Goal: Task Accomplishment & Management: Manage account settings

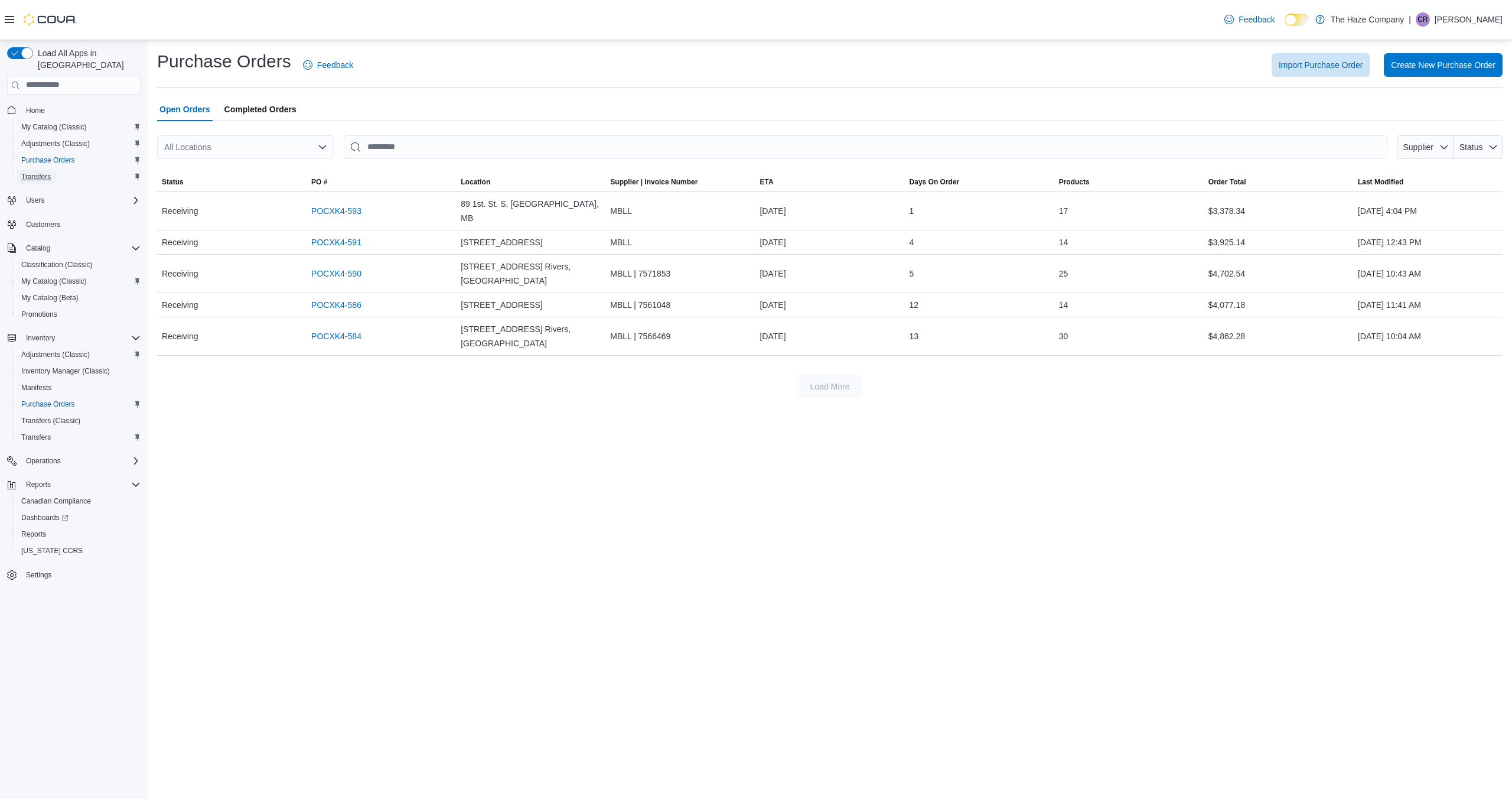
click at [56, 170] on link "Transfers" at bounding box center [36, 176] width 39 height 14
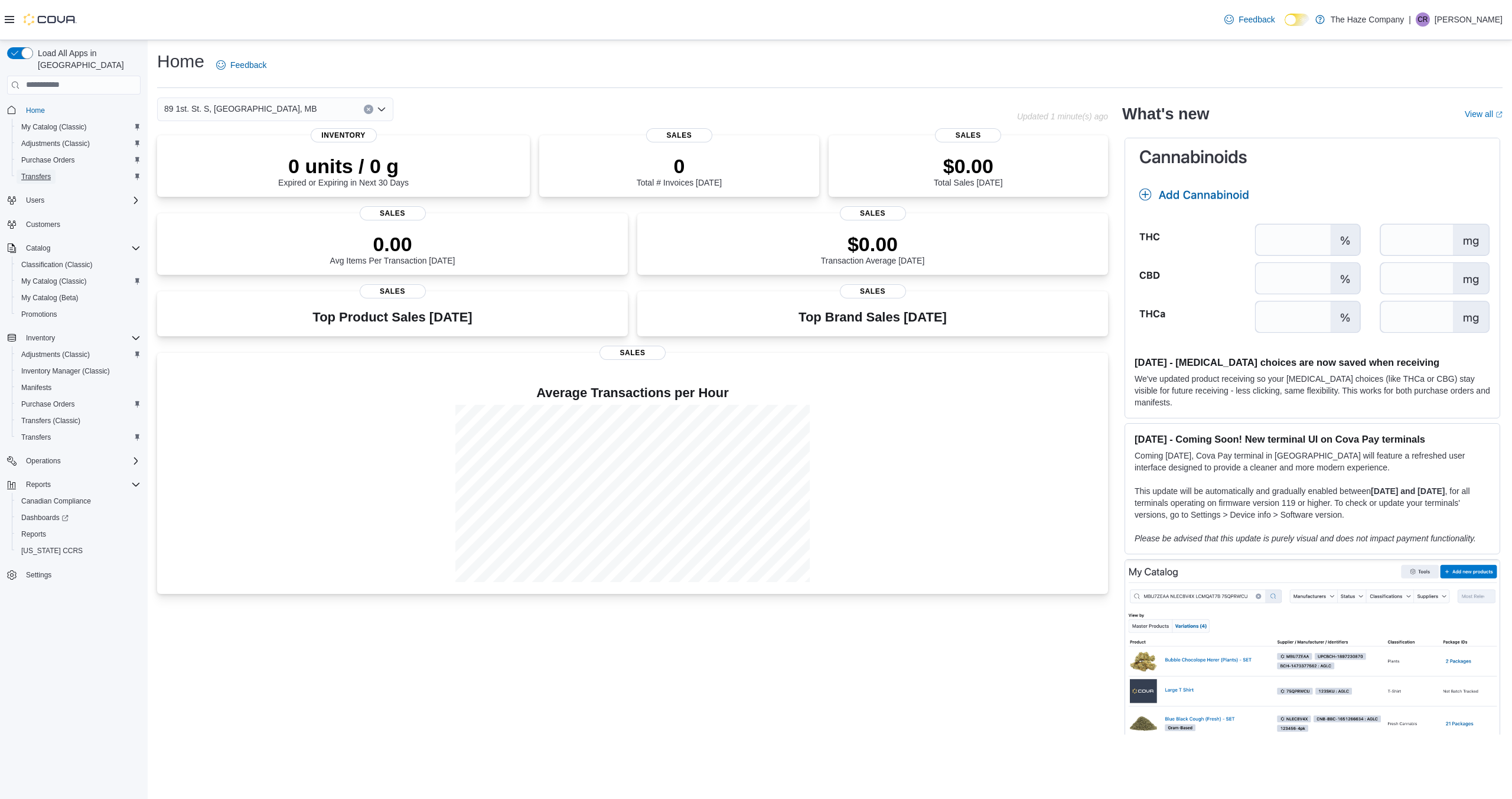
click at [50, 172] on span "Transfers" at bounding box center [36, 177] width 29 height 10
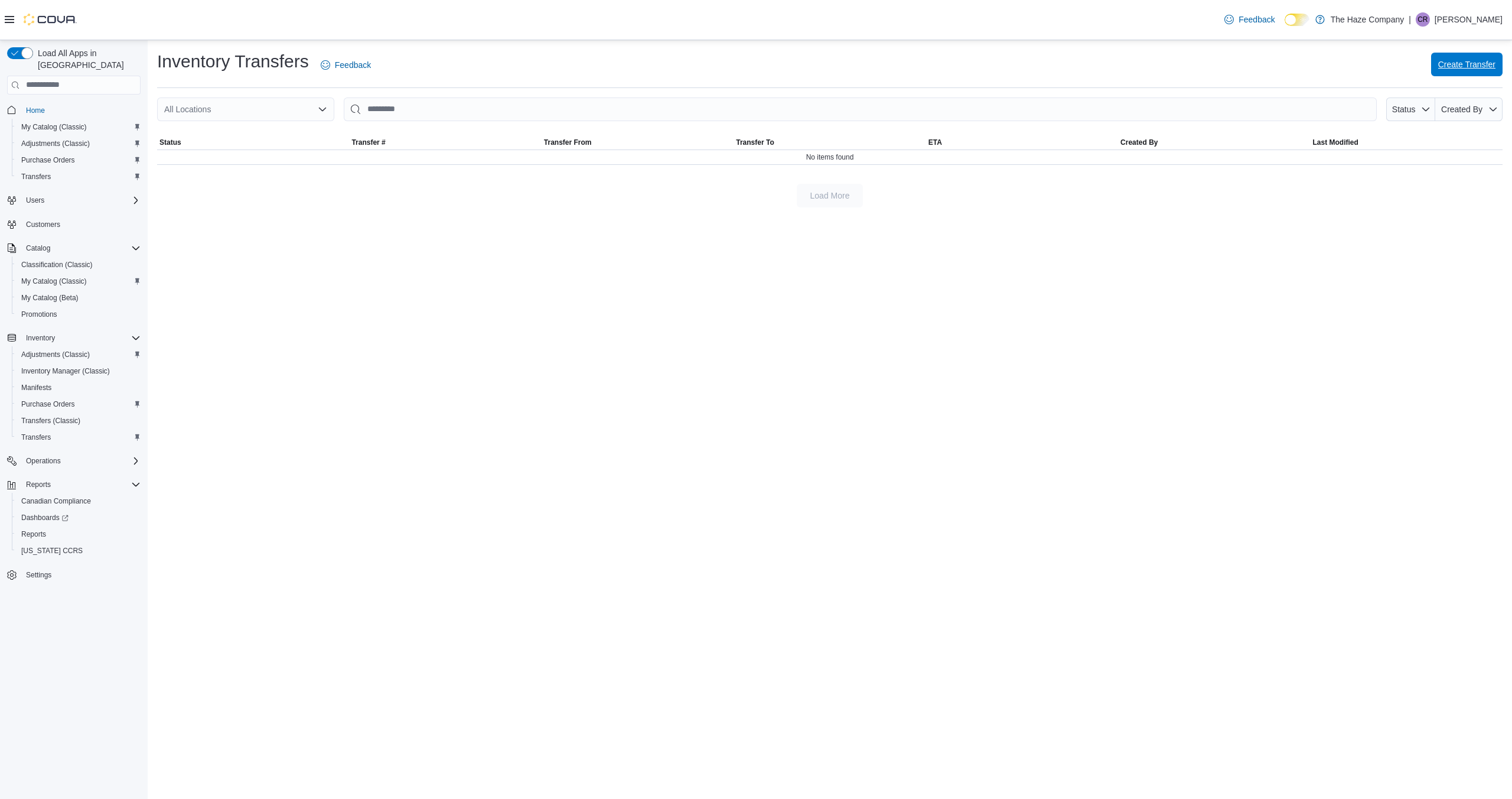
click at [1474, 68] on span "Create Transfer" at bounding box center [1467, 64] width 58 height 12
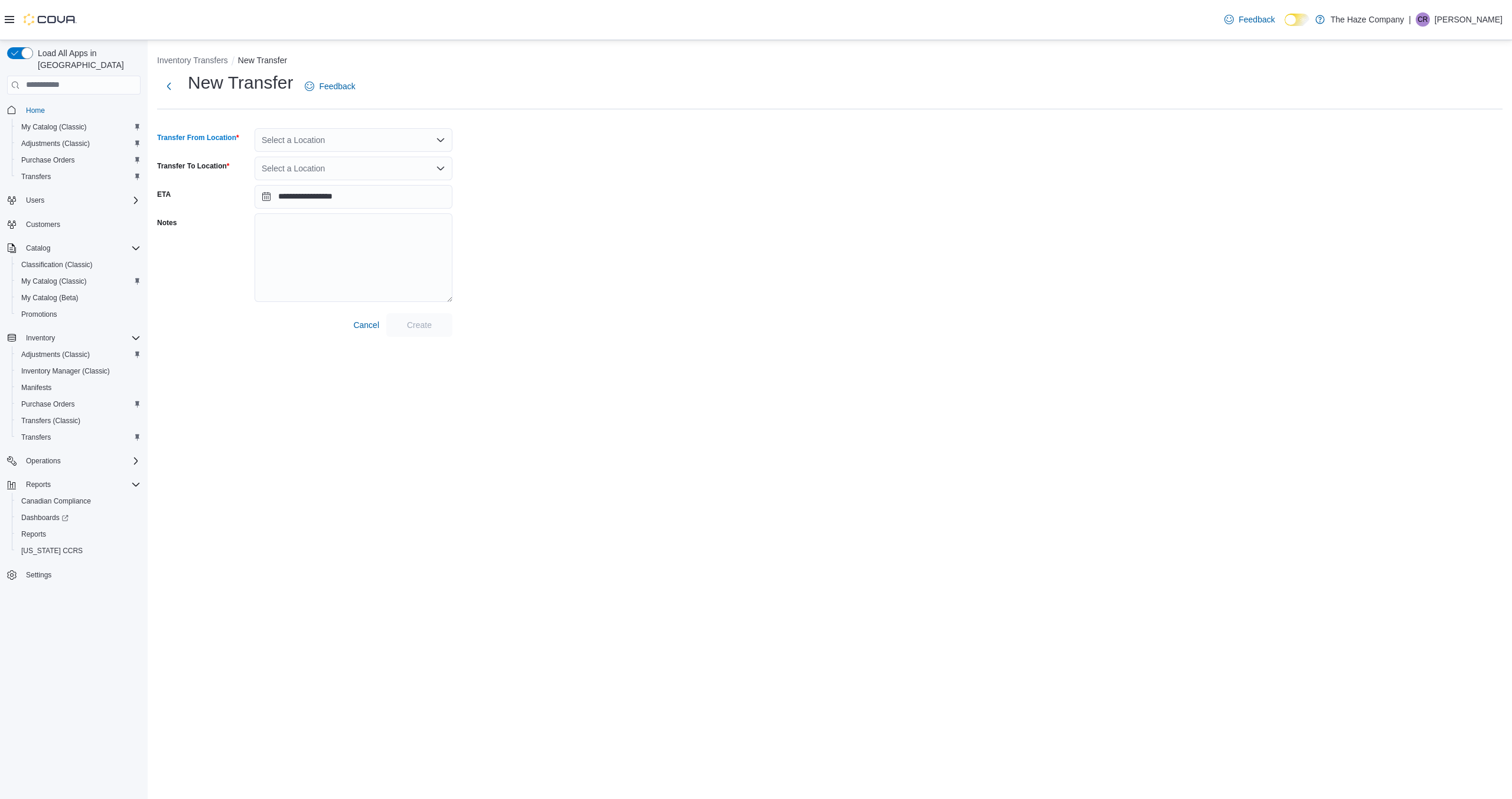
click at [440, 139] on icon "Open list of options" at bounding box center [441, 140] width 10 height 10
click at [379, 207] on span "89 1st. St. S, Souris, MB" at bounding box center [370, 211] width 153 height 12
click at [440, 166] on icon "Open list of options" at bounding box center [441, 169] width 10 height 10
click at [379, 219] on span "241 1st Ave. Rivers, MB" at bounding box center [393, 222] width 198 height 12
click at [268, 198] on input "**********" at bounding box center [353, 197] width 198 height 23
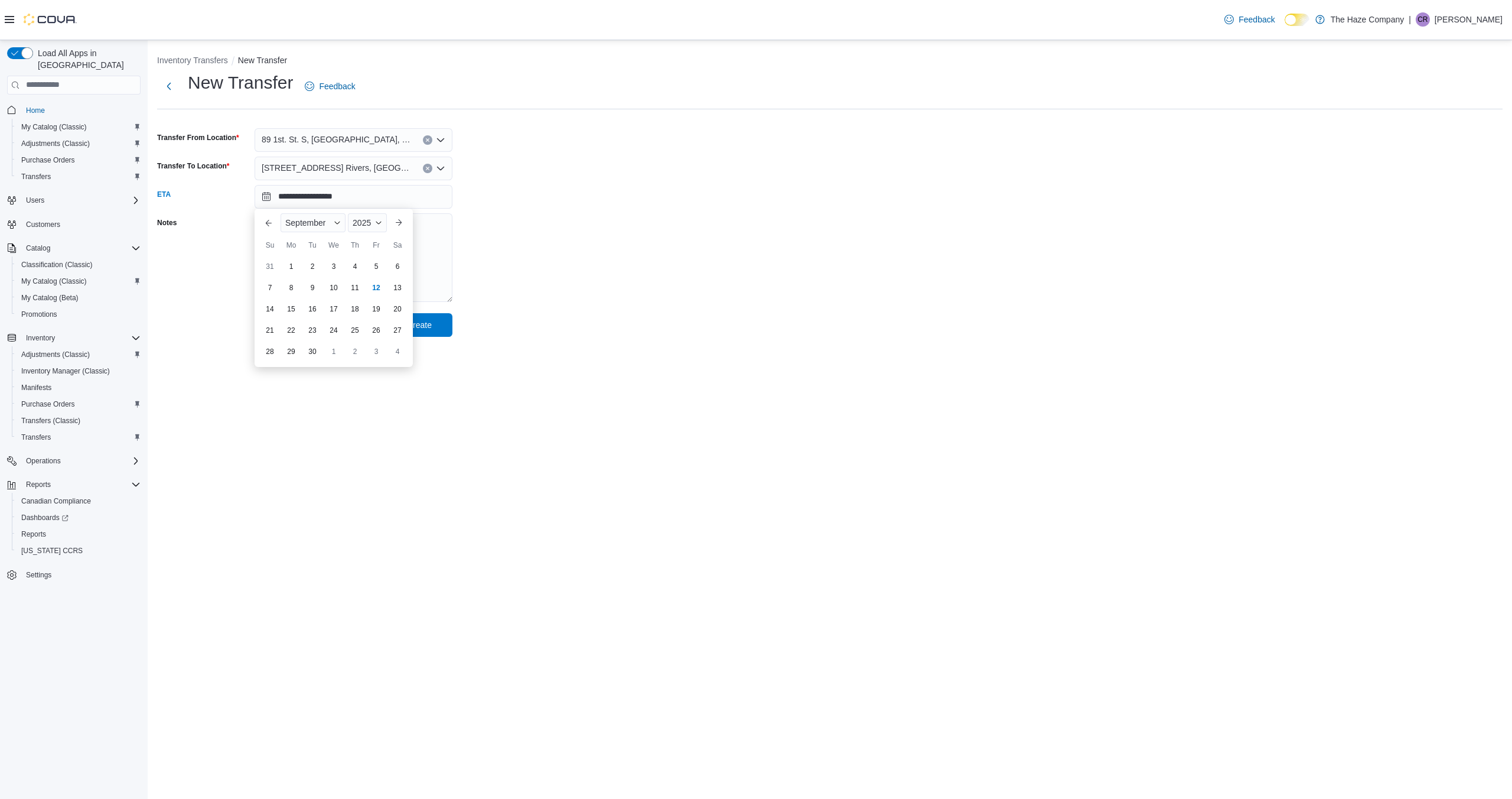
click at [375, 286] on div "12" at bounding box center [377, 288] width 19 height 19
type input "**********"
click at [422, 323] on span "Create" at bounding box center [419, 324] width 25 height 12
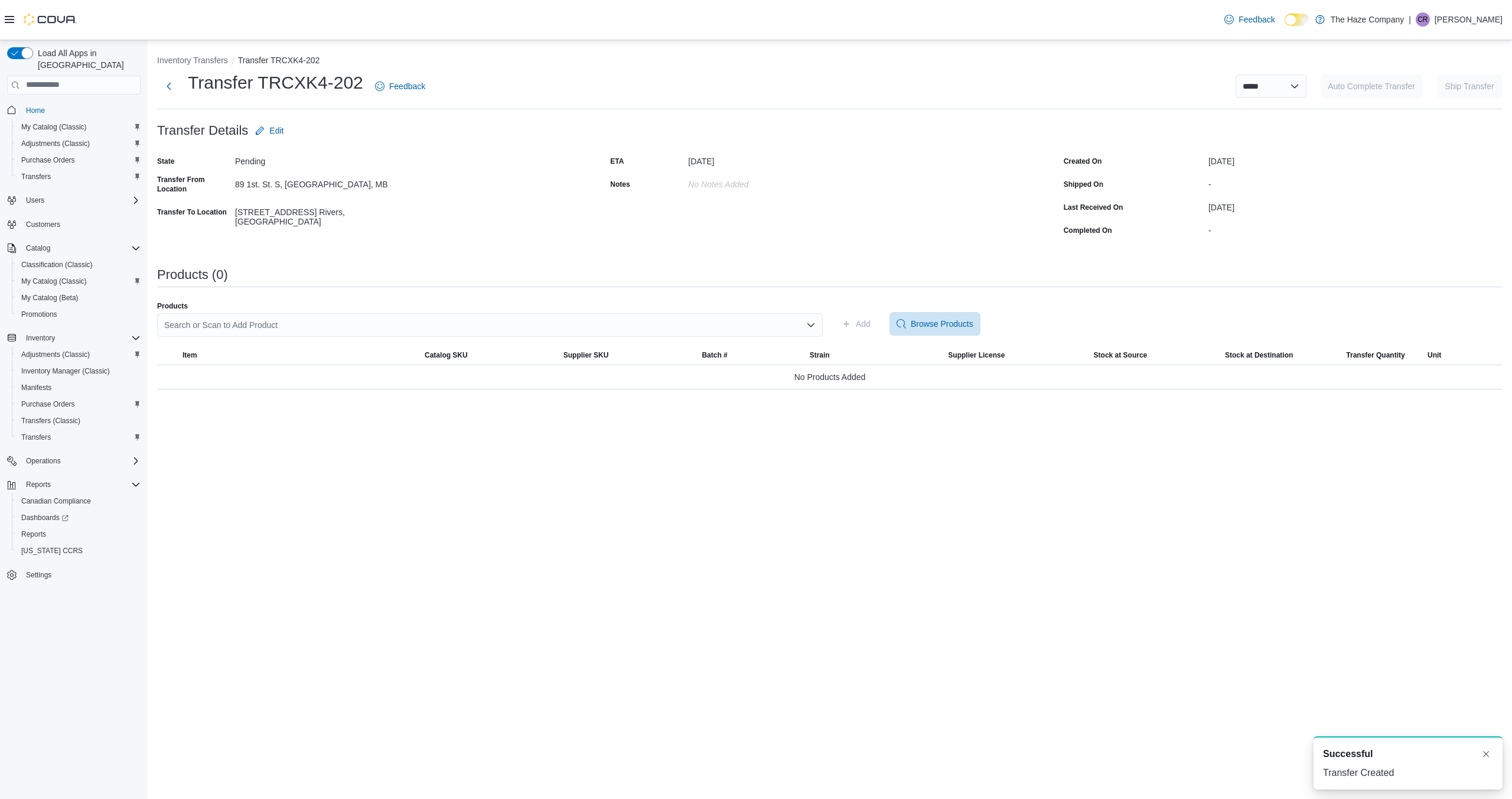
click at [386, 328] on div "Search or Scan to Add Product" at bounding box center [490, 325] width 665 height 23
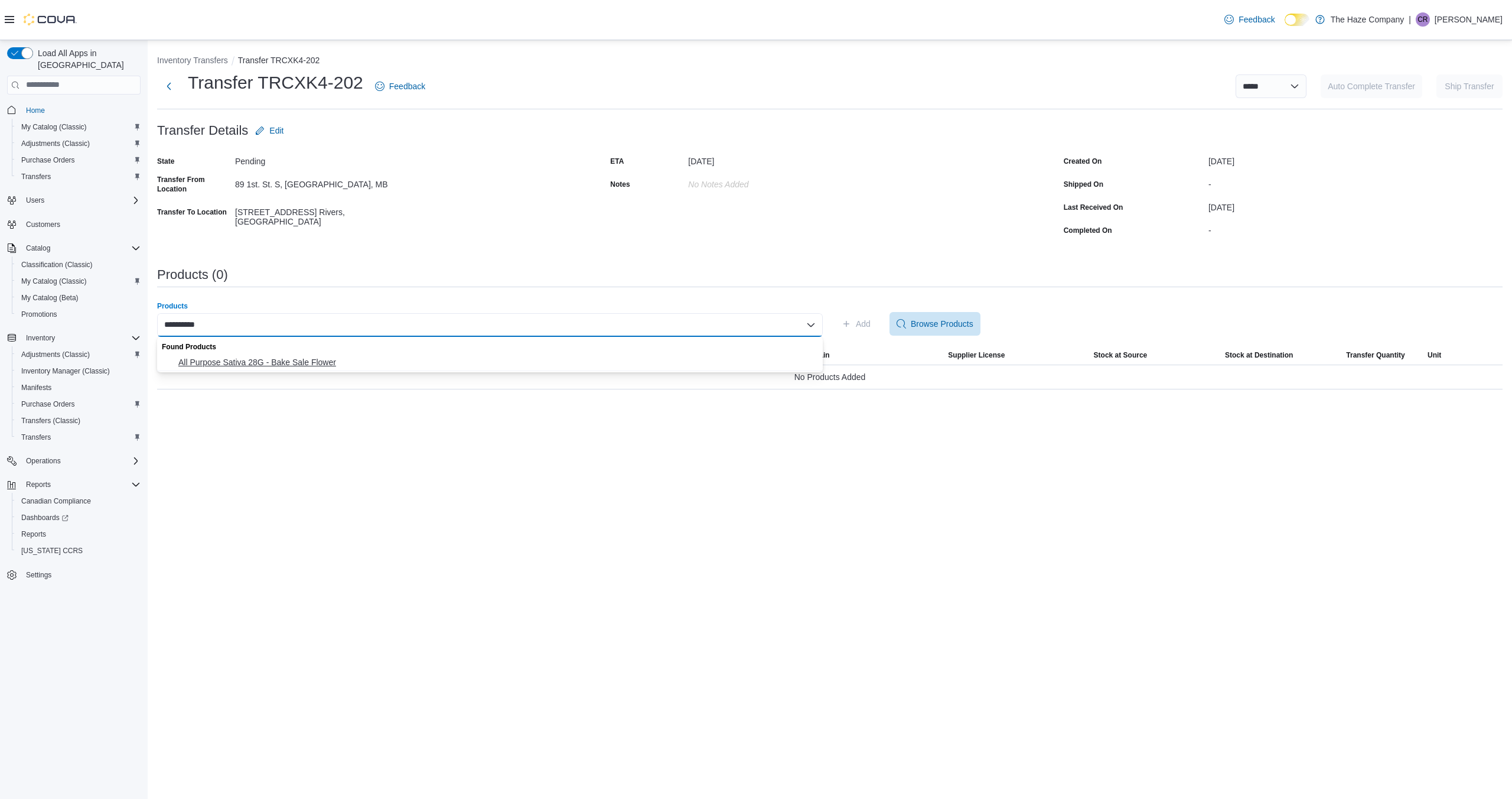
type input "**********"
click at [381, 362] on span "All Purpose Sativa 28G - Bake Sale Flower" at bounding box center [497, 362] width 637 height 12
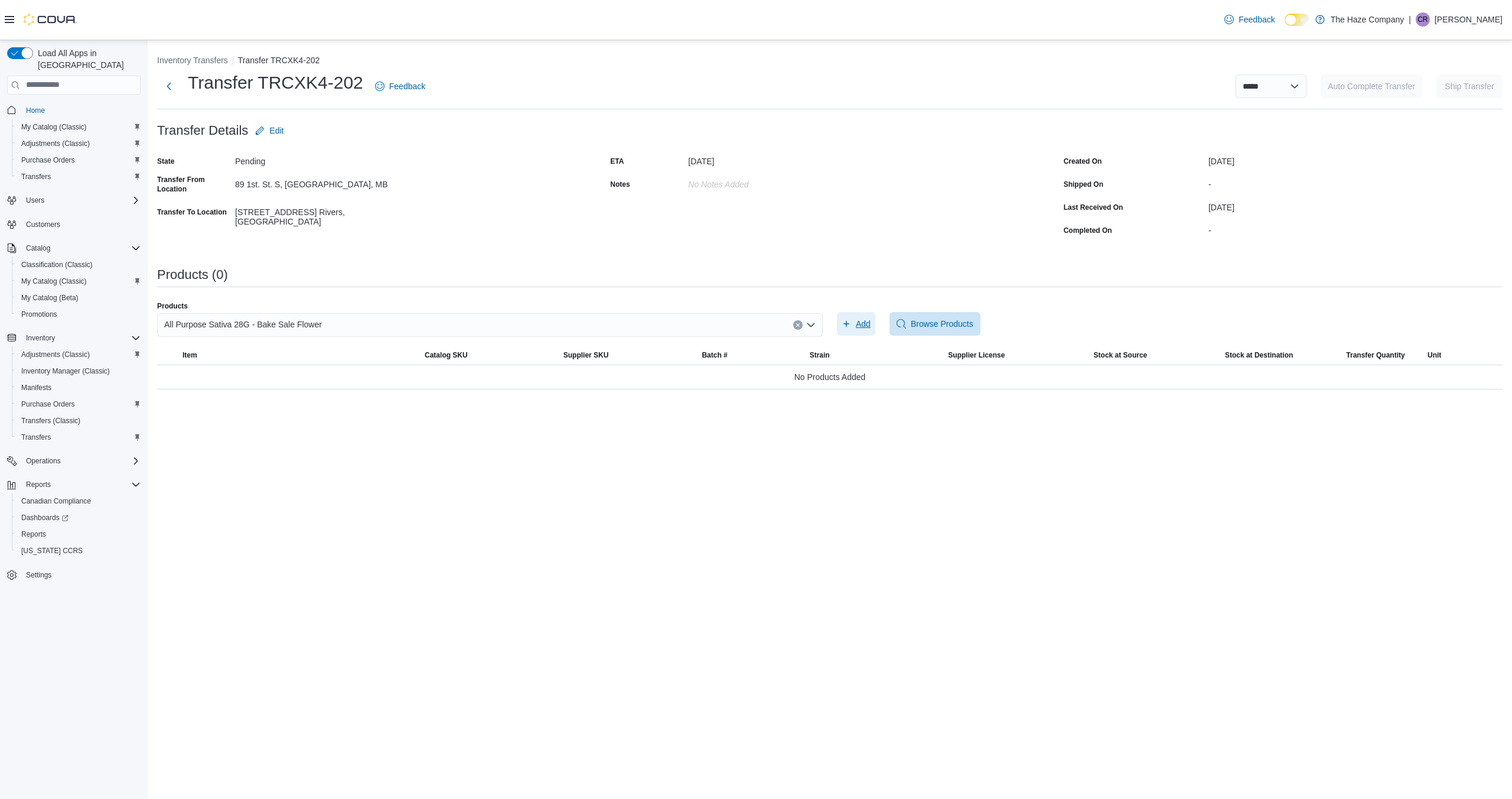
click at [864, 326] on span "Add" at bounding box center [864, 323] width 15 height 12
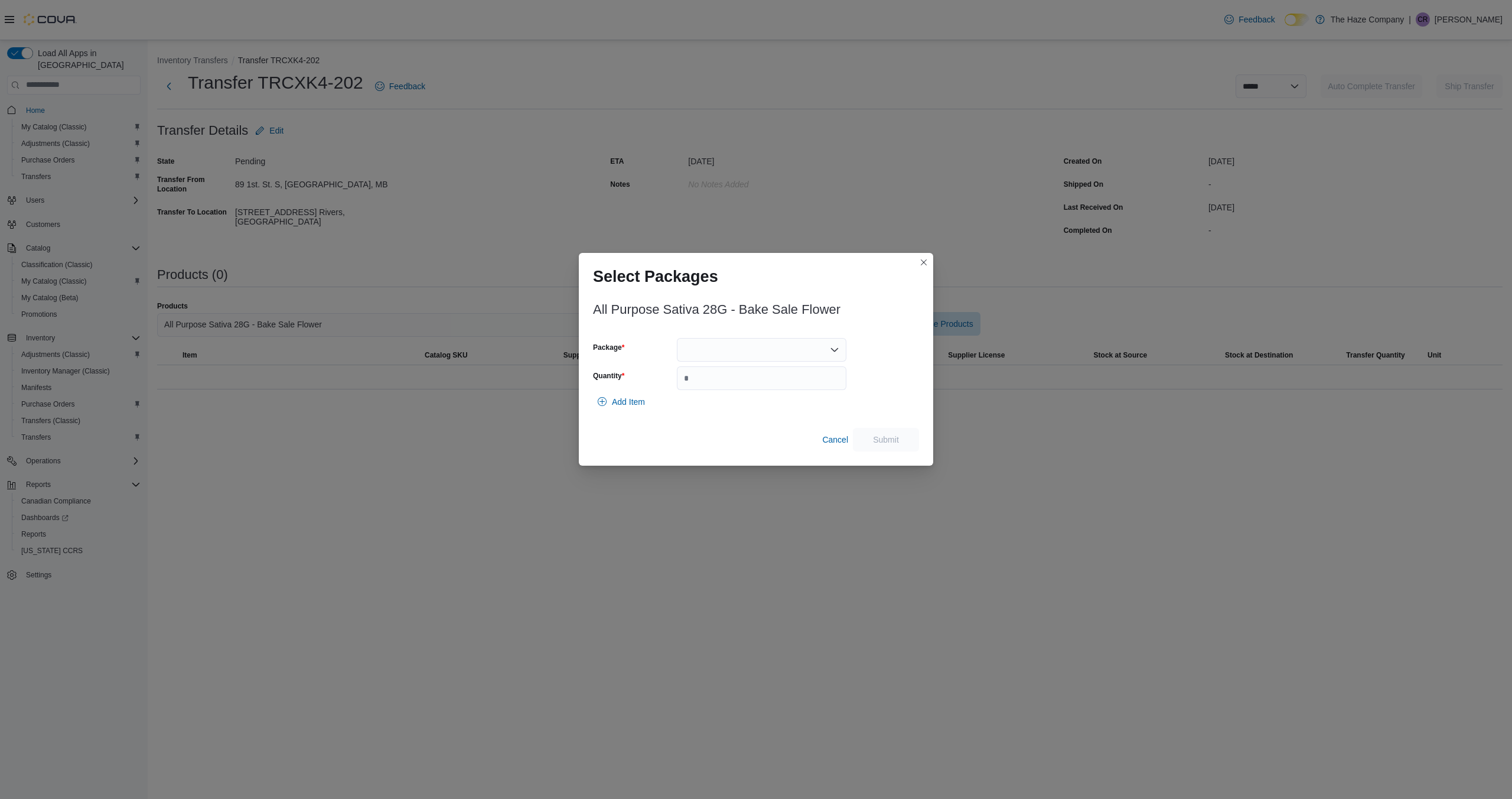
click at [837, 348] on icon "Open list of options" at bounding box center [835, 350] width 10 height 10
click at [818, 386] on span "3101738148" at bounding box center [769, 386] width 141 height 12
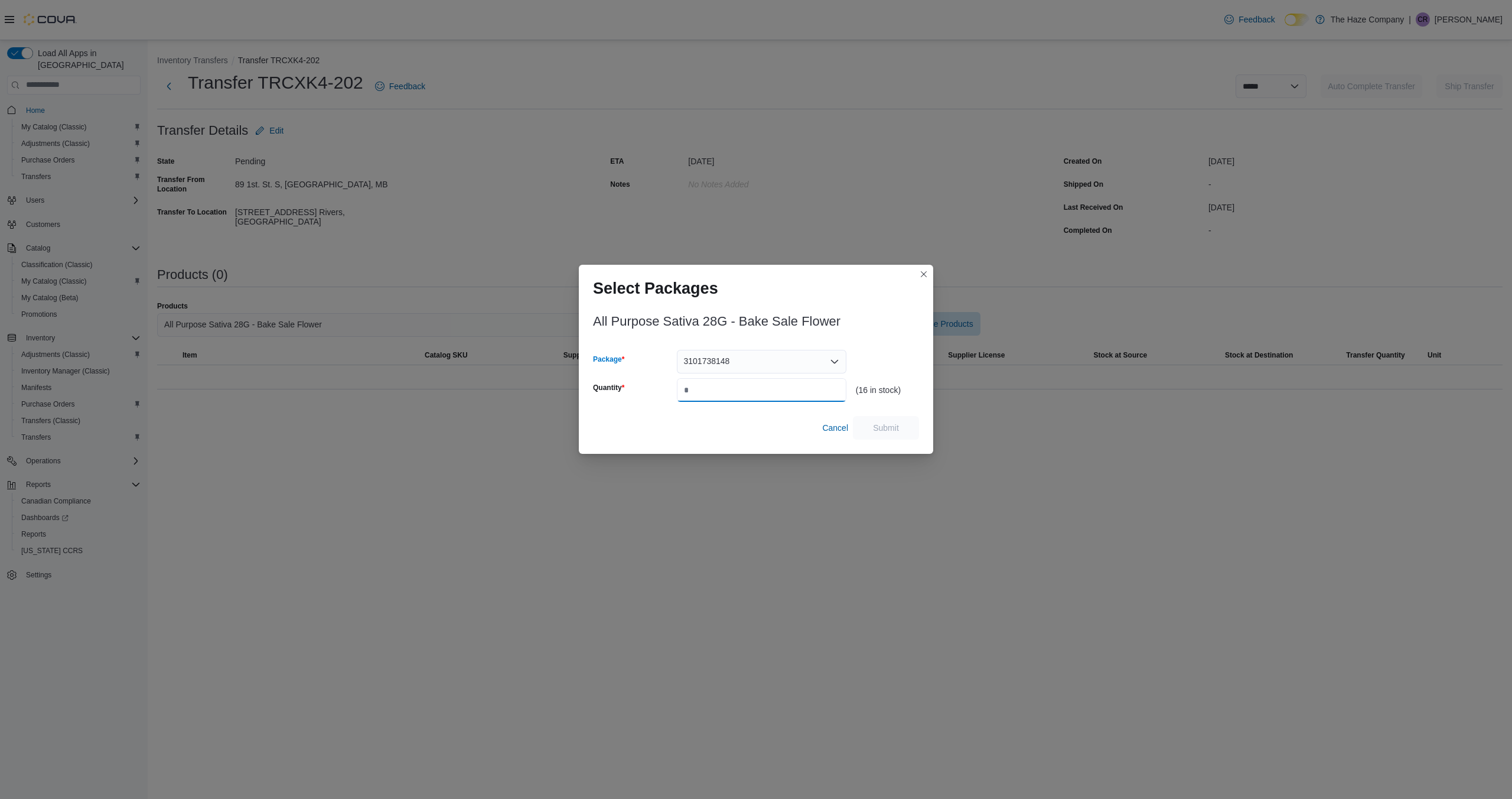
click at [803, 385] on input "Quantity" at bounding box center [761, 390] width 169 height 23
type input "*"
click at [890, 428] on span "Submit" at bounding box center [886, 427] width 26 height 12
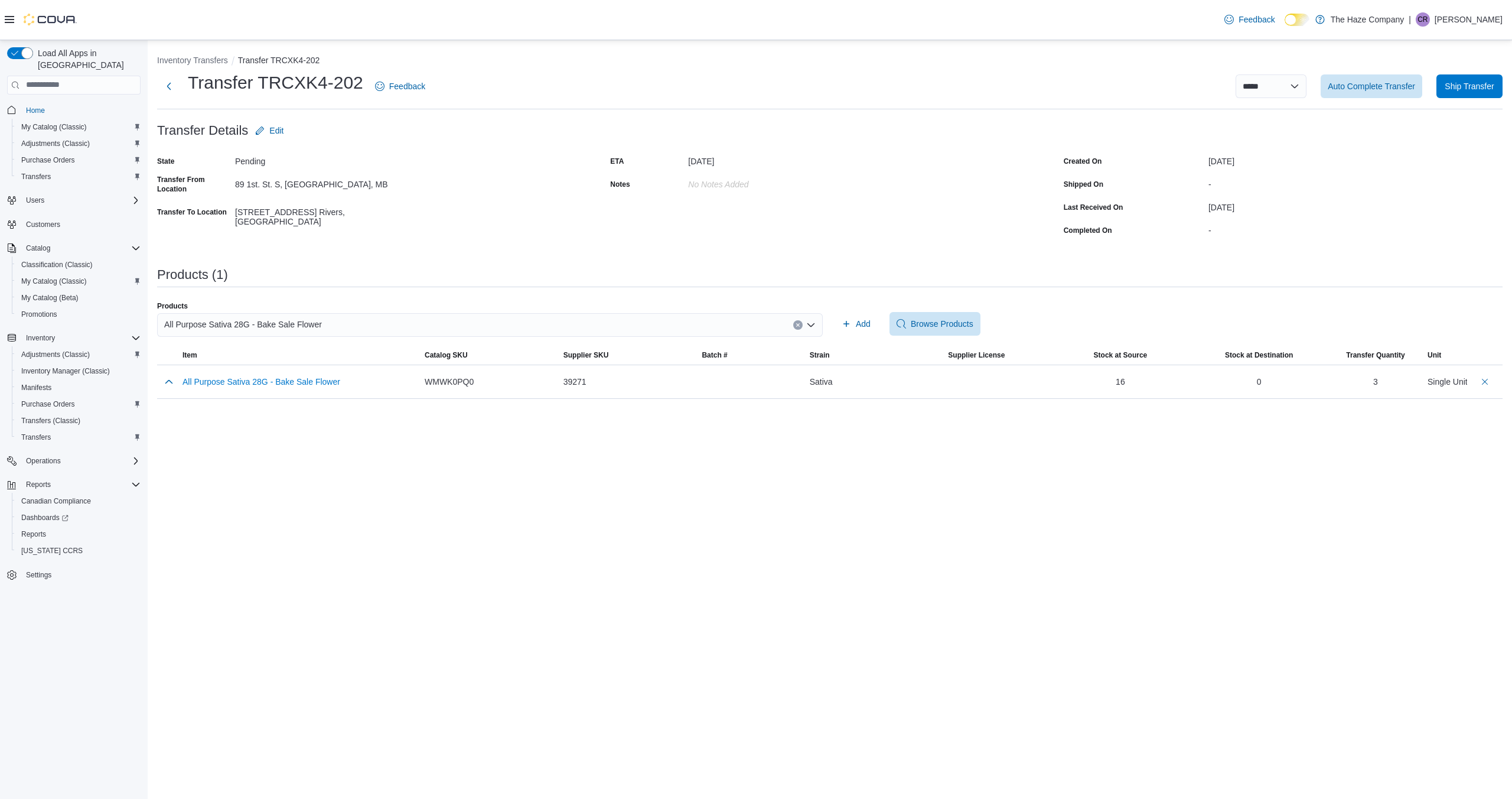
click at [796, 323] on icon "Clear input" at bounding box center [798, 325] width 3 height 3
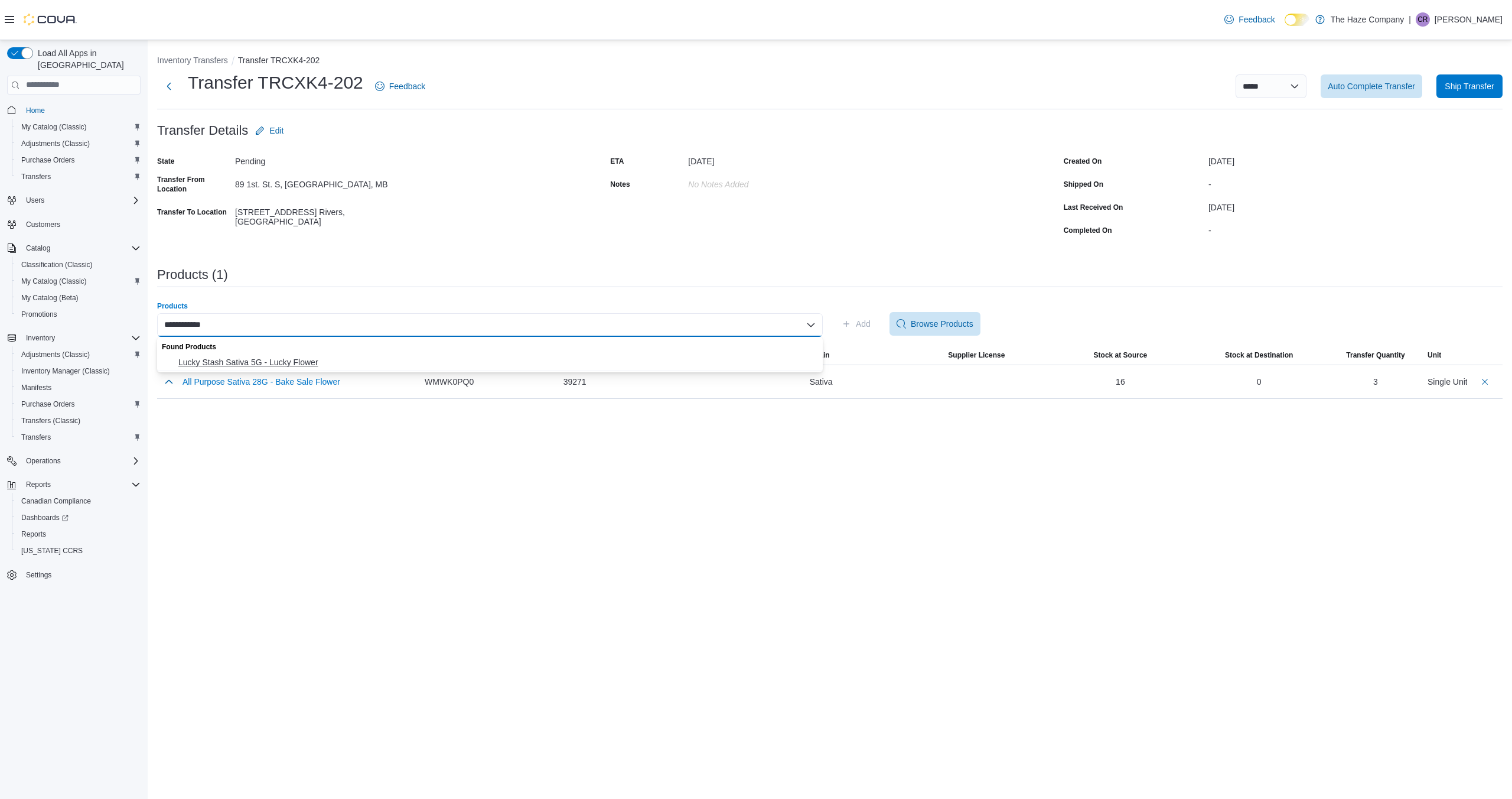
type input "**********"
click at [731, 357] on span "Lucky Stash Sativa 5G - Lucky Flower" at bounding box center [497, 362] width 637 height 12
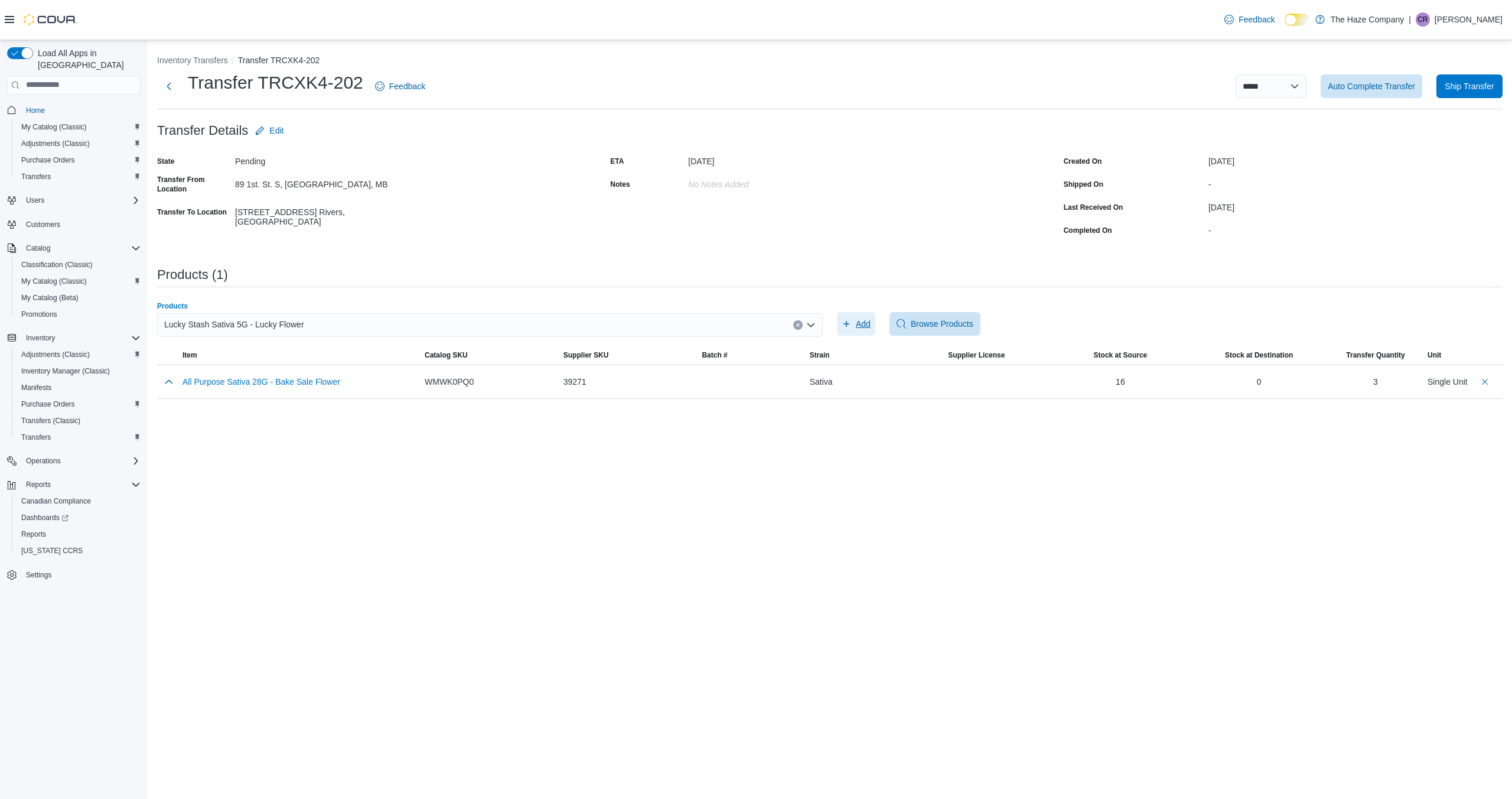
click at [864, 325] on span "Add" at bounding box center [864, 323] width 15 height 12
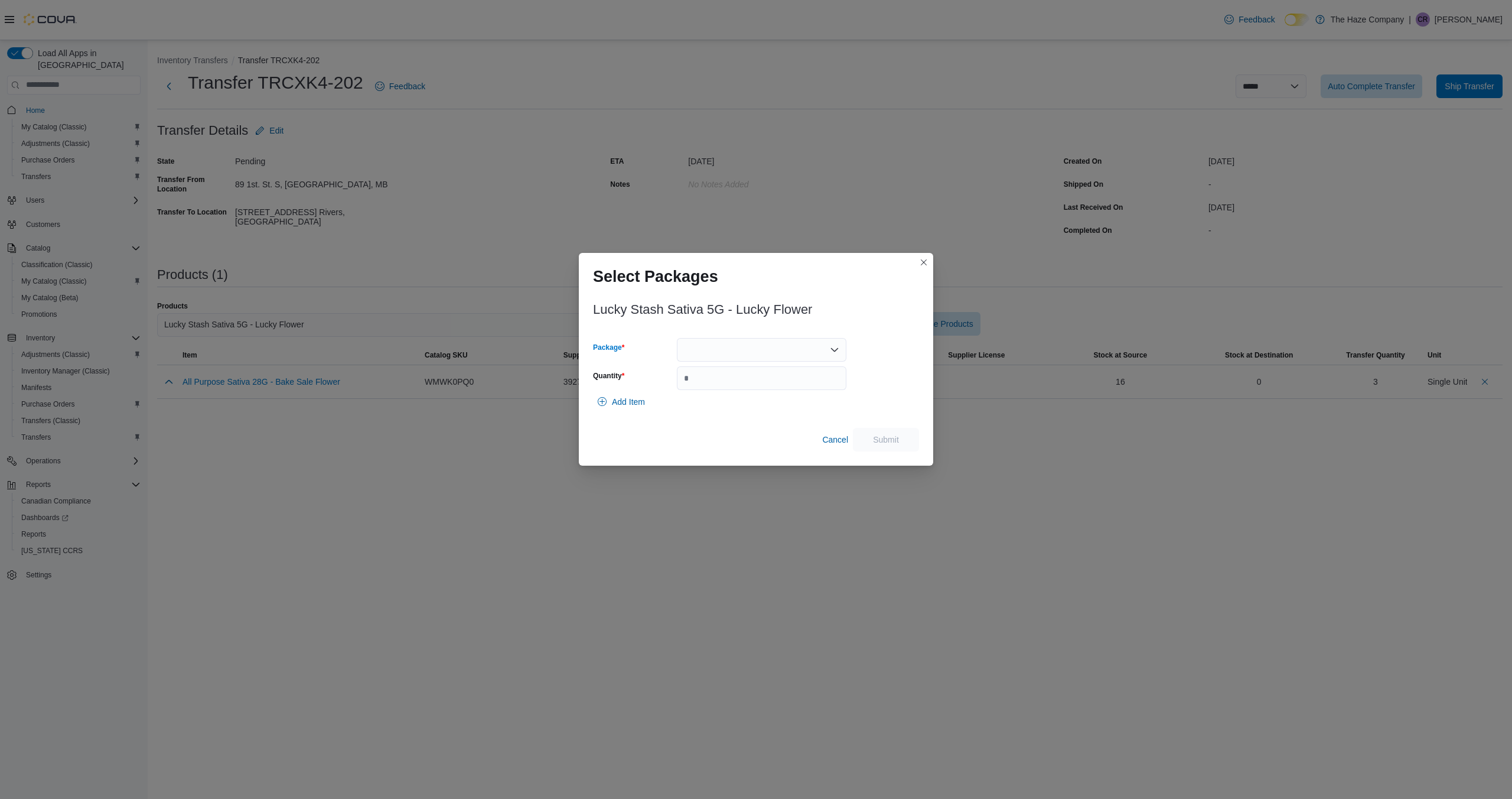
click at [833, 346] on icon "Open list of options" at bounding box center [835, 350] width 10 height 10
click at [798, 387] on span "KCC-LKY-T230929AI" at bounding box center [769, 386] width 141 height 12
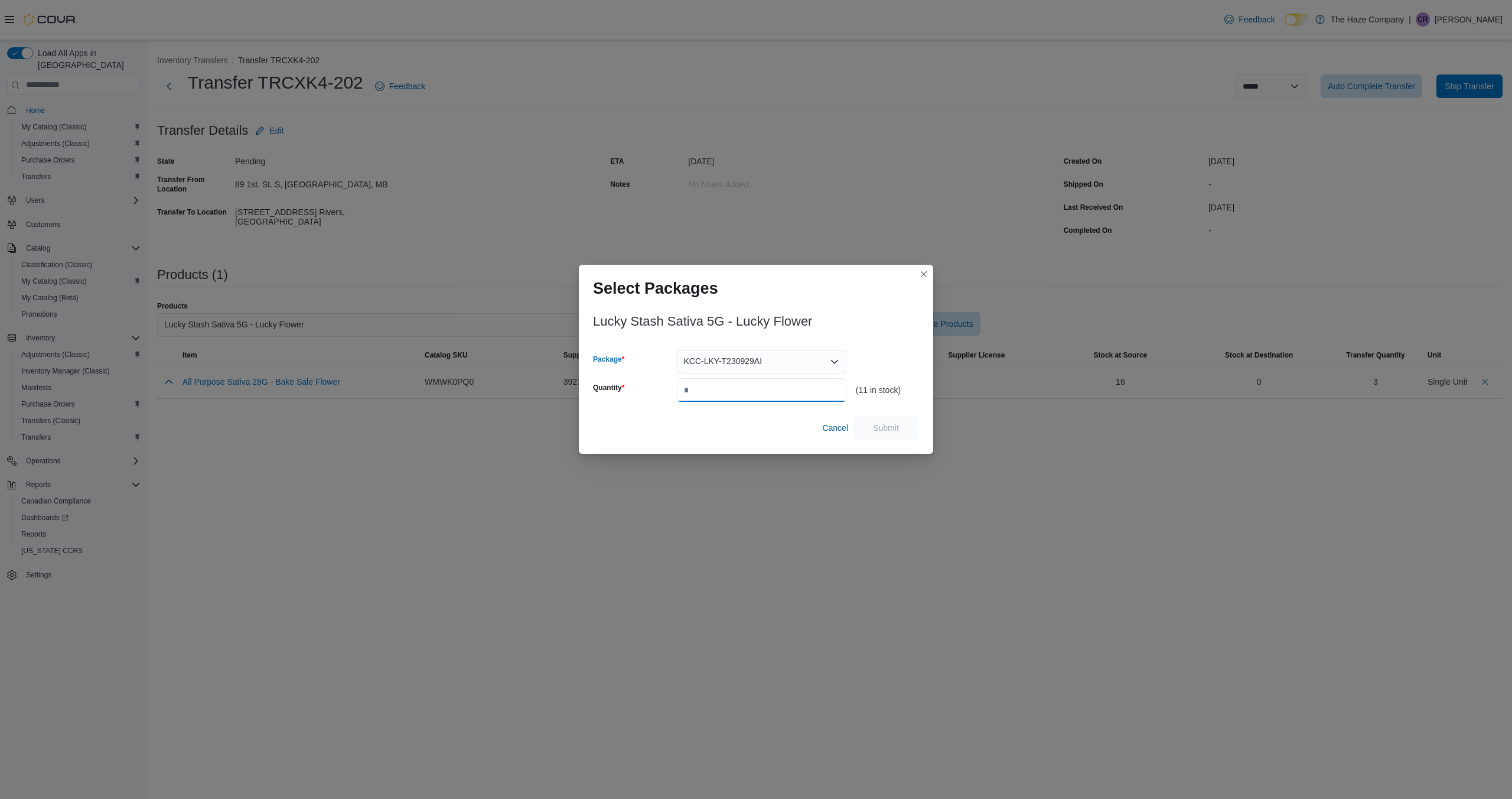
click at [771, 389] on input "Quantity" at bounding box center [761, 390] width 169 height 23
type input "*"
click at [869, 424] on span "Submit" at bounding box center [886, 427] width 52 height 23
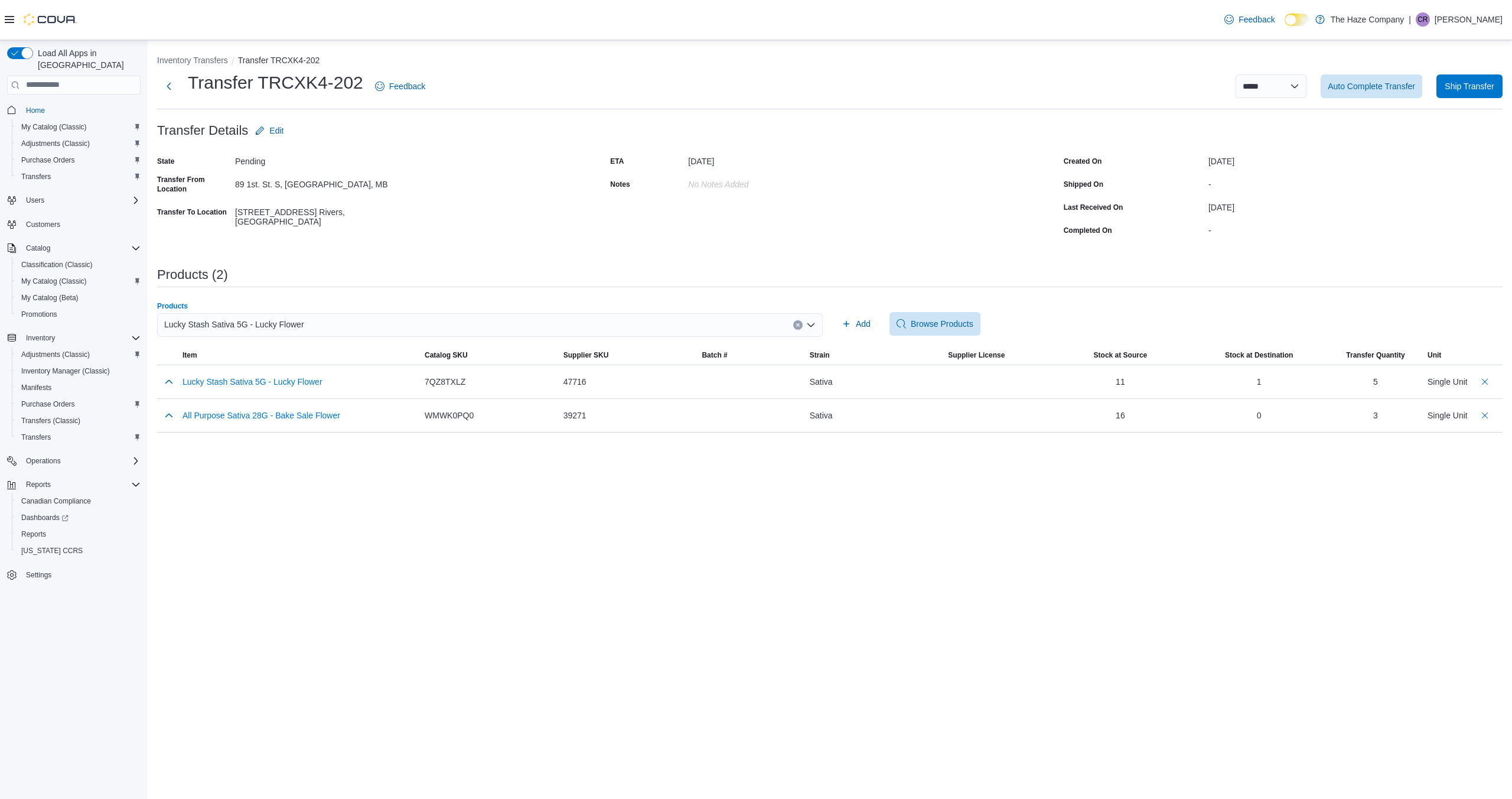
click at [799, 325] on icon "Clear input" at bounding box center [798, 325] width 3 height 3
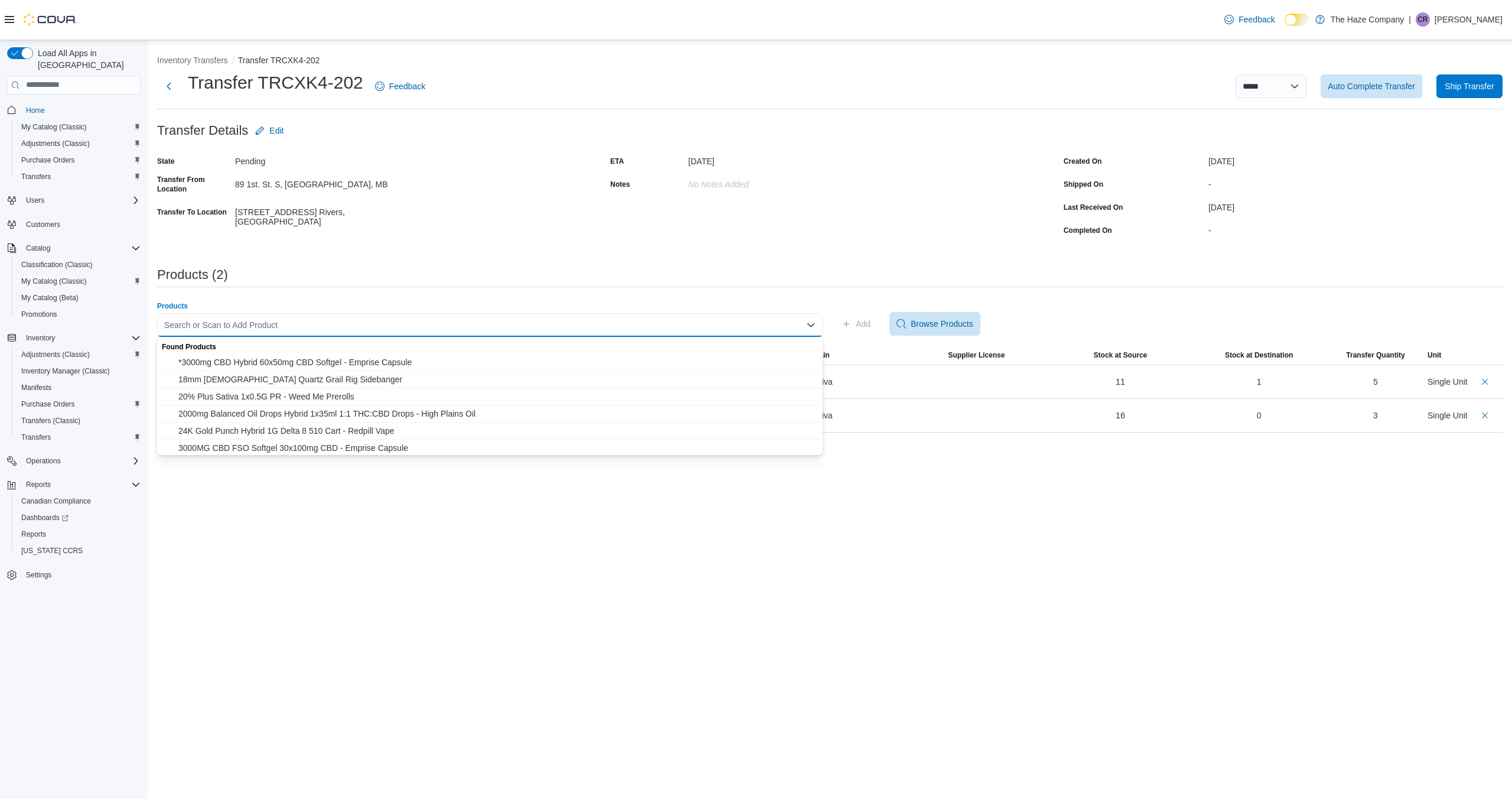
click at [773, 323] on div "Search or Scan to Add Product" at bounding box center [490, 325] width 665 height 23
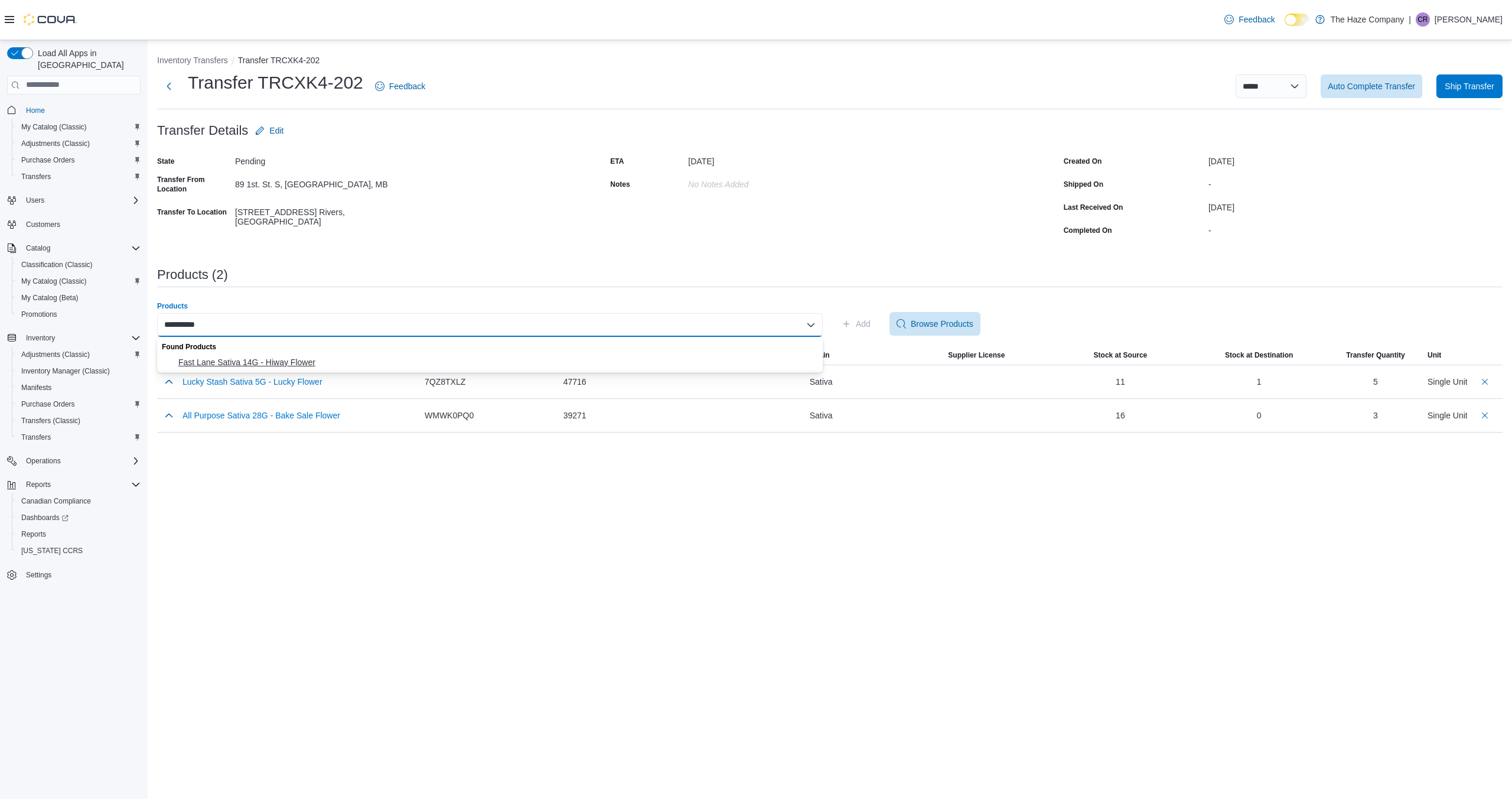
type input "**********"
click at [755, 360] on span "Fast Lane Sativa 14G - Hiway Flower" at bounding box center [497, 362] width 637 height 12
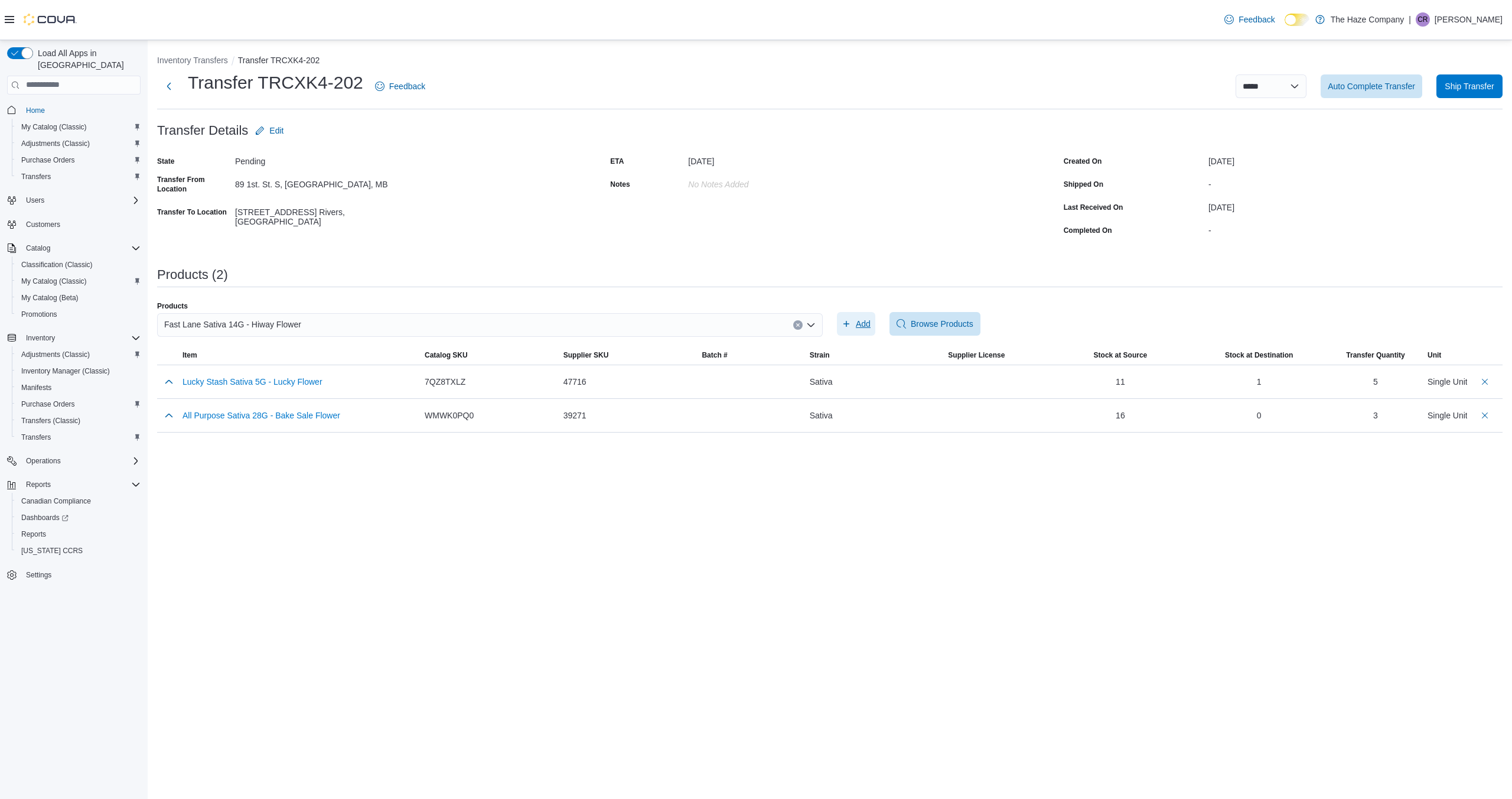
click at [857, 324] on span "Add" at bounding box center [864, 323] width 15 height 12
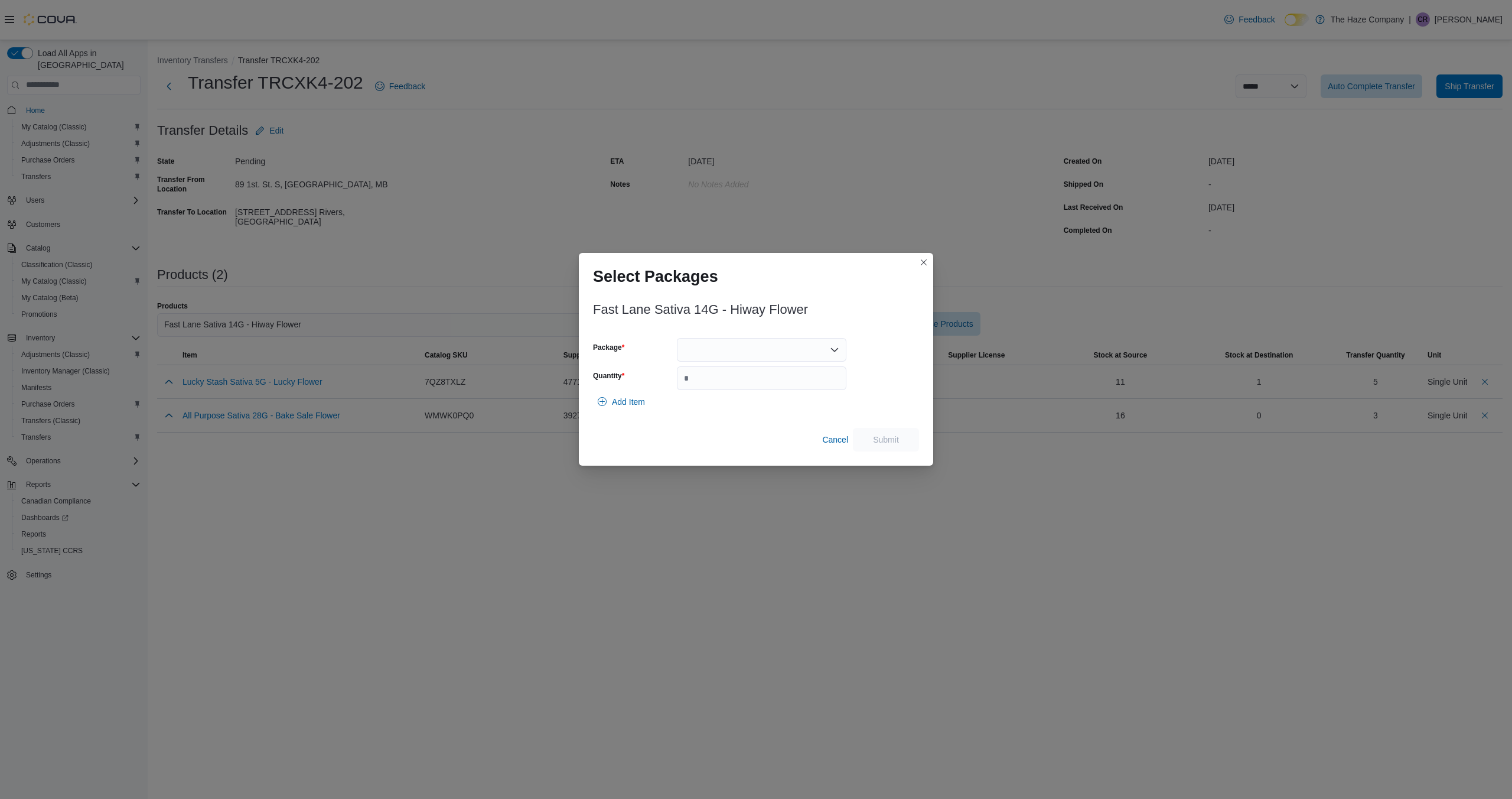
click at [831, 350] on icon "Open list of options" at bounding box center [835, 350] width 10 height 10
click at [789, 384] on span "2500002421" at bounding box center [769, 386] width 141 height 12
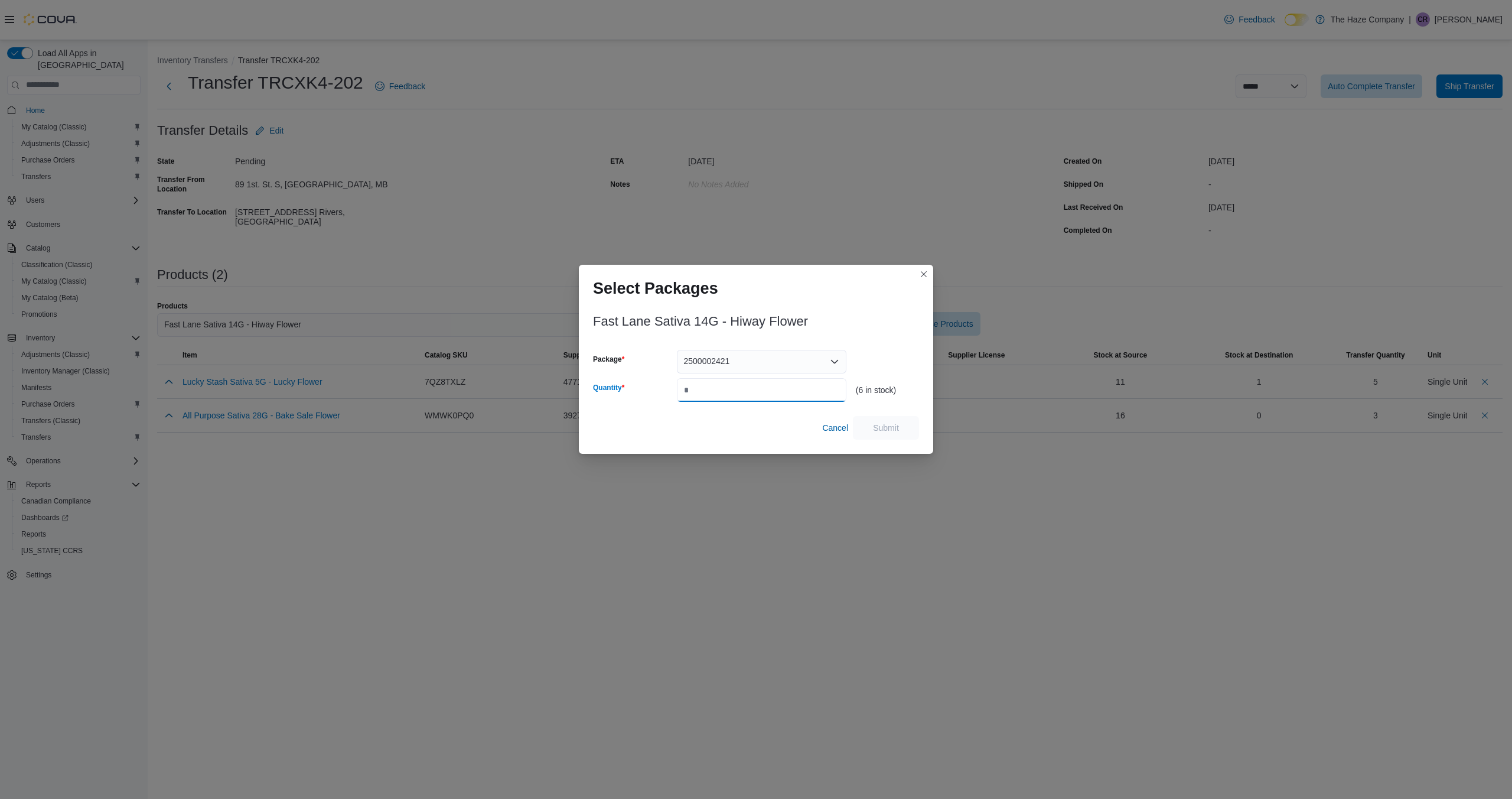
click at [790, 385] on input "Quantity" at bounding box center [761, 390] width 169 height 23
type input "*"
click at [890, 428] on span "Submit" at bounding box center [886, 427] width 26 height 12
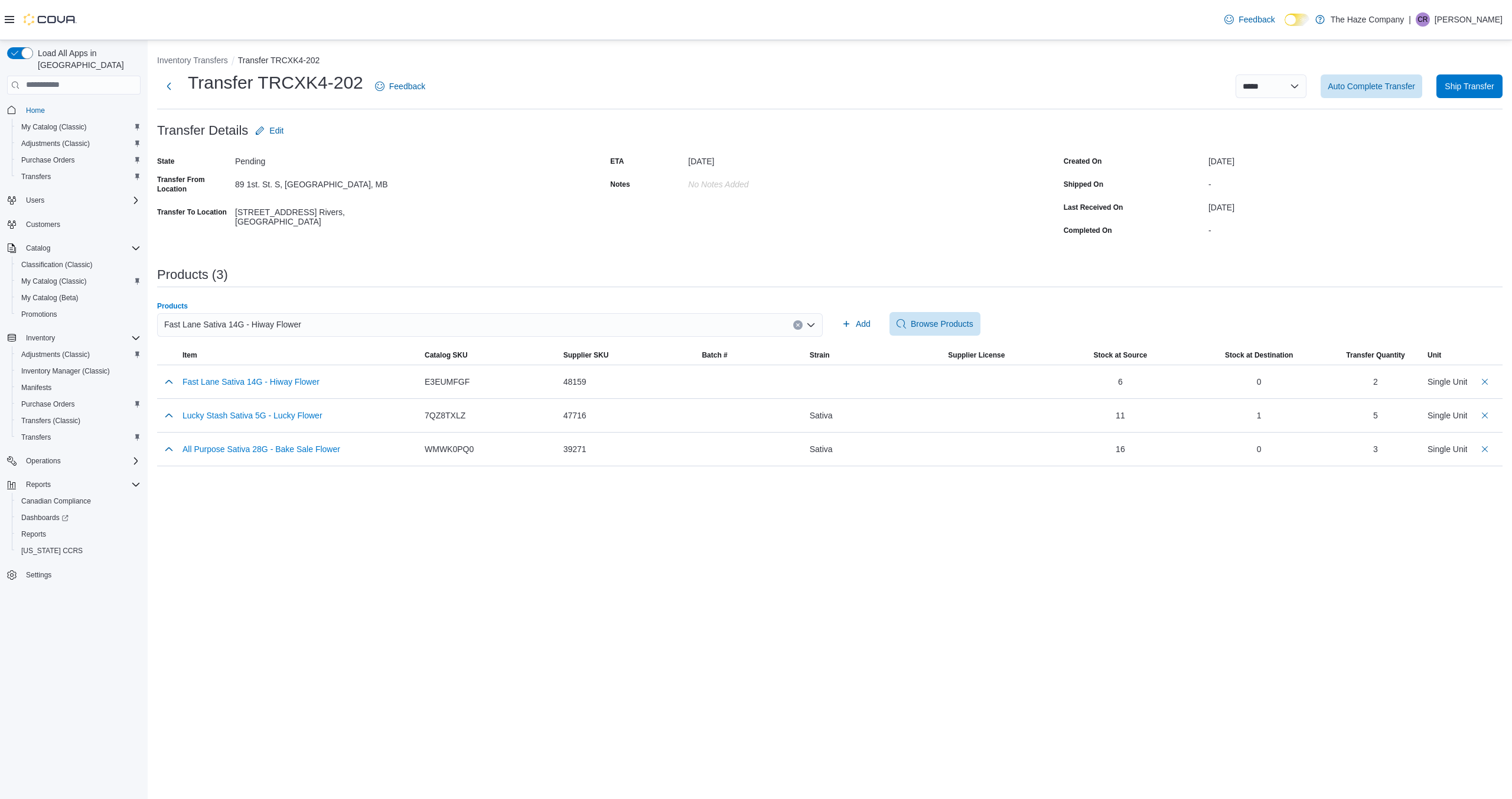
click at [799, 325] on icon "Clear input" at bounding box center [798, 325] width 5 height 5
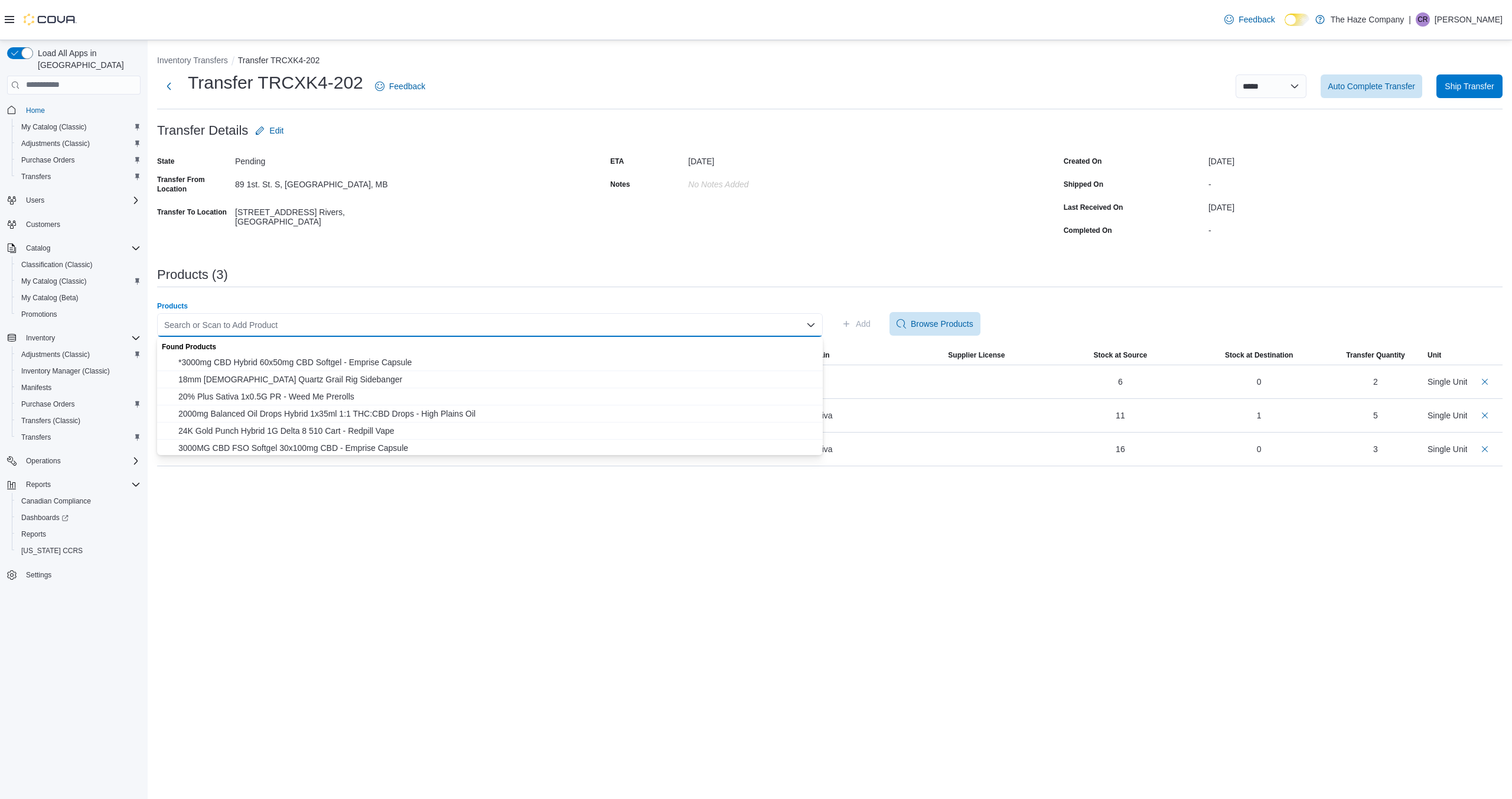
click at [770, 323] on div "Search or Scan to Add Product" at bounding box center [490, 325] width 665 height 23
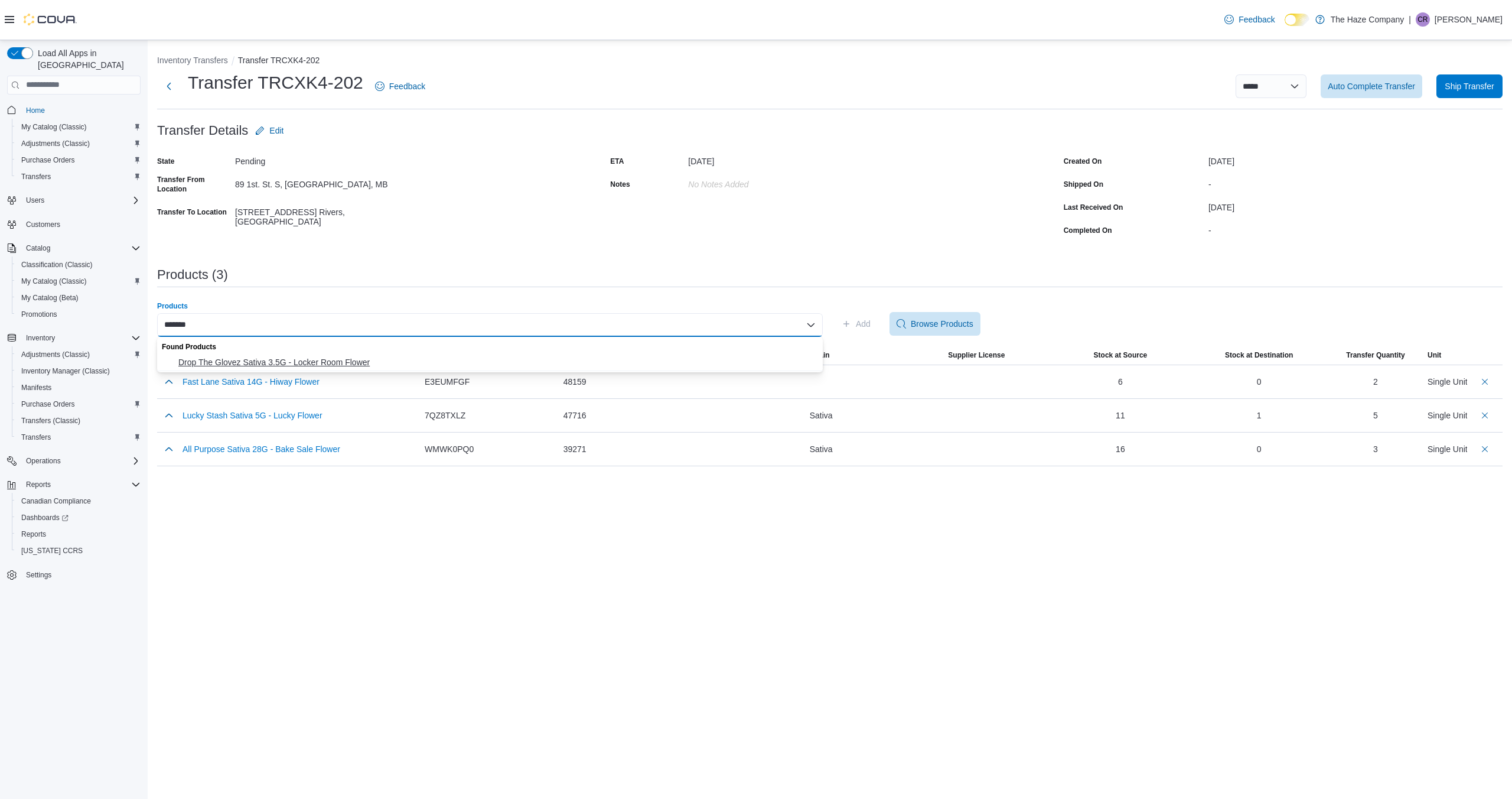
type input "*******"
click at [741, 360] on span "Drop The Glovez Sativa 3.5G - Locker Room Flower" at bounding box center [497, 362] width 637 height 12
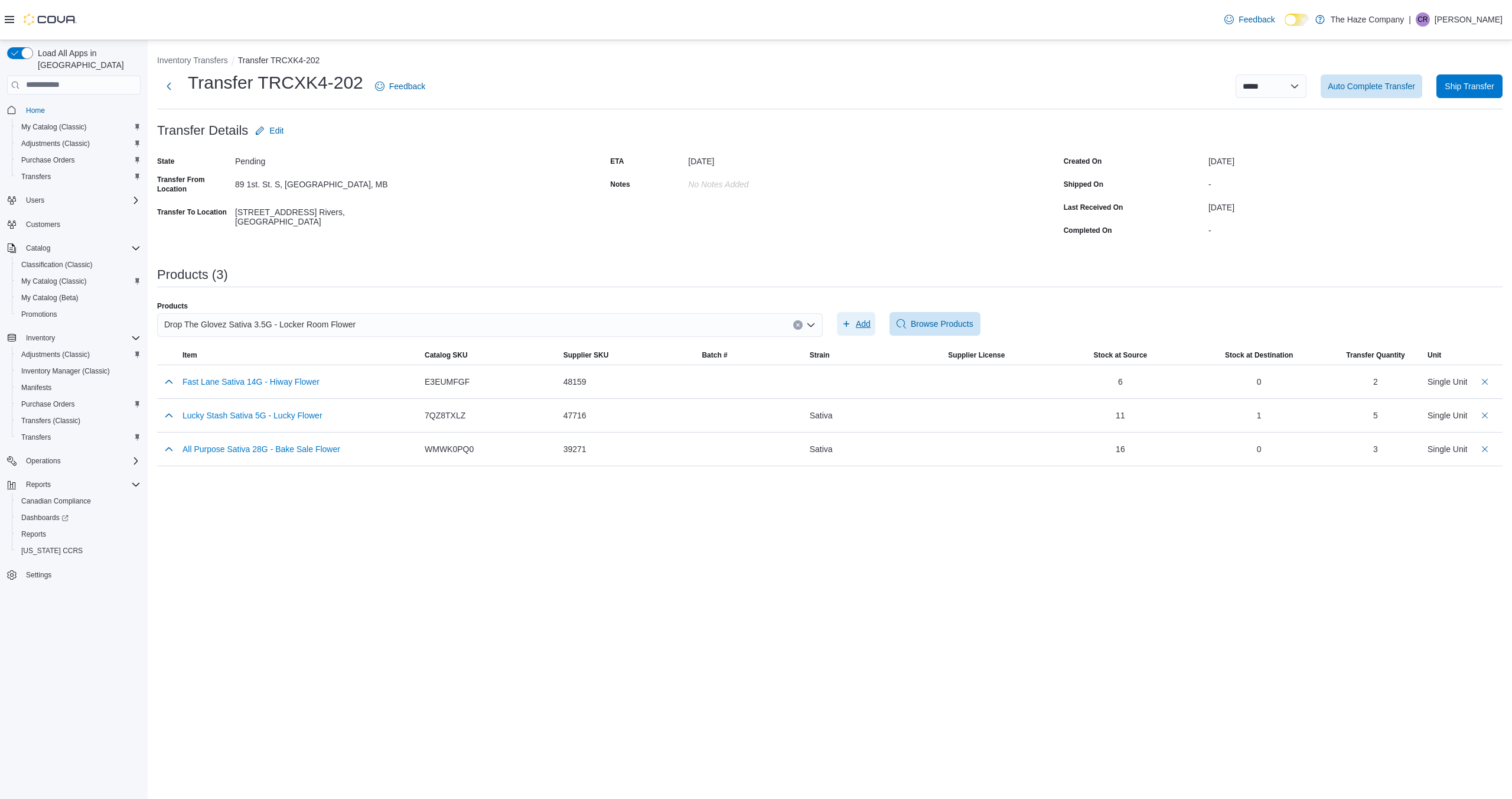
click at [866, 325] on span "Add" at bounding box center [864, 323] width 15 height 12
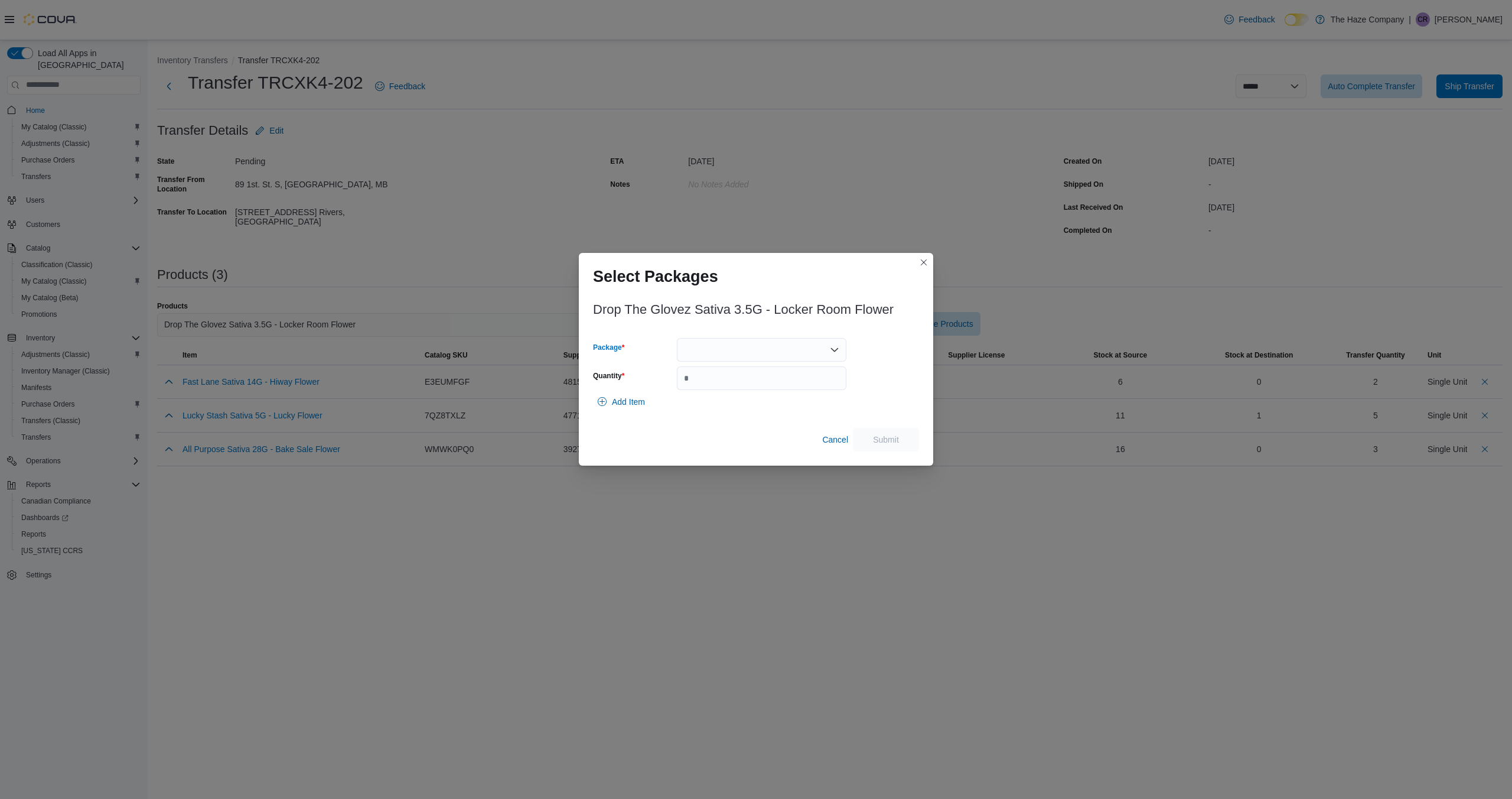
click at [836, 351] on icon "Open list of options" at bounding box center [835, 349] width 7 height 3
click at [798, 382] on span "TOBA235" at bounding box center [769, 386] width 141 height 12
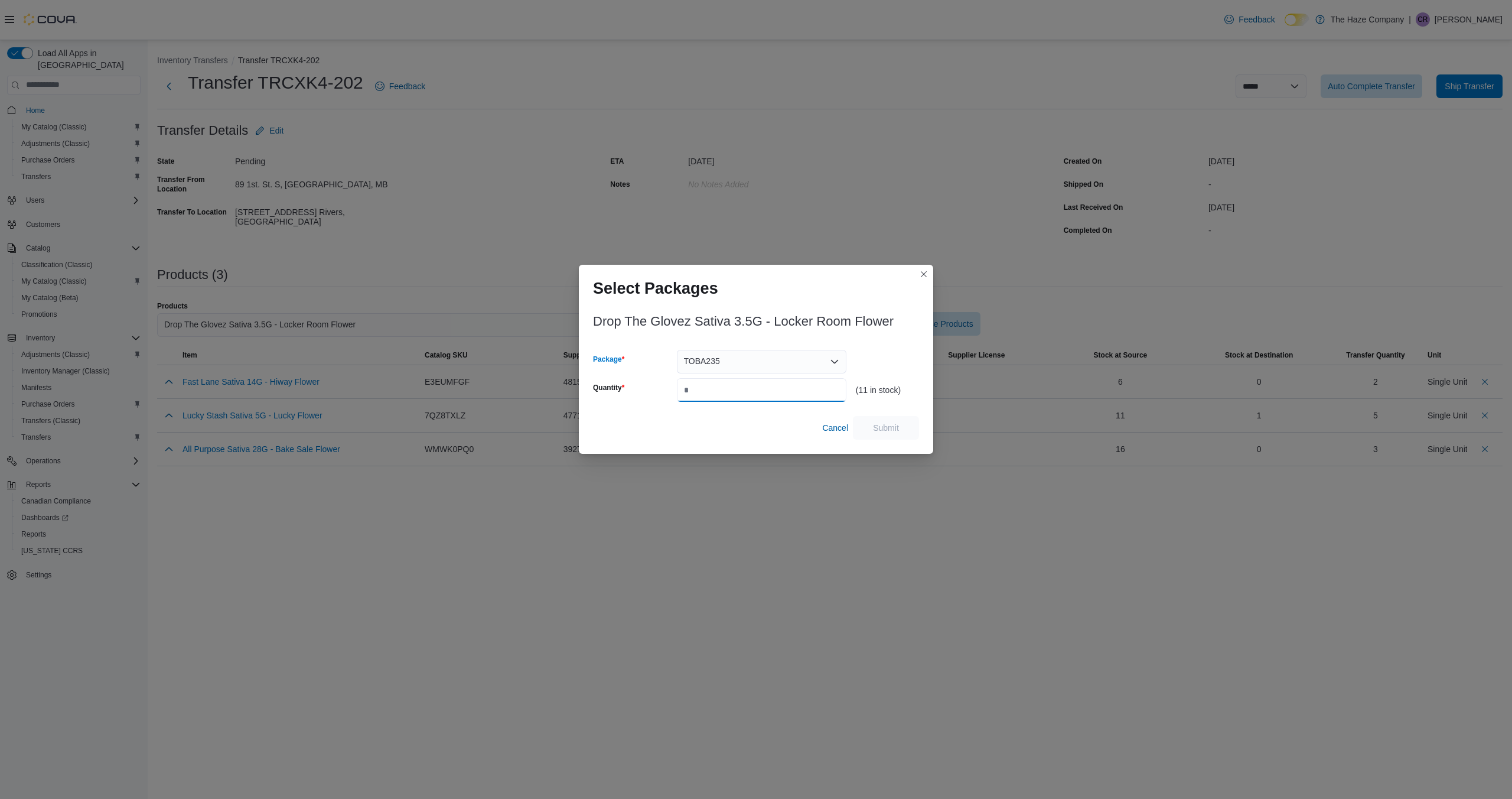
click at [791, 394] on input "Quantity" at bounding box center [761, 390] width 169 height 23
type input "*"
click at [873, 431] on span "Submit" at bounding box center [886, 427] width 26 height 12
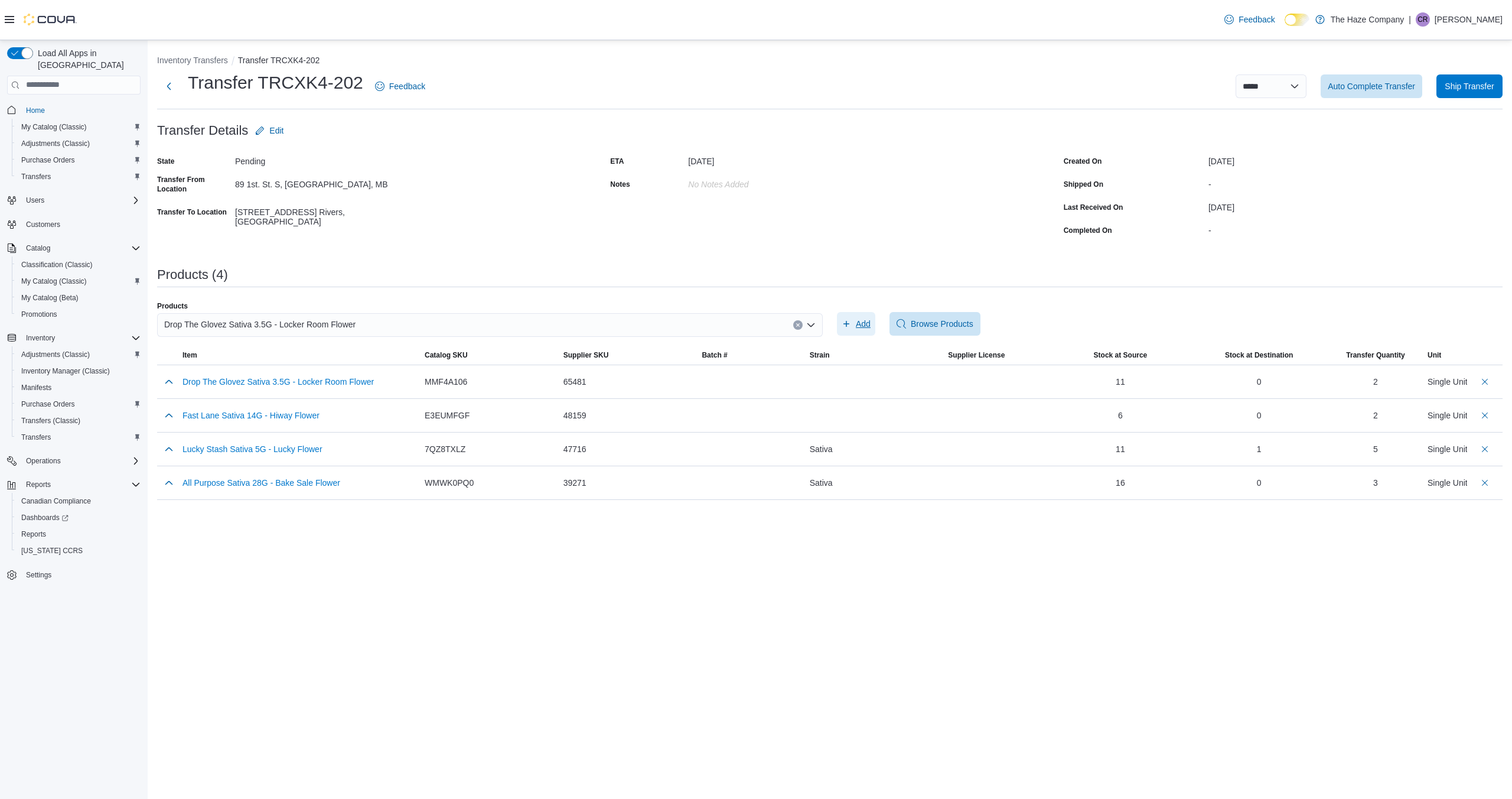
click at [860, 325] on span "Add" at bounding box center [864, 323] width 15 height 12
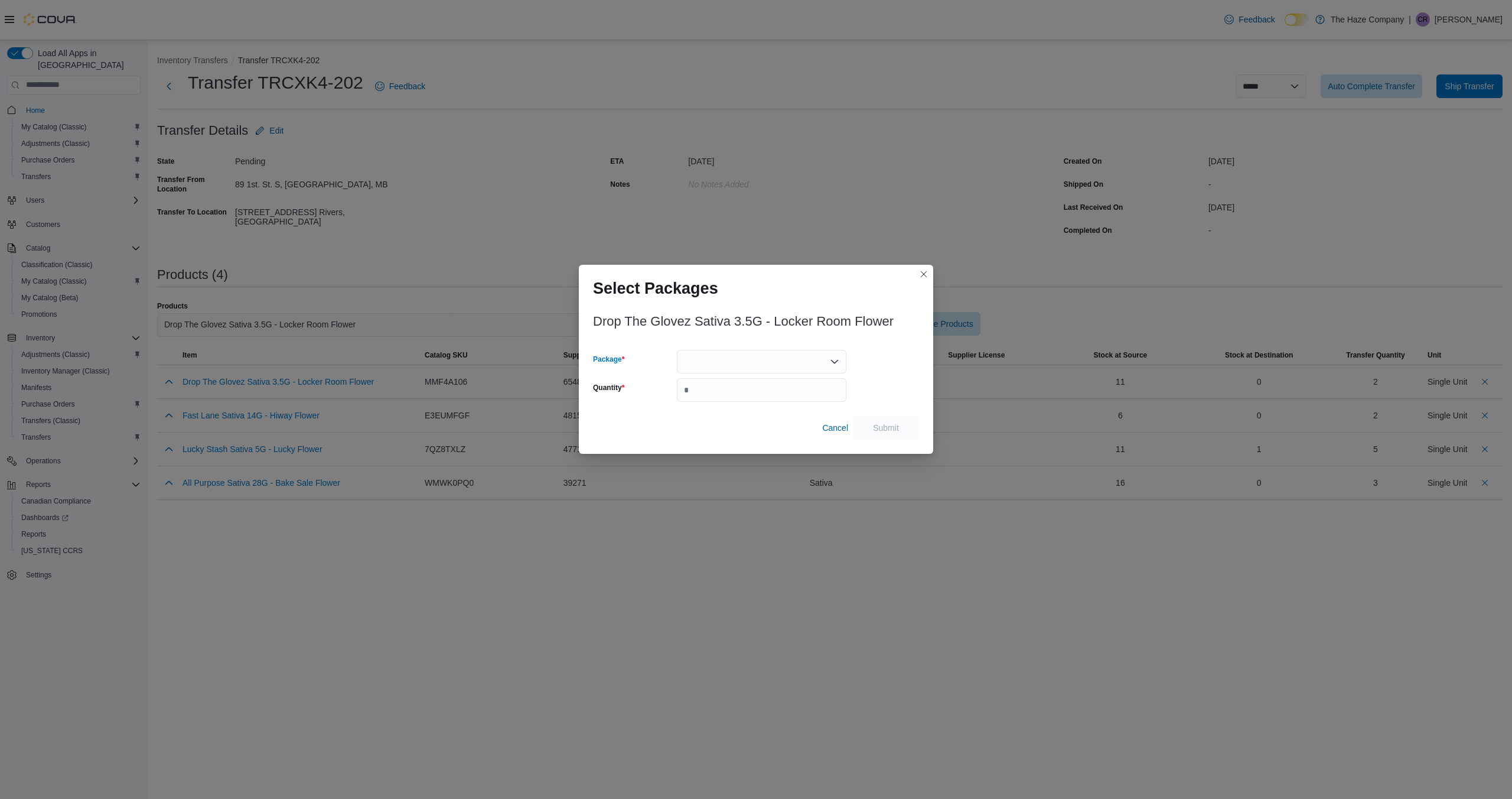
click at [831, 358] on icon "Open list of options" at bounding box center [835, 362] width 10 height 10
click at [861, 364] on div at bounding box center [888, 376] width 63 height 52
click at [829, 426] on span "Cancel" at bounding box center [836, 428] width 26 height 12
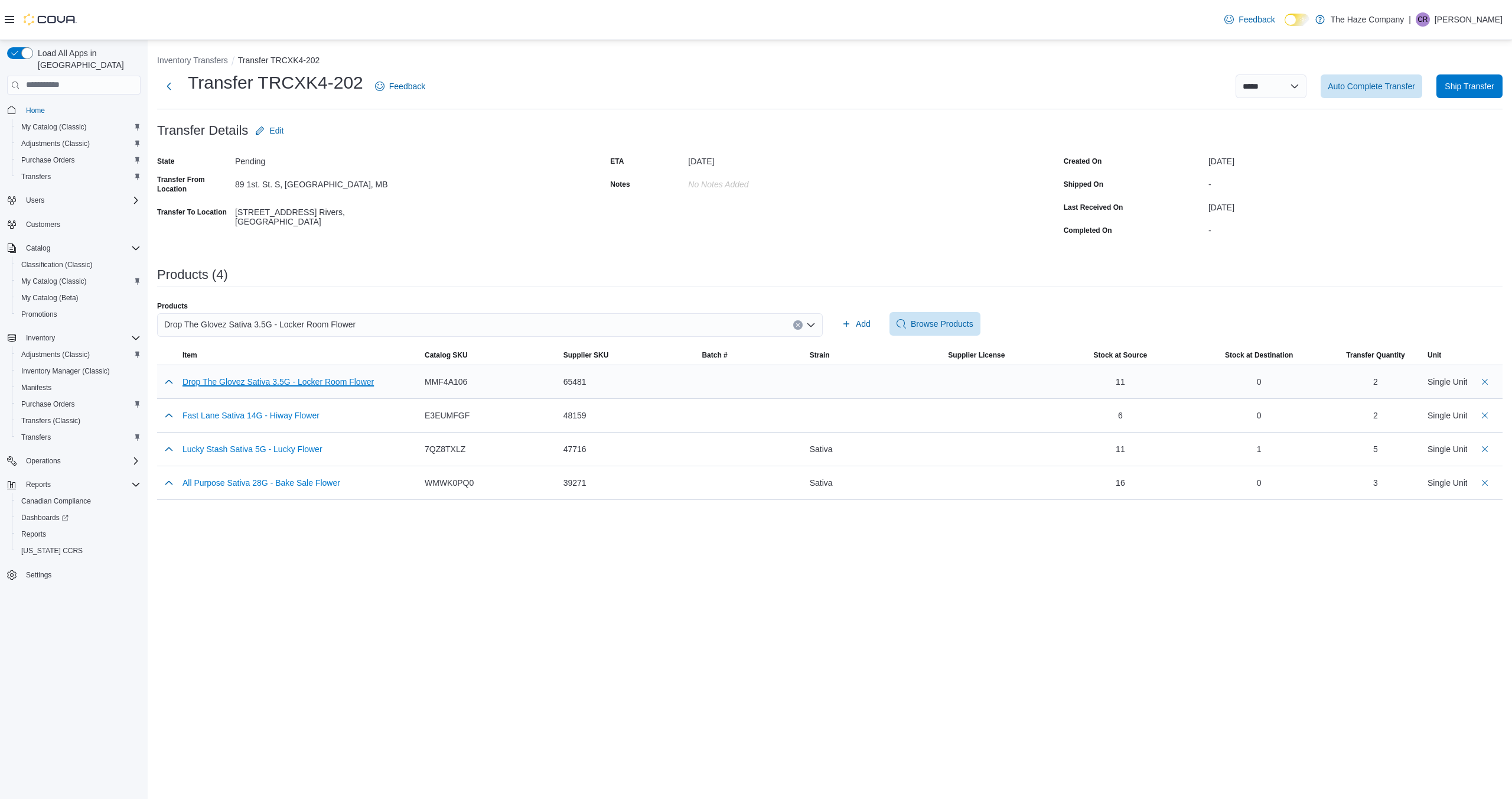
click at [356, 381] on button "Drop The Glovez Sativa 3.5G - Locker Room Flower" at bounding box center [278, 382] width 191 height 10
click at [1489, 382] on button "Delete count" at bounding box center [1485, 381] width 14 height 14
click at [865, 323] on span "Add" at bounding box center [864, 323] width 15 height 12
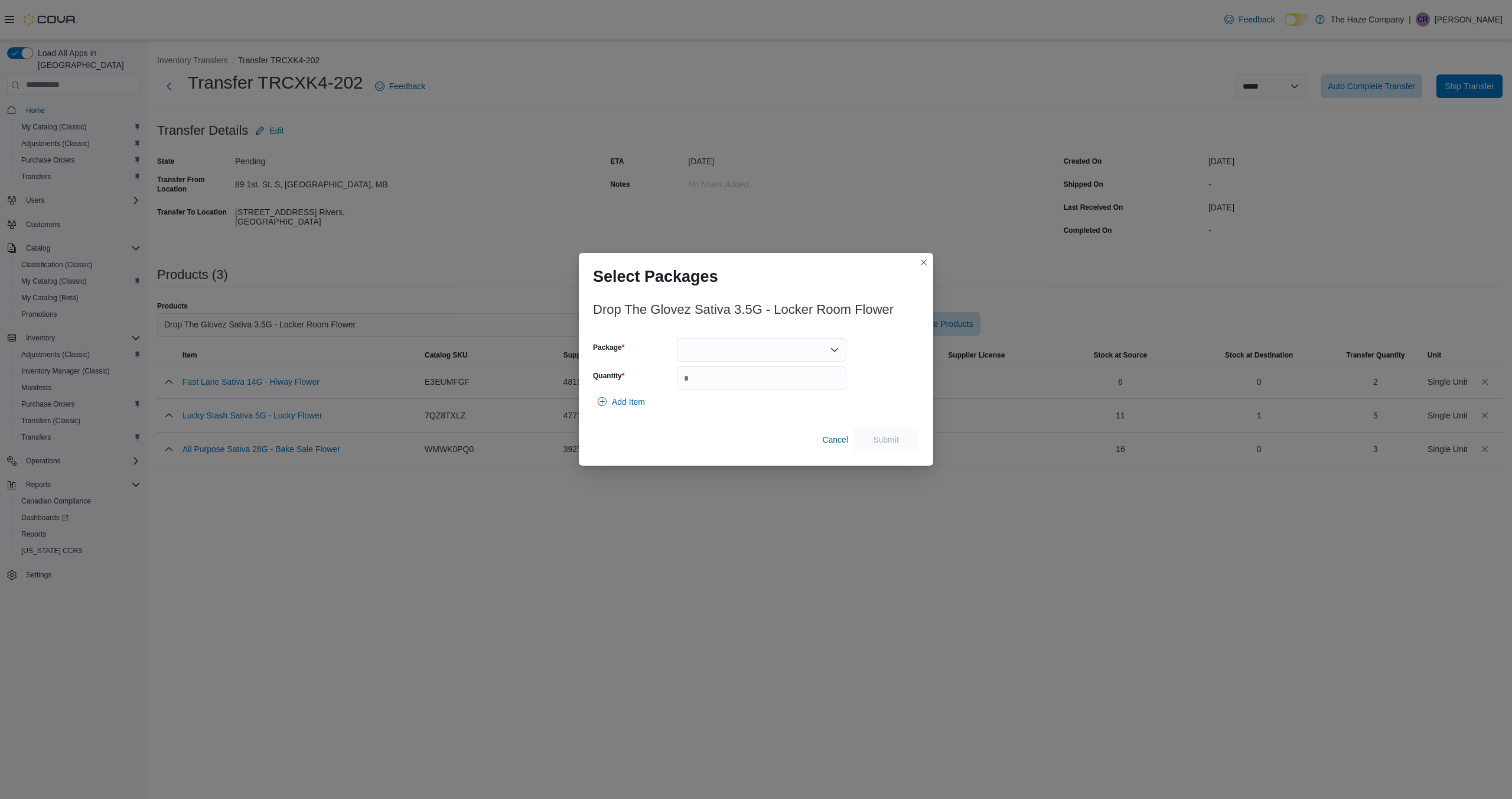
click at [829, 347] on div at bounding box center [761, 350] width 169 height 23
click at [774, 392] on span "TOBA235" at bounding box center [769, 386] width 141 height 12
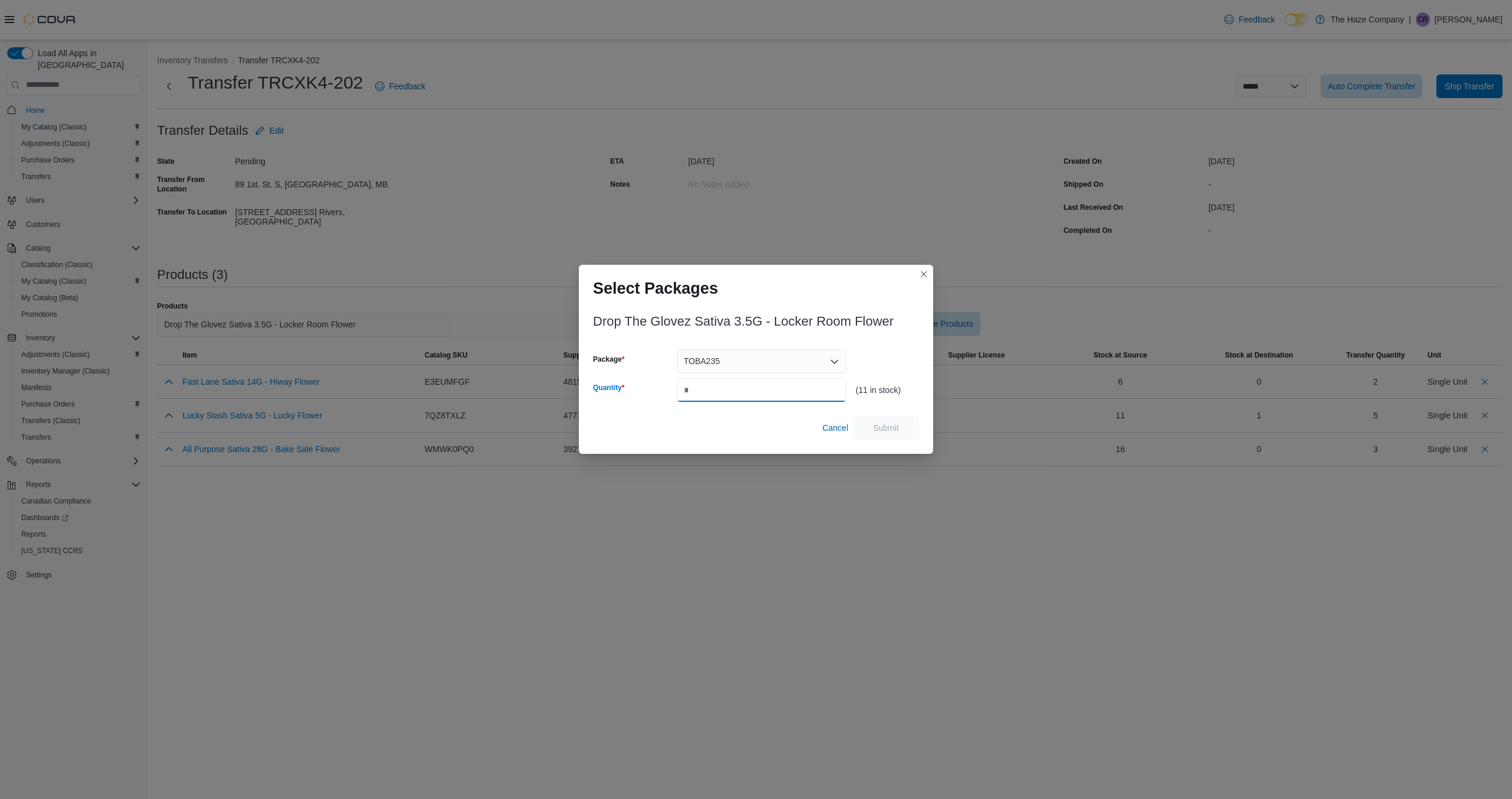
click at [751, 389] on input "Quantity" at bounding box center [761, 390] width 169 height 23
type input "*"
click at [879, 428] on span "Submit" at bounding box center [886, 427] width 26 height 12
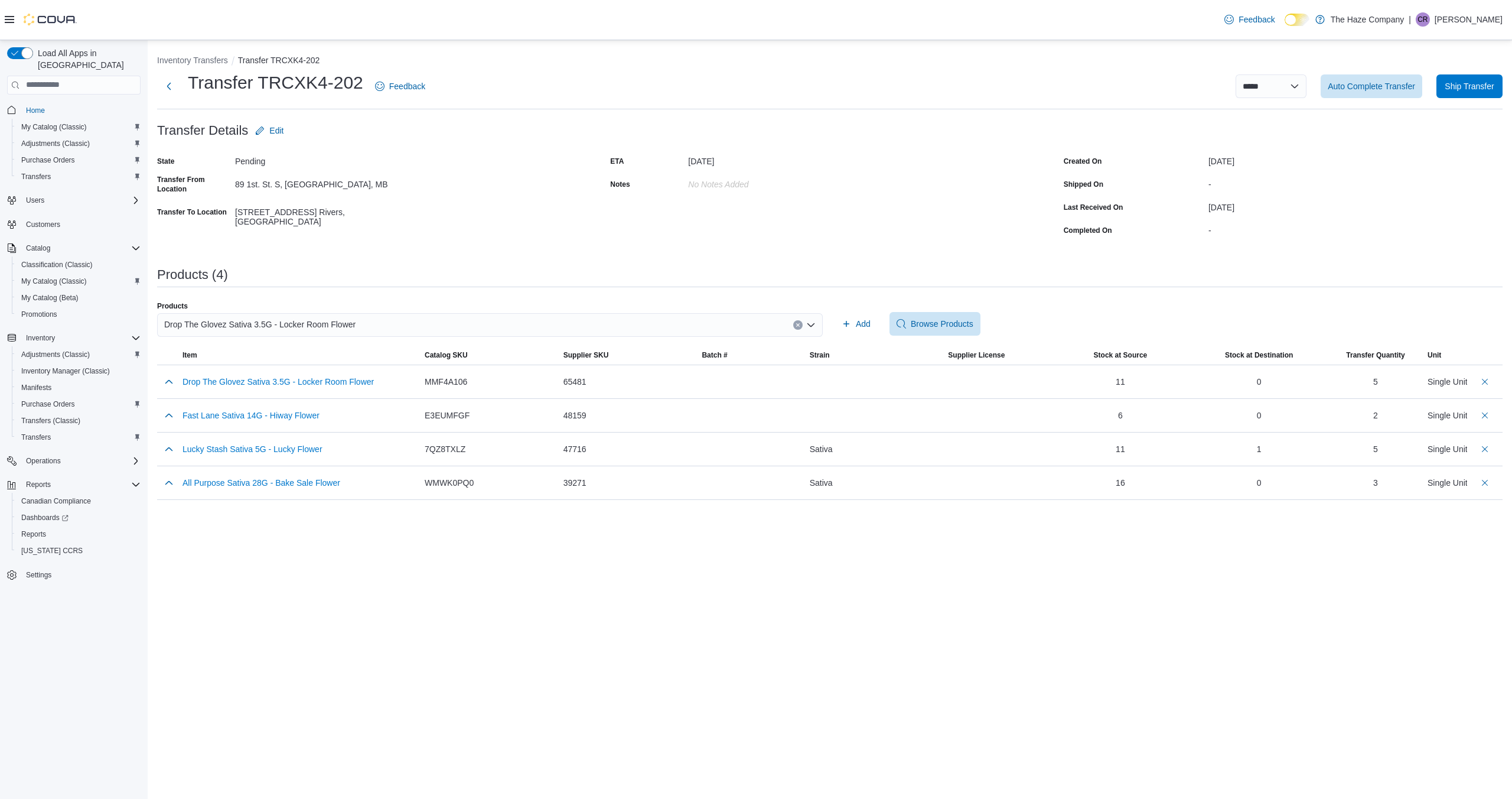
click at [796, 323] on icon "Clear input" at bounding box center [798, 325] width 5 height 5
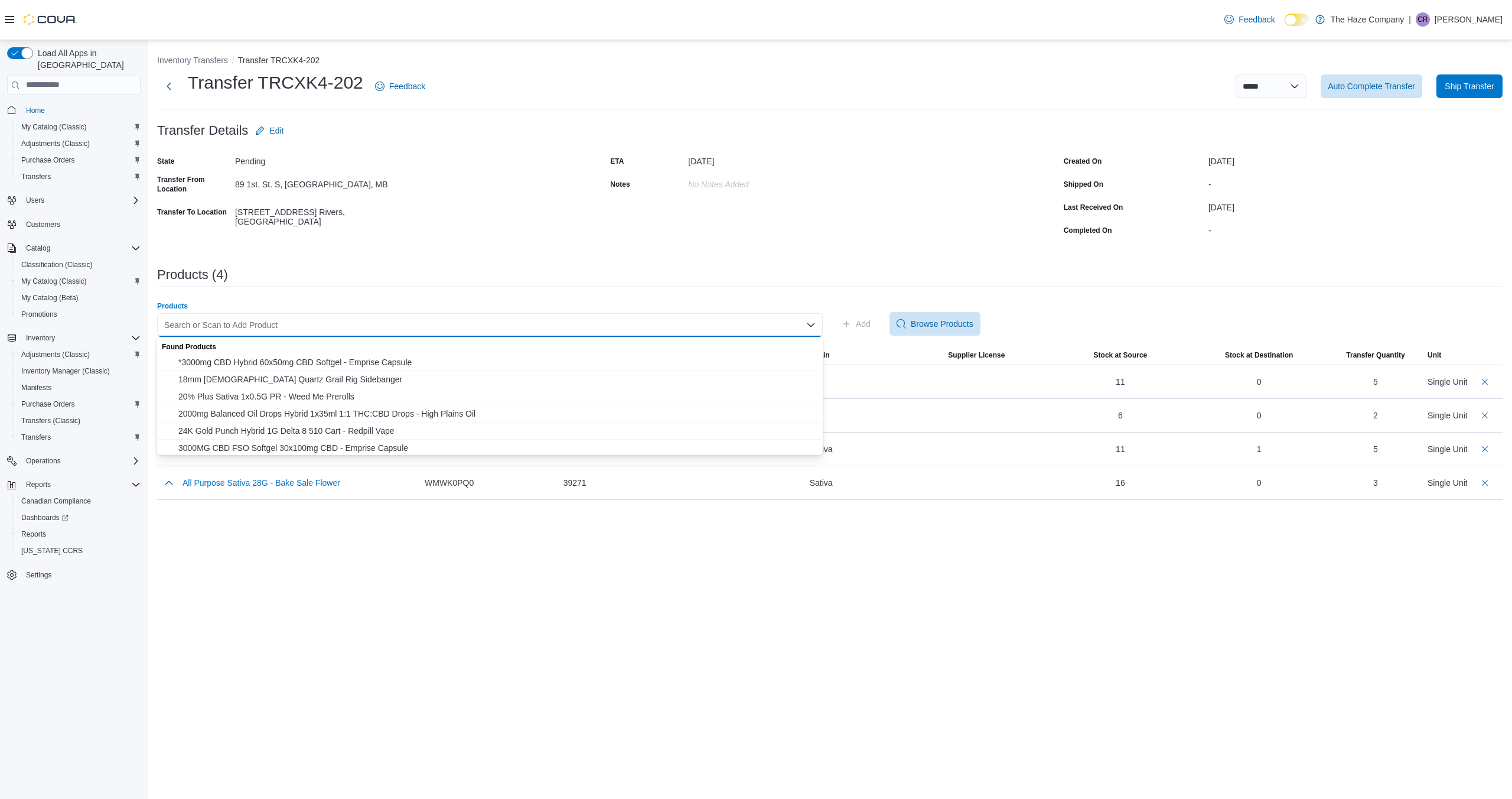
click at [754, 325] on div "Search or Scan to Add Product" at bounding box center [490, 325] width 665 height 23
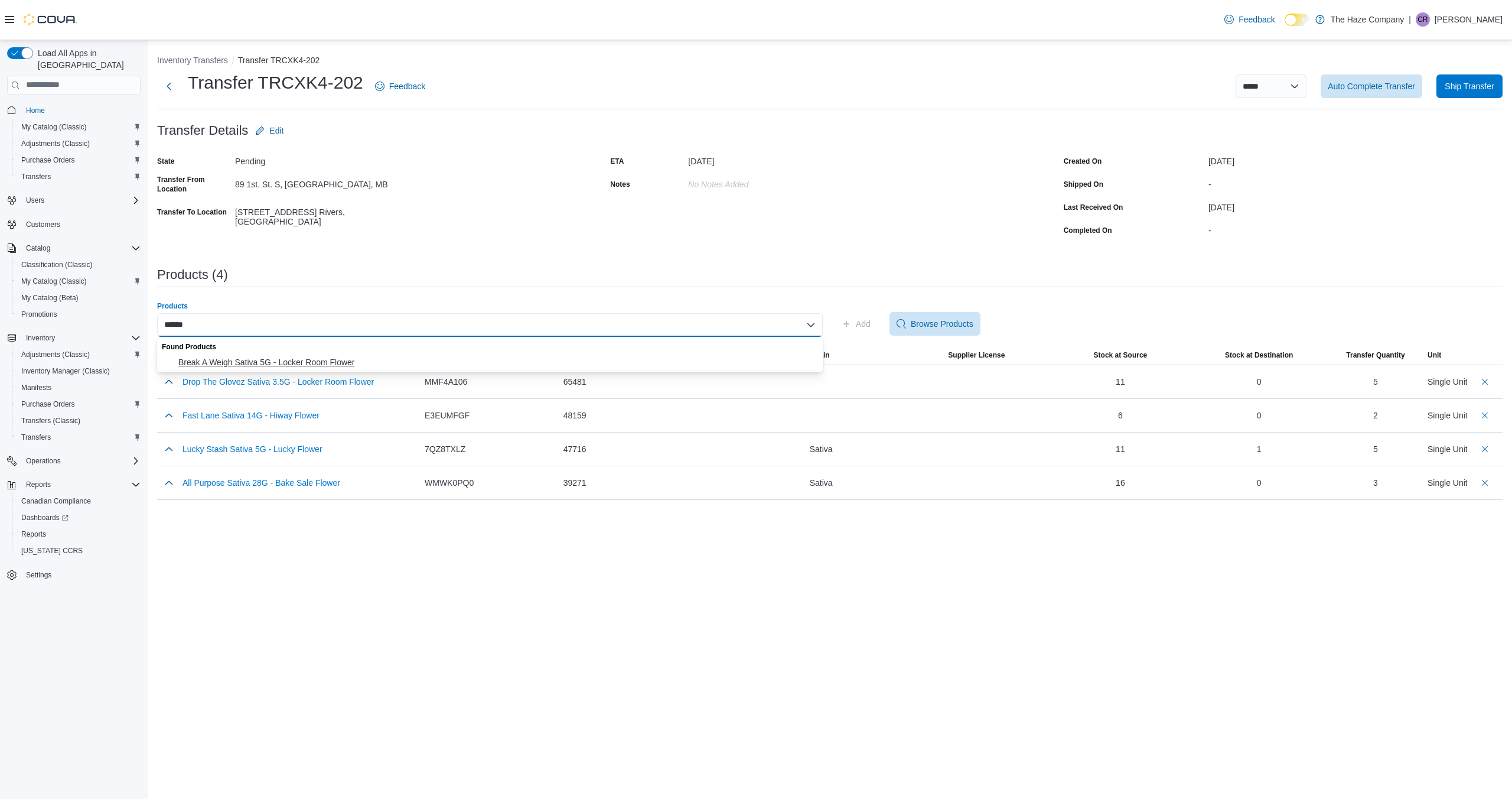
type input "******"
click at [665, 360] on span "Break A Weigh Sativa 5G - Locker Room Flower" at bounding box center [497, 362] width 637 height 12
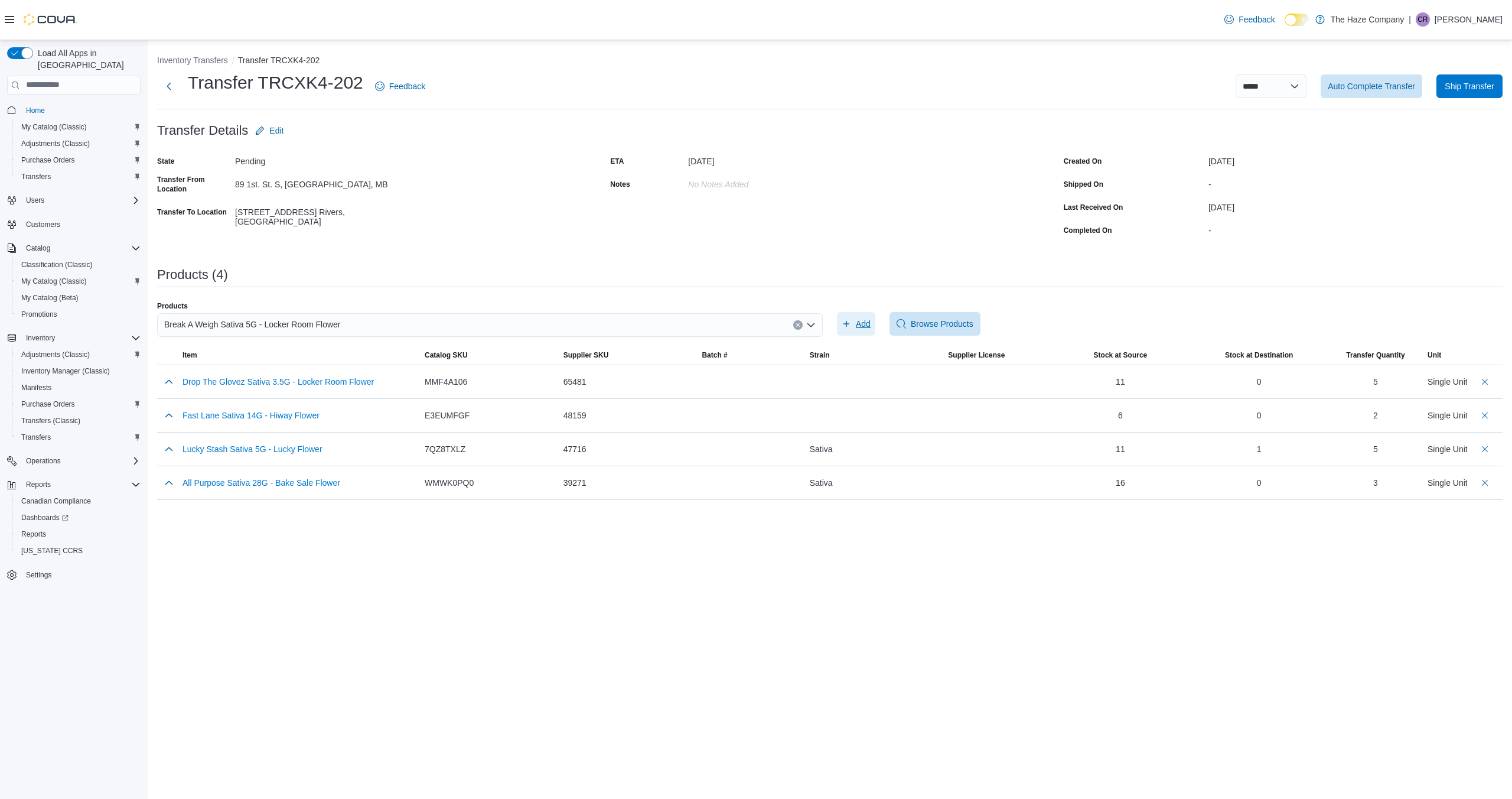
click at [851, 325] on icon "button" at bounding box center [847, 324] width 10 height 10
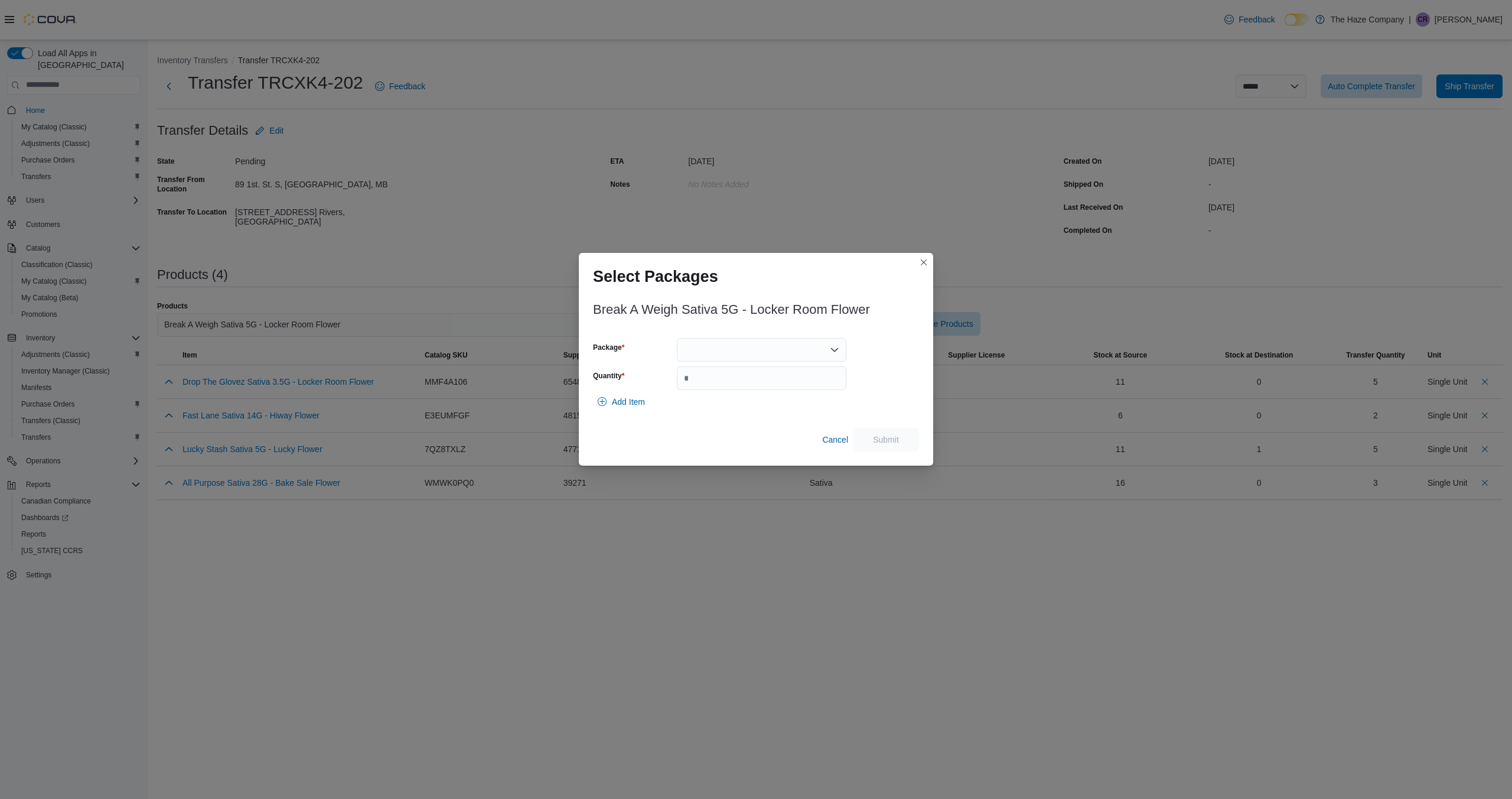
click at [831, 350] on icon "Open list of options" at bounding box center [835, 350] width 10 height 10
click at [799, 387] on span "TXG044" at bounding box center [769, 386] width 141 height 12
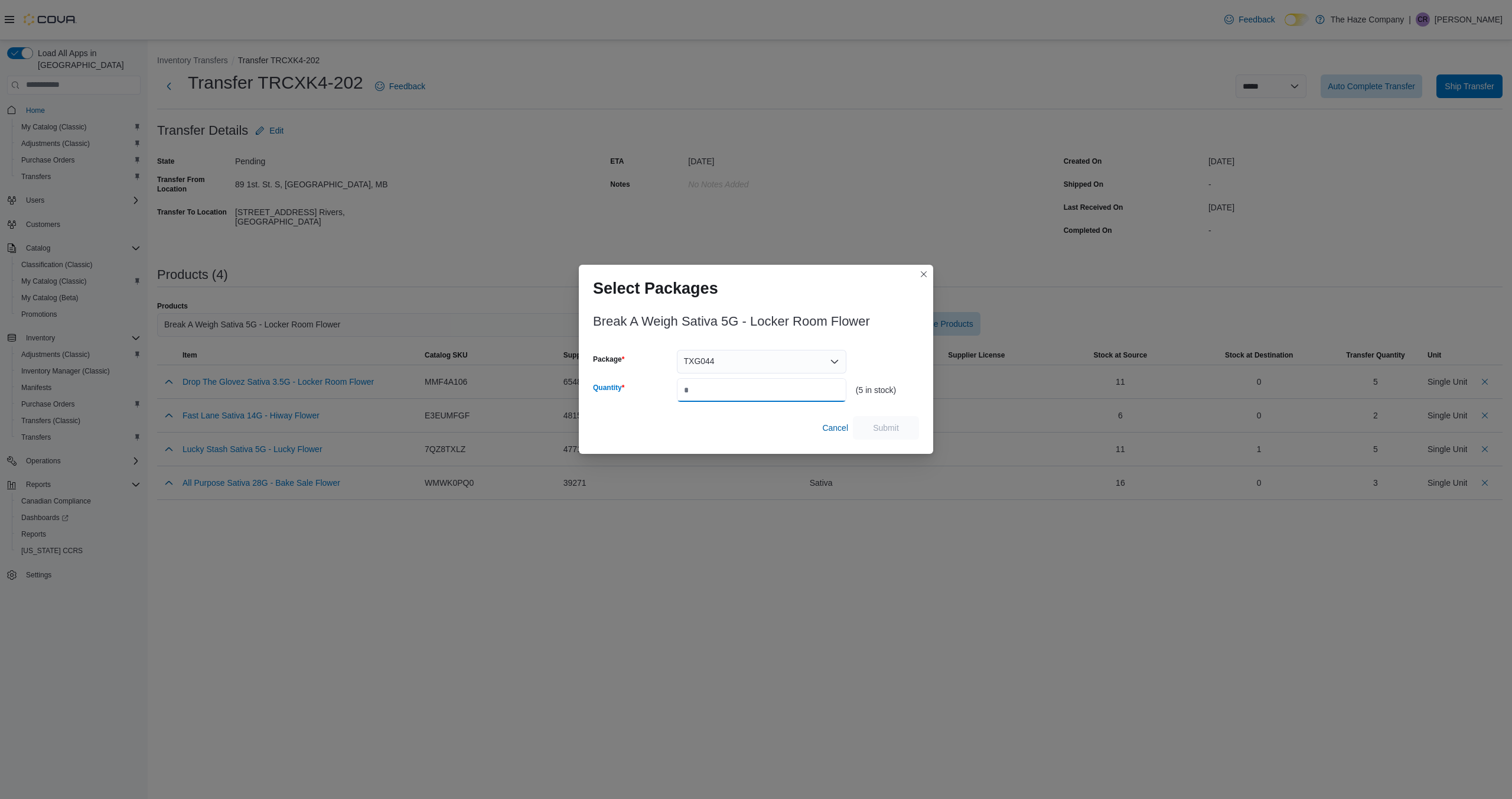
click at [756, 386] on input "Quantity" at bounding box center [761, 390] width 169 height 23
type input "*"
click at [881, 428] on span "Submit" at bounding box center [886, 427] width 26 height 12
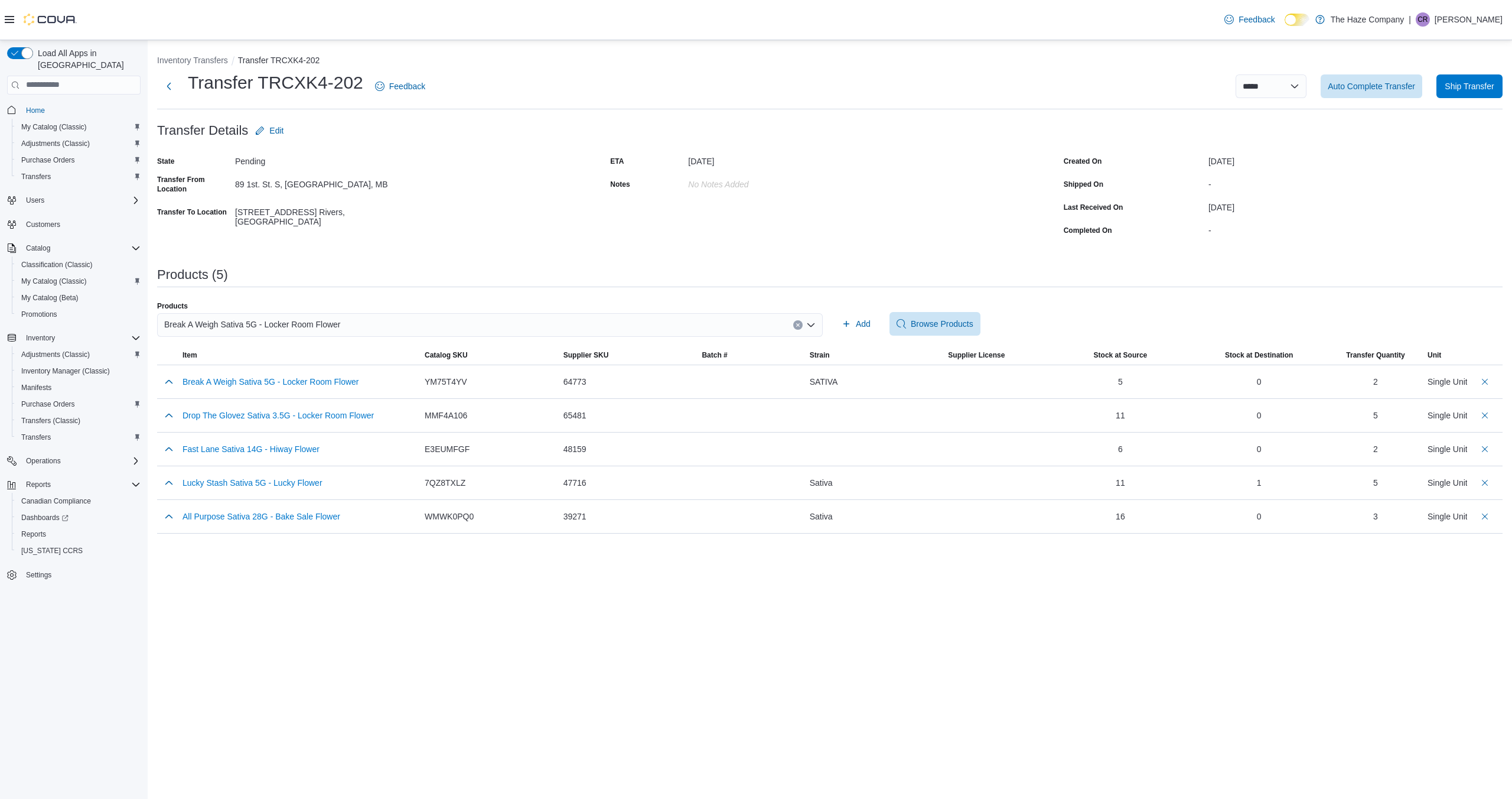
click at [801, 322] on button "Clear input" at bounding box center [798, 325] width 10 height 10
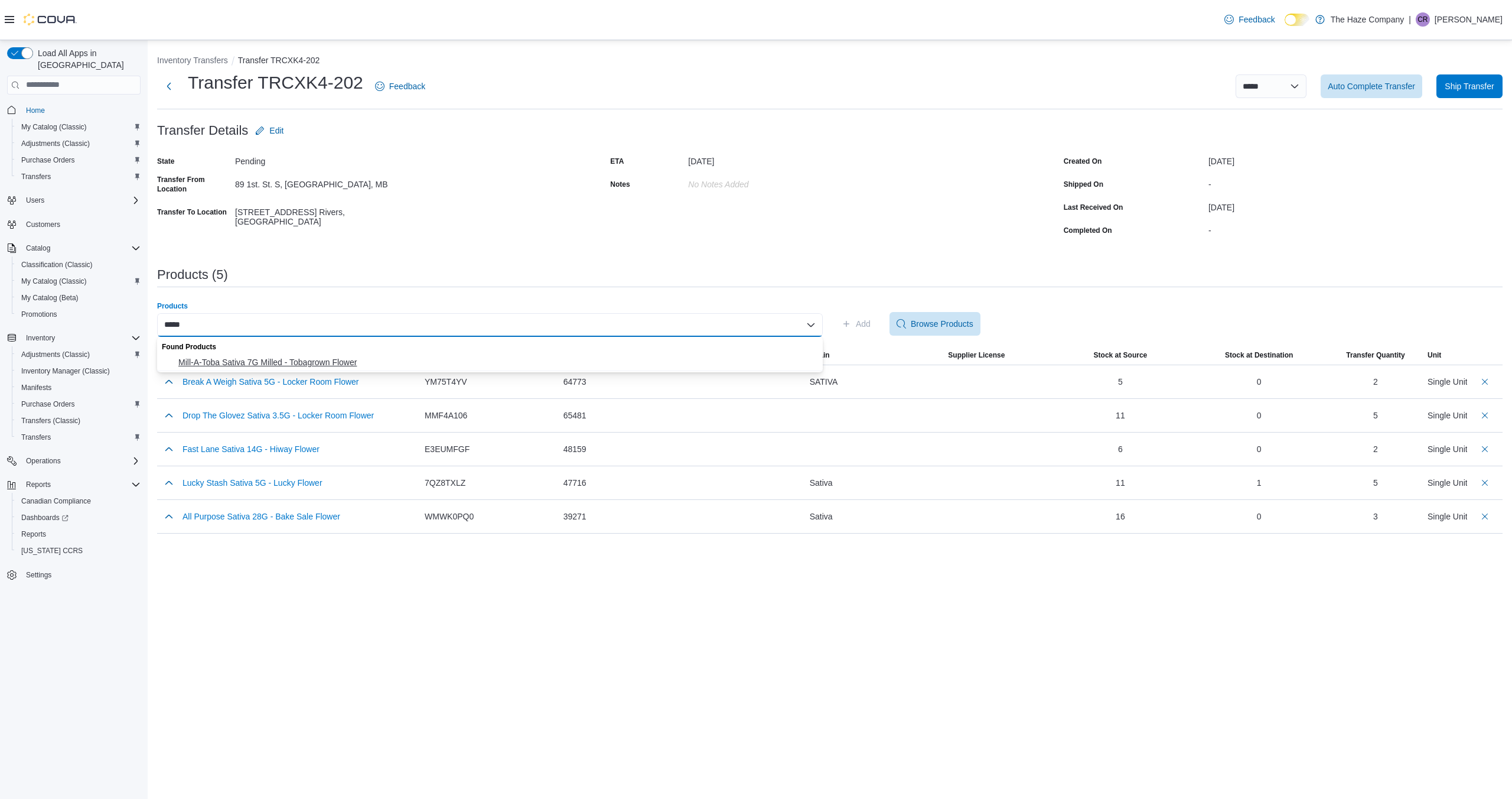
type input "*****"
click at [748, 356] on span "Mill-A-Toba Sativa 7G Milled - Tobagrown Flower" at bounding box center [497, 362] width 637 height 12
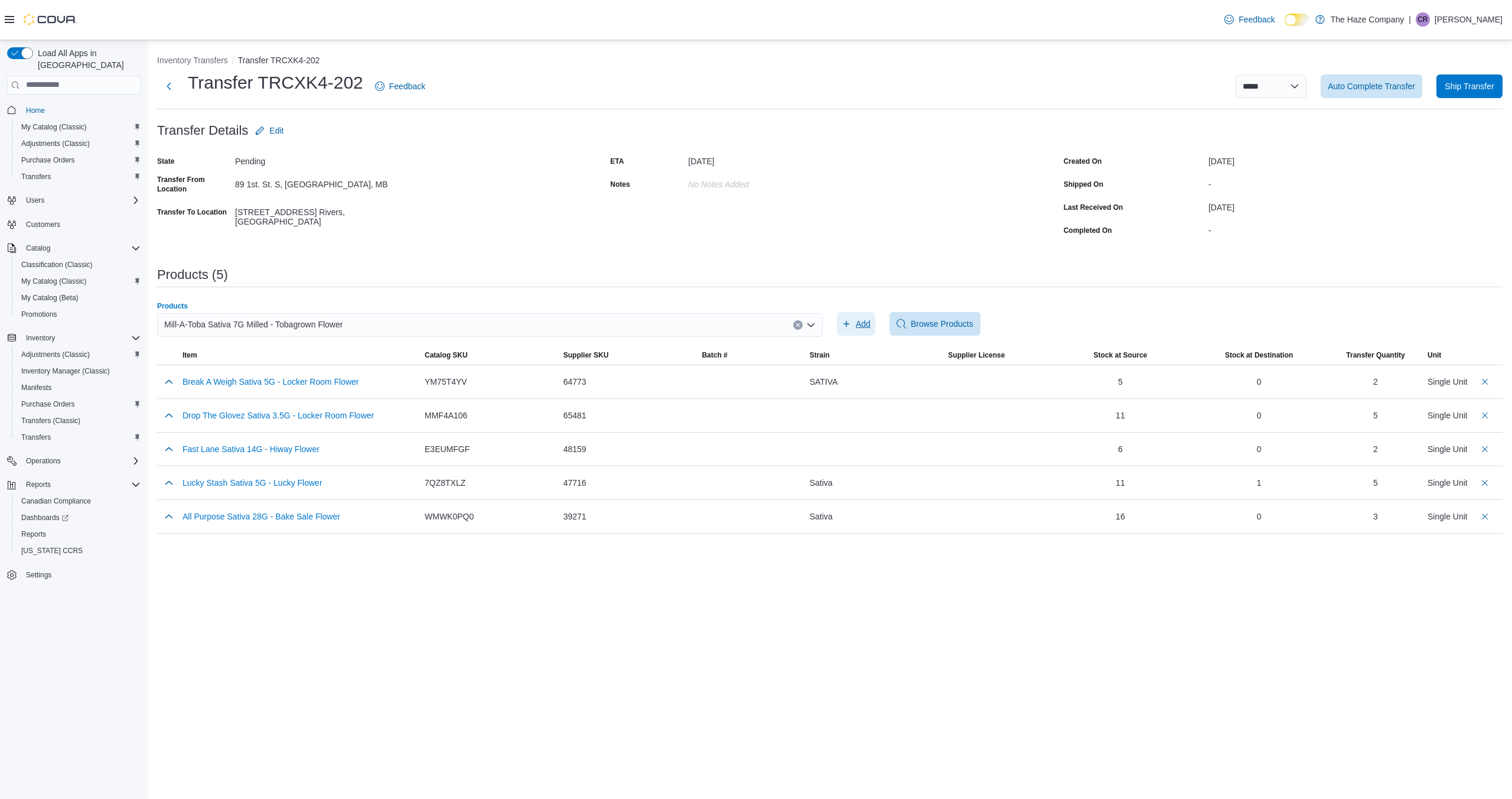
click at [860, 325] on span "Add" at bounding box center [864, 323] width 15 height 12
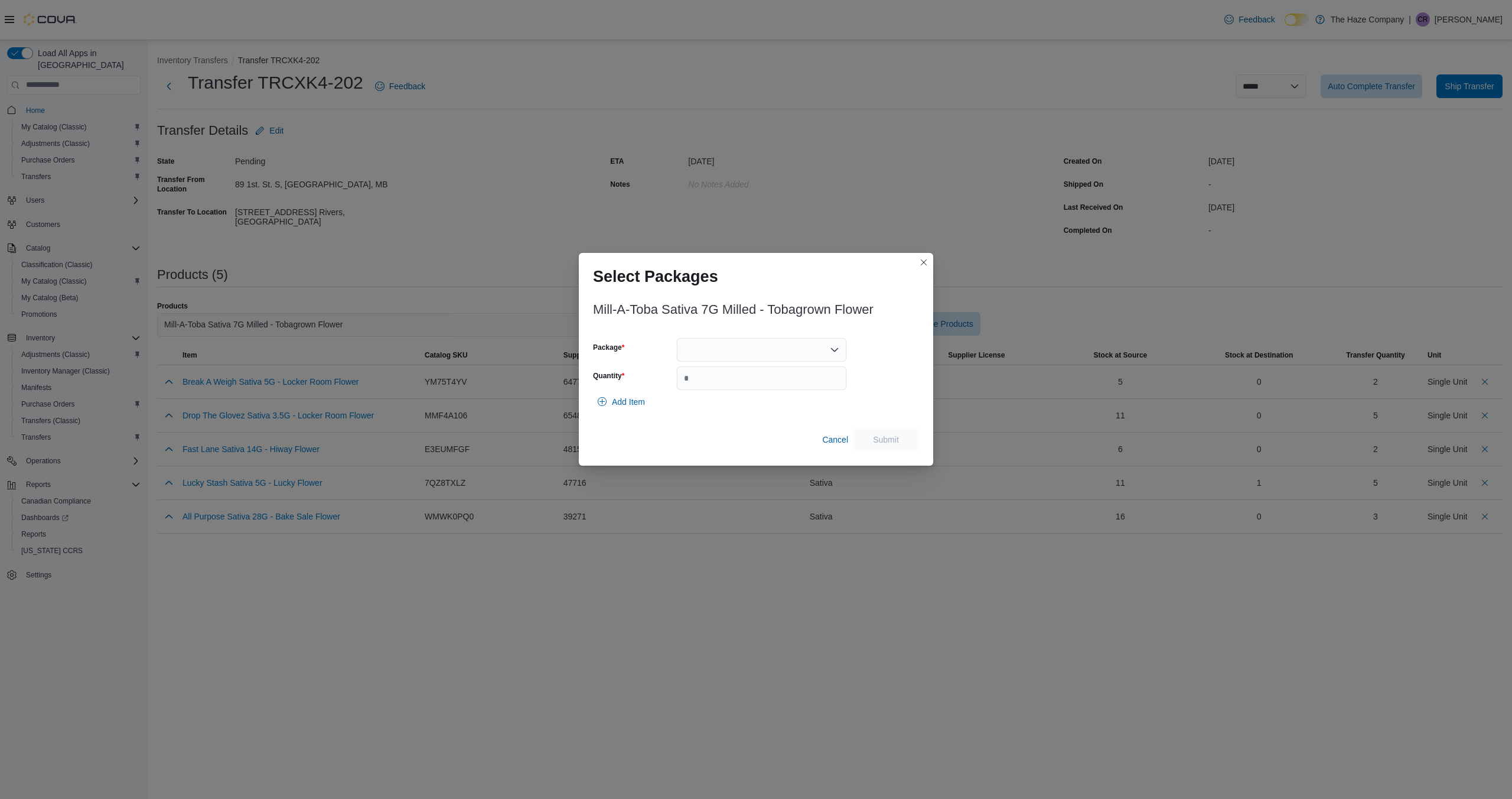
click at [838, 349] on icon "Open list of options" at bounding box center [835, 349] width 7 height 3
click at [791, 385] on span "10164" at bounding box center [769, 386] width 141 height 12
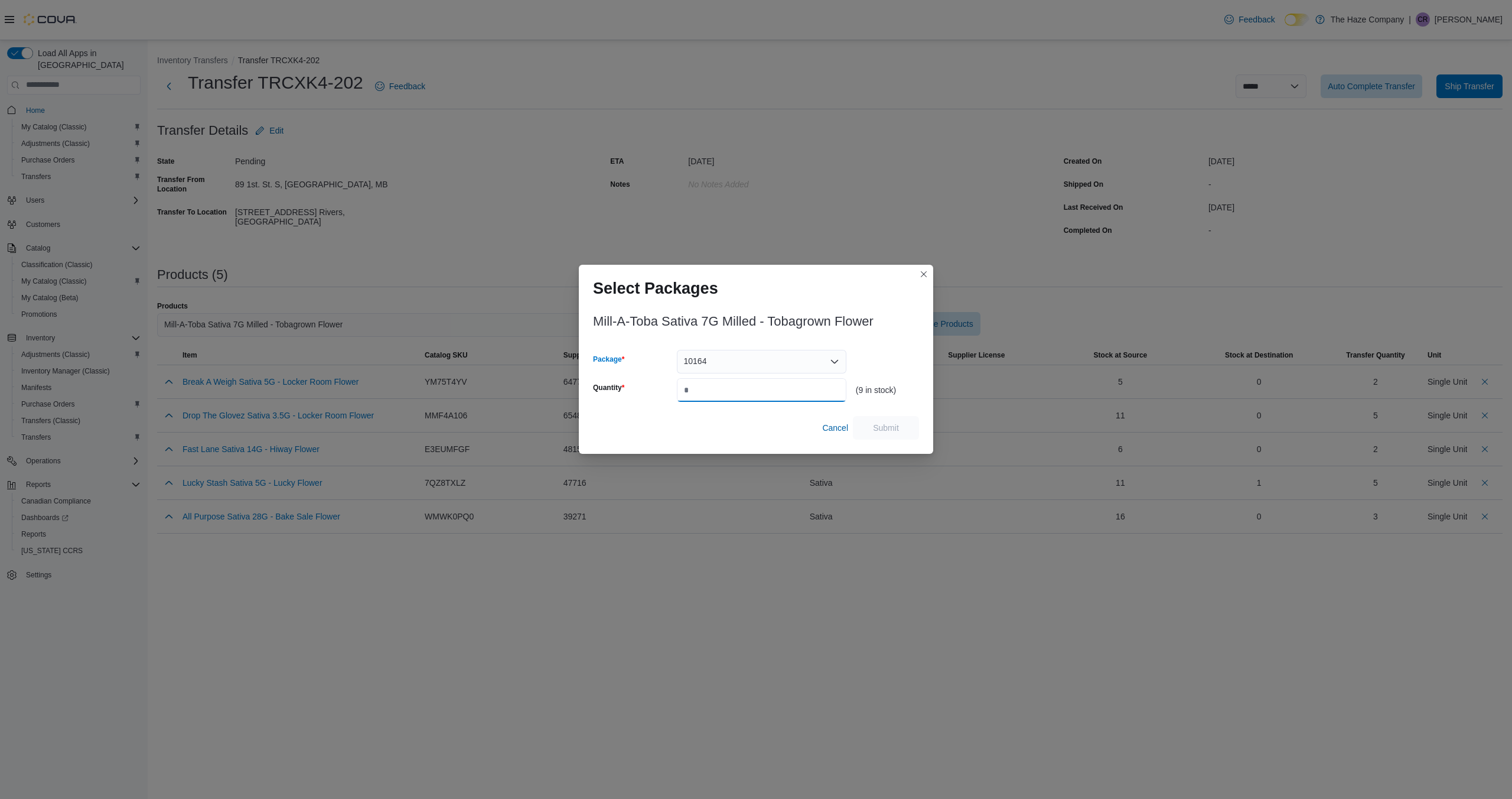
click at [805, 389] on input "Quantity" at bounding box center [761, 390] width 169 height 23
type input "*"
click at [886, 428] on span "Submit" at bounding box center [886, 427] width 26 height 12
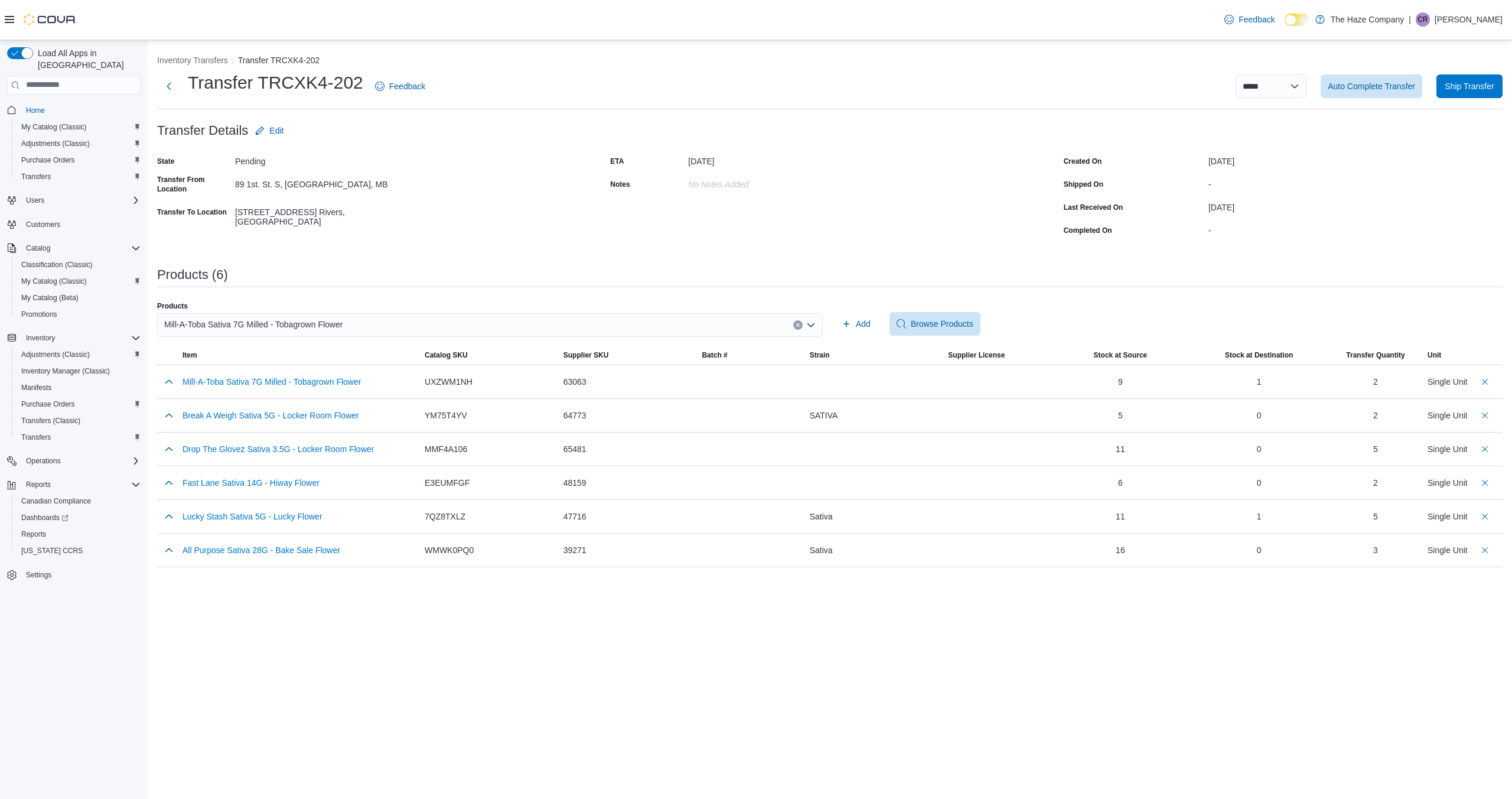
click at [801, 325] on button "Clear input" at bounding box center [798, 325] width 10 height 10
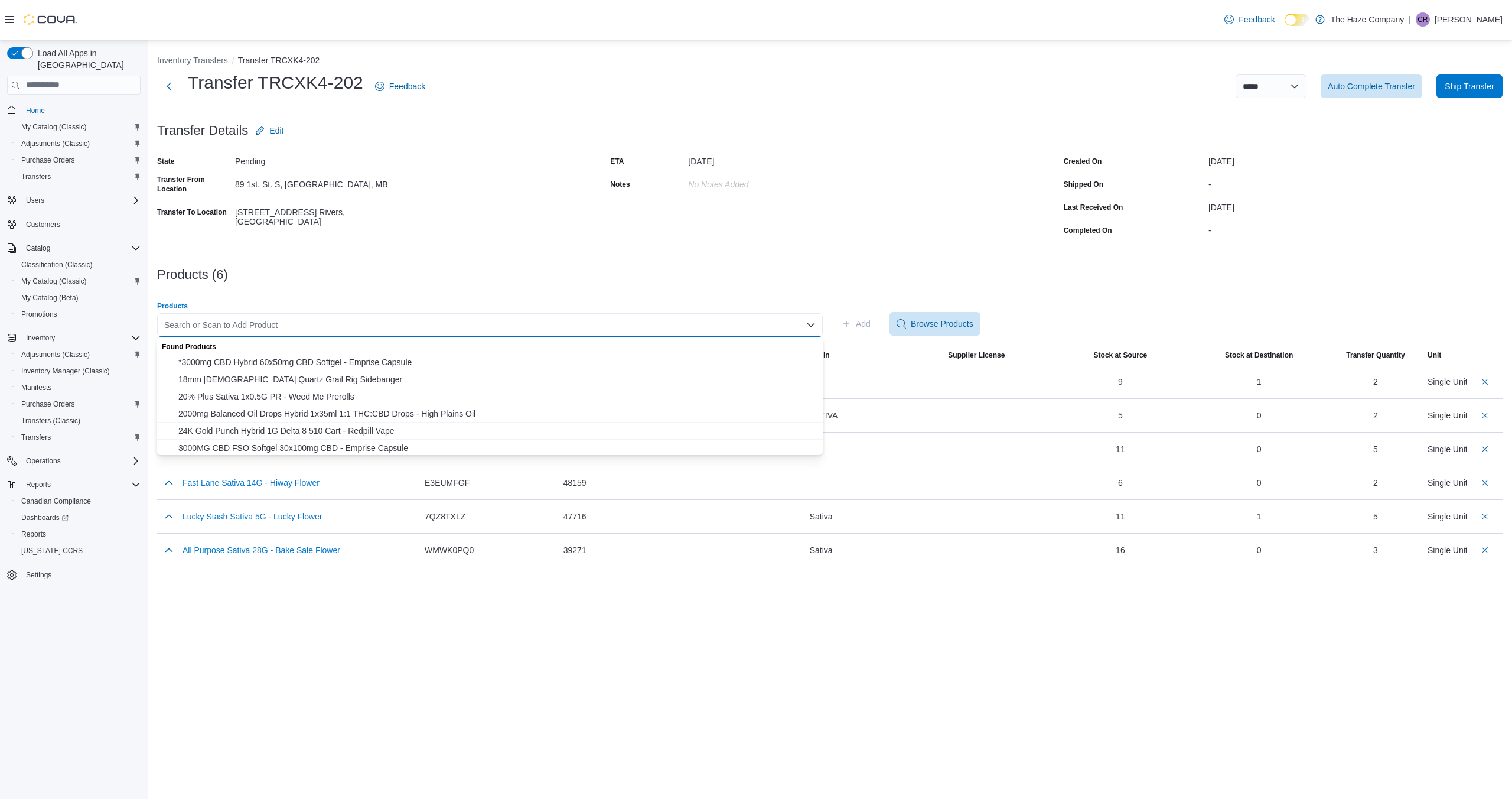
click at [784, 323] on div "Search or Scan to Add Product Combo box. Selected. Combo box input. Search or S…" at bounding box center [490, 325] width 665 height 23
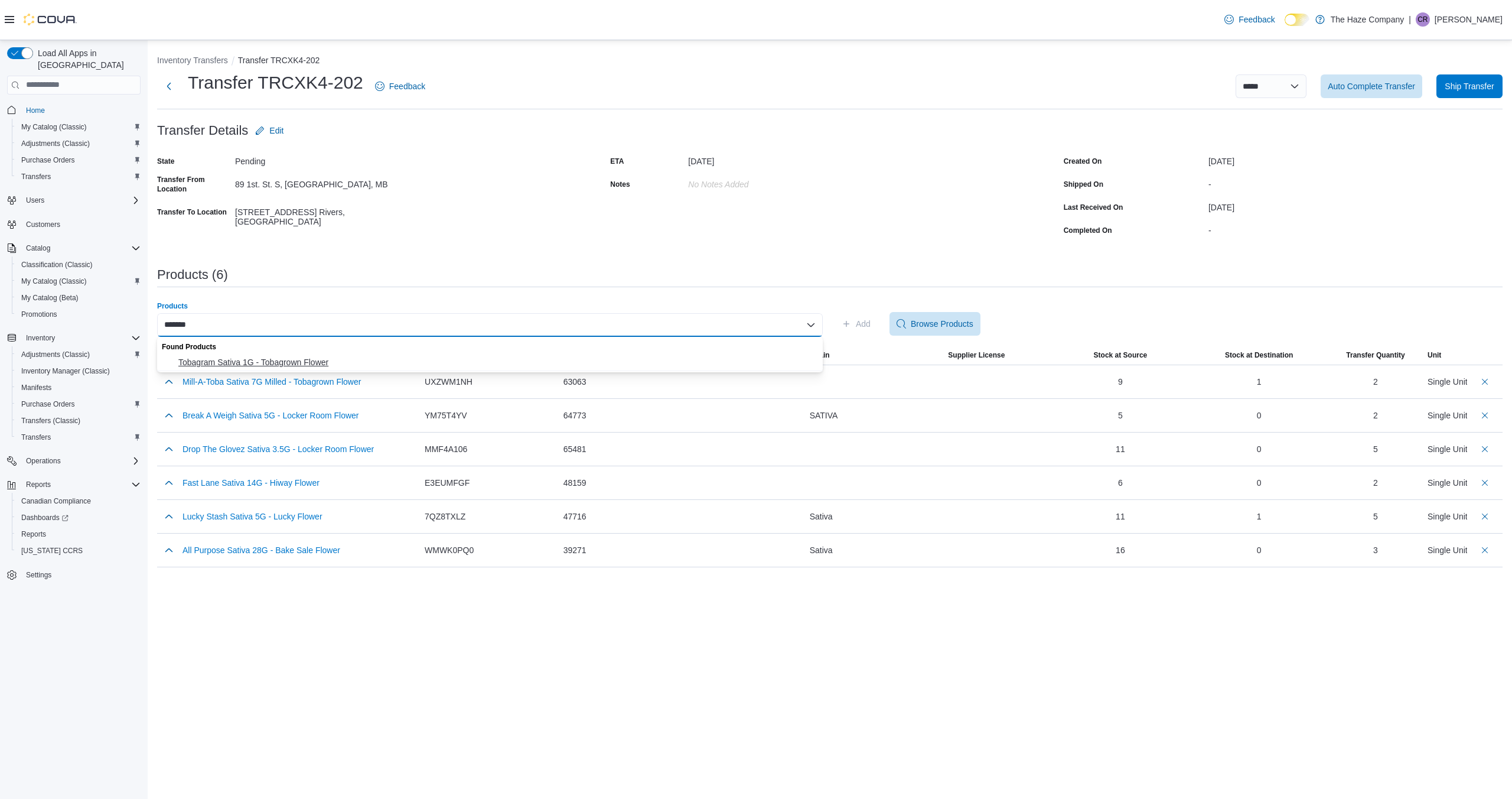
type input "*******"
click at [757, 364] on span "Tobagram Sativa 1G - Tobagrown Flower" at bounding box center [497, 362] width 637 height 12
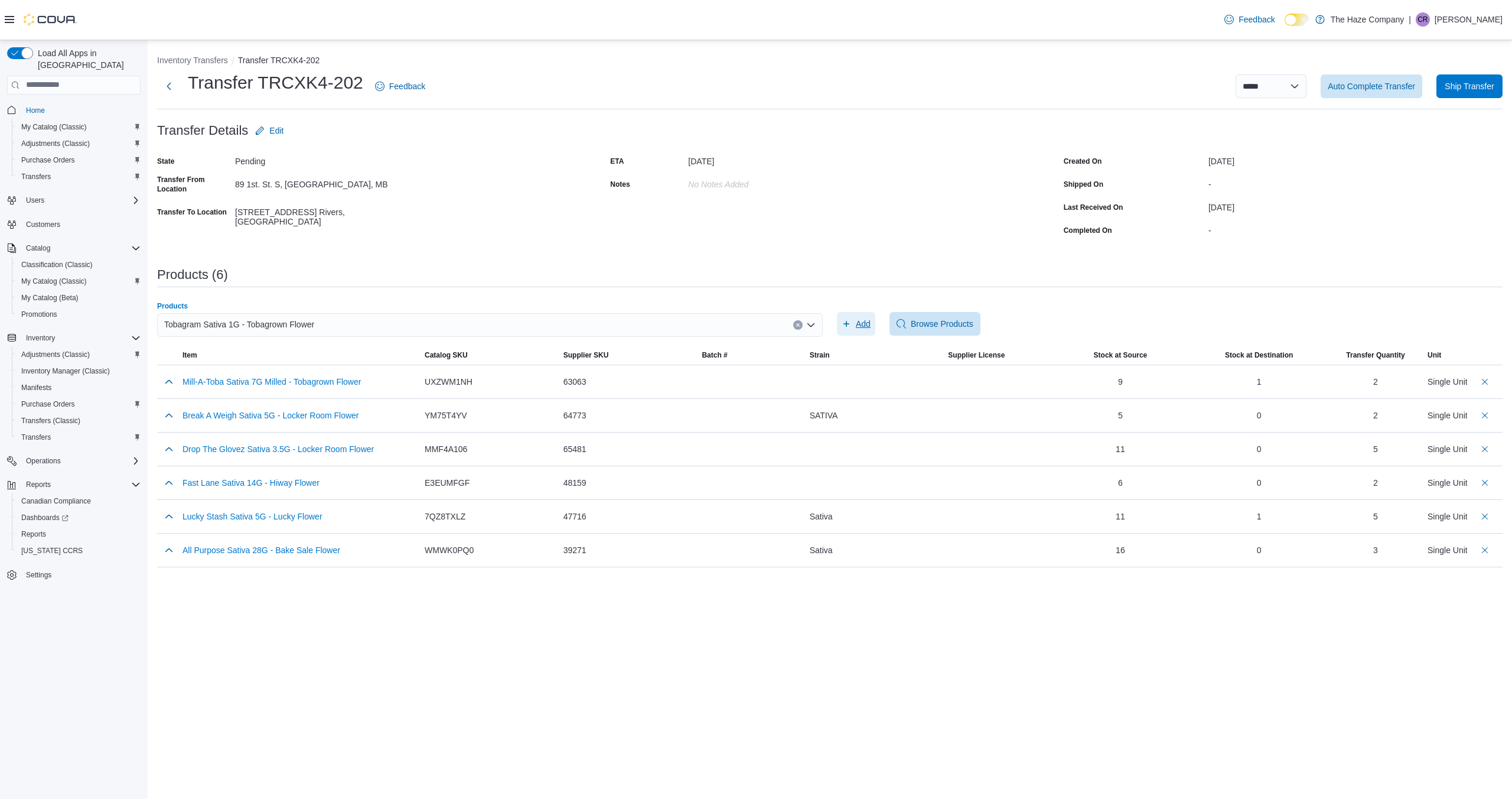
click at [855, 323] on span "Add" at bounding box center [856, 324] width 29 height 23
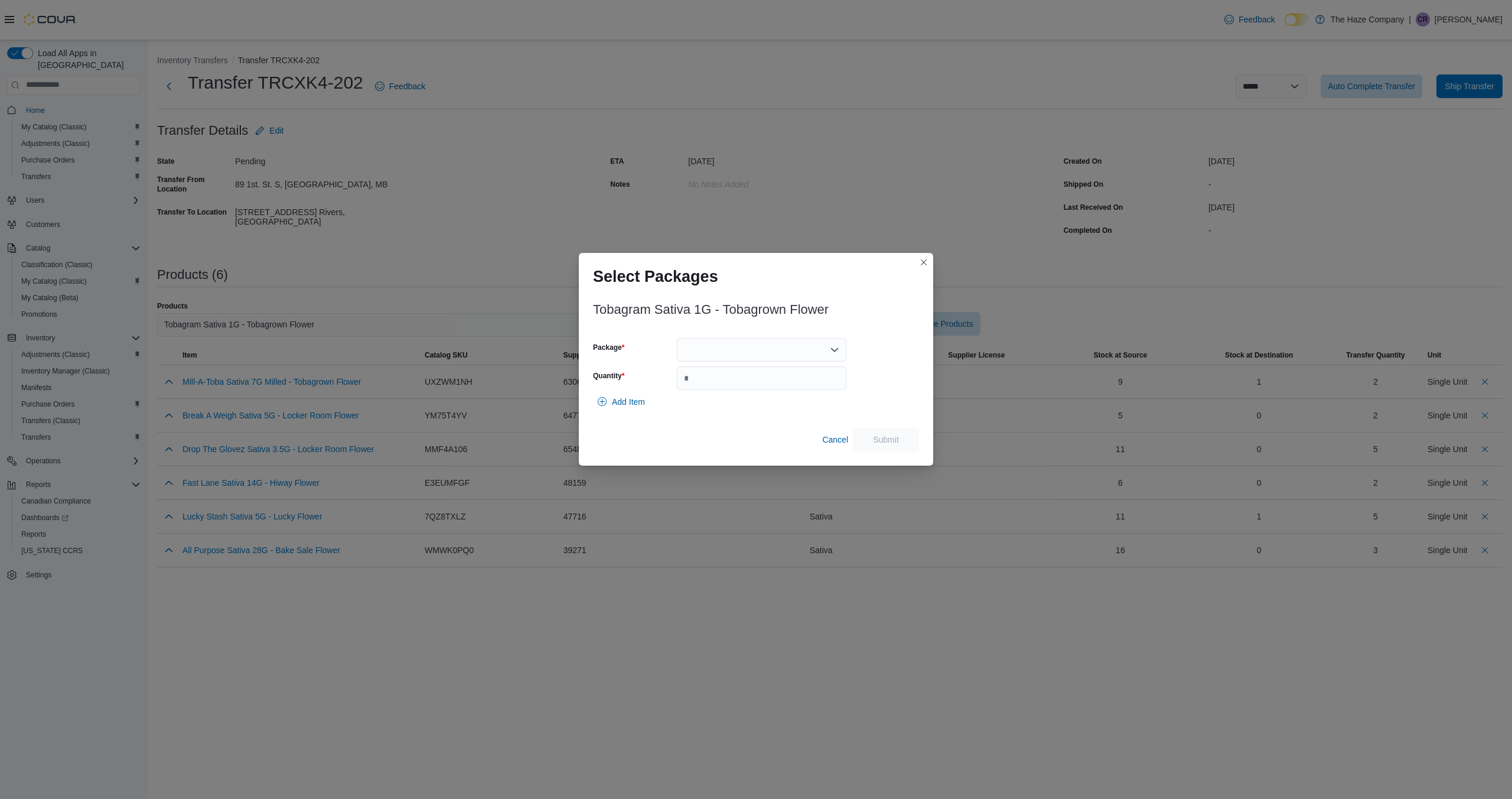
click at [839, 351] on div at bounding box center [761, 350] width 169 height 23
click at [834, 347] on icon "Open list of options" at bounding box center [835, 350] width 10 height 10
click at [799, 386] on span "TOBA137" at bounding box center [769, 386] width 141 height 12
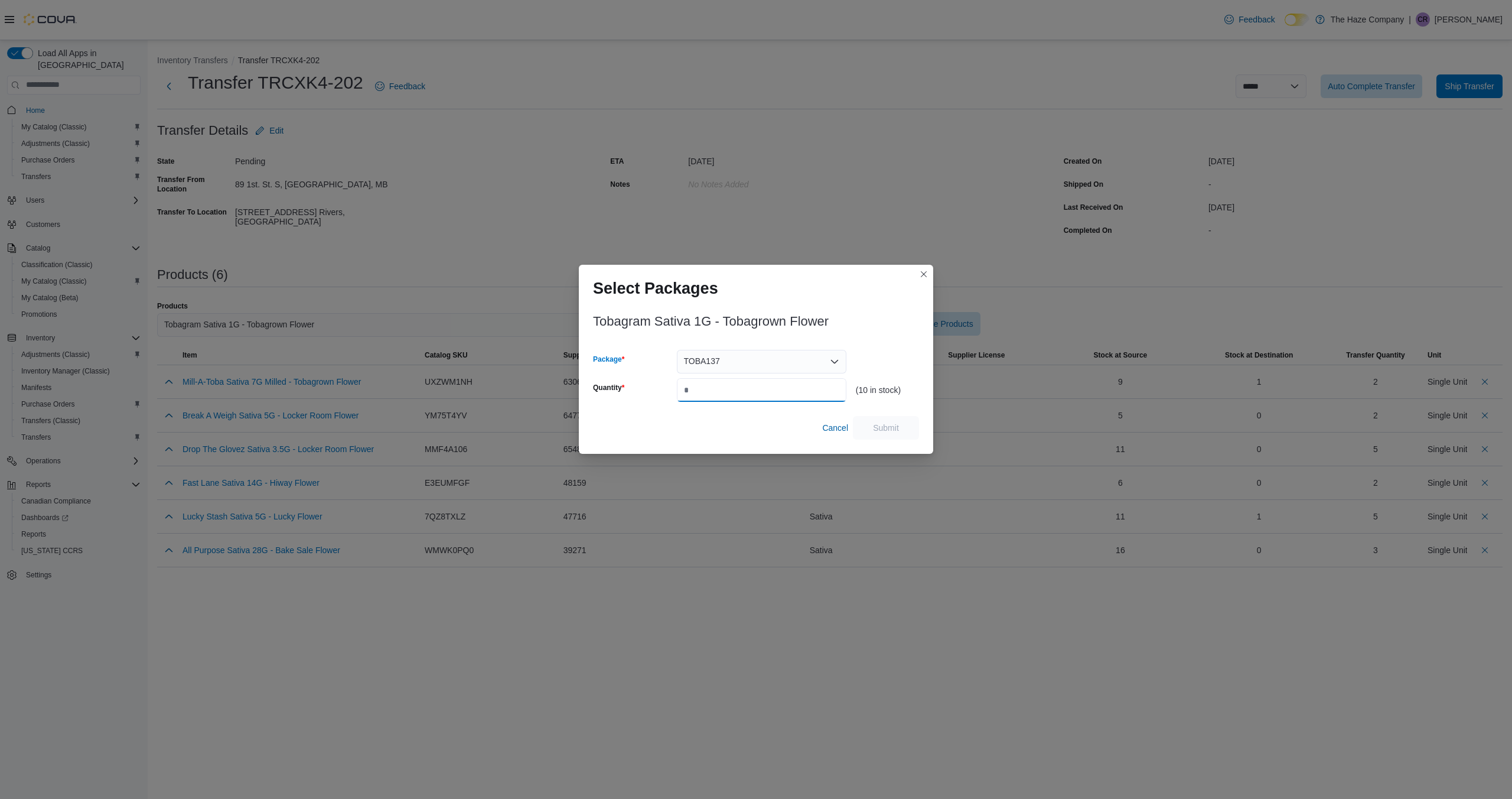
click at [793, 385] on input "Quantity" at bounding box center [761, 390] width 169 height 23
type input "*"
click at [883, 424] on span "Submit" at bounding box center [886, 427] width 26 height 12
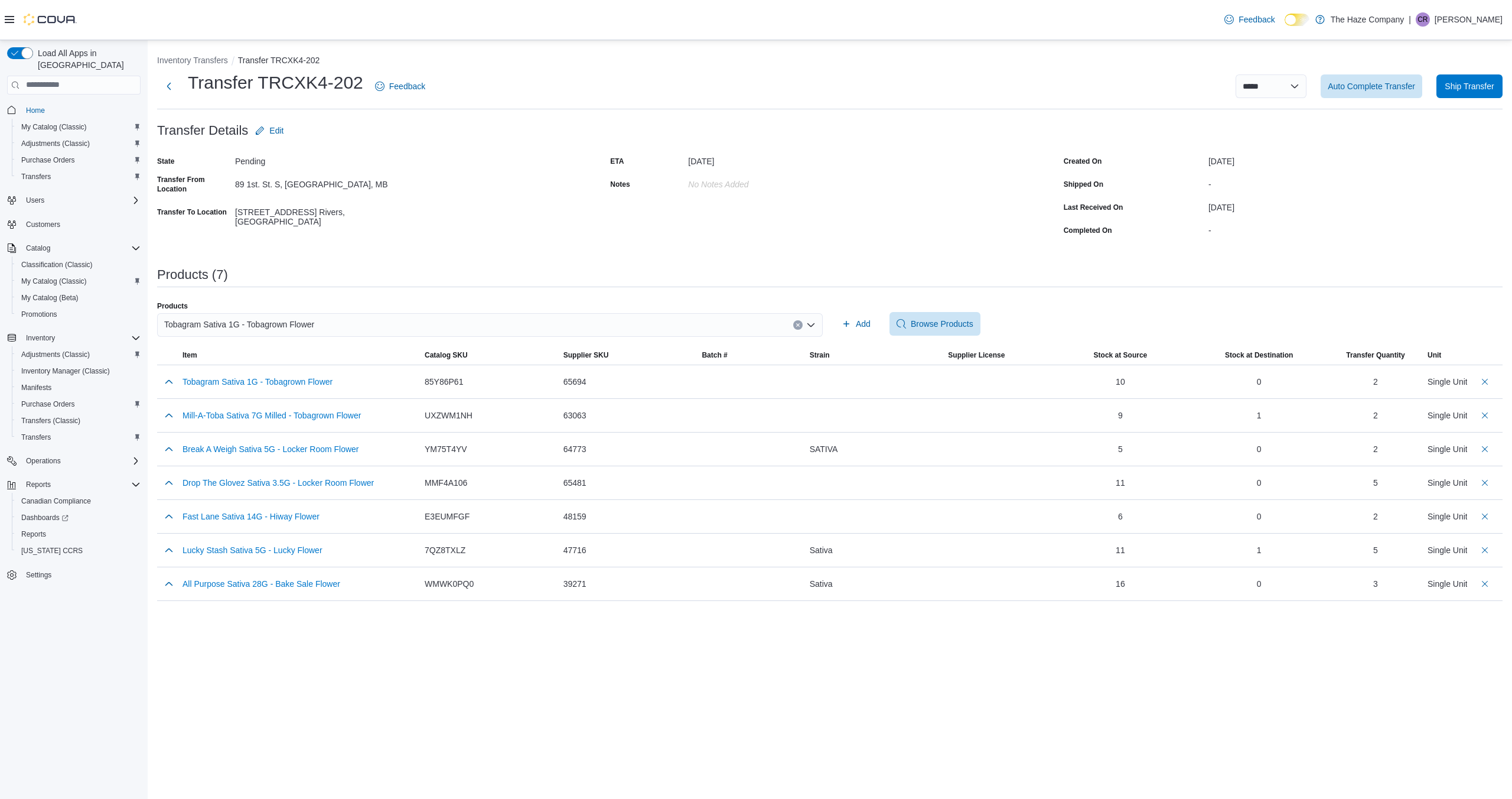
click at [801, 327] on button "Clear input" at bounding box center [798, 325] width 10 height 10
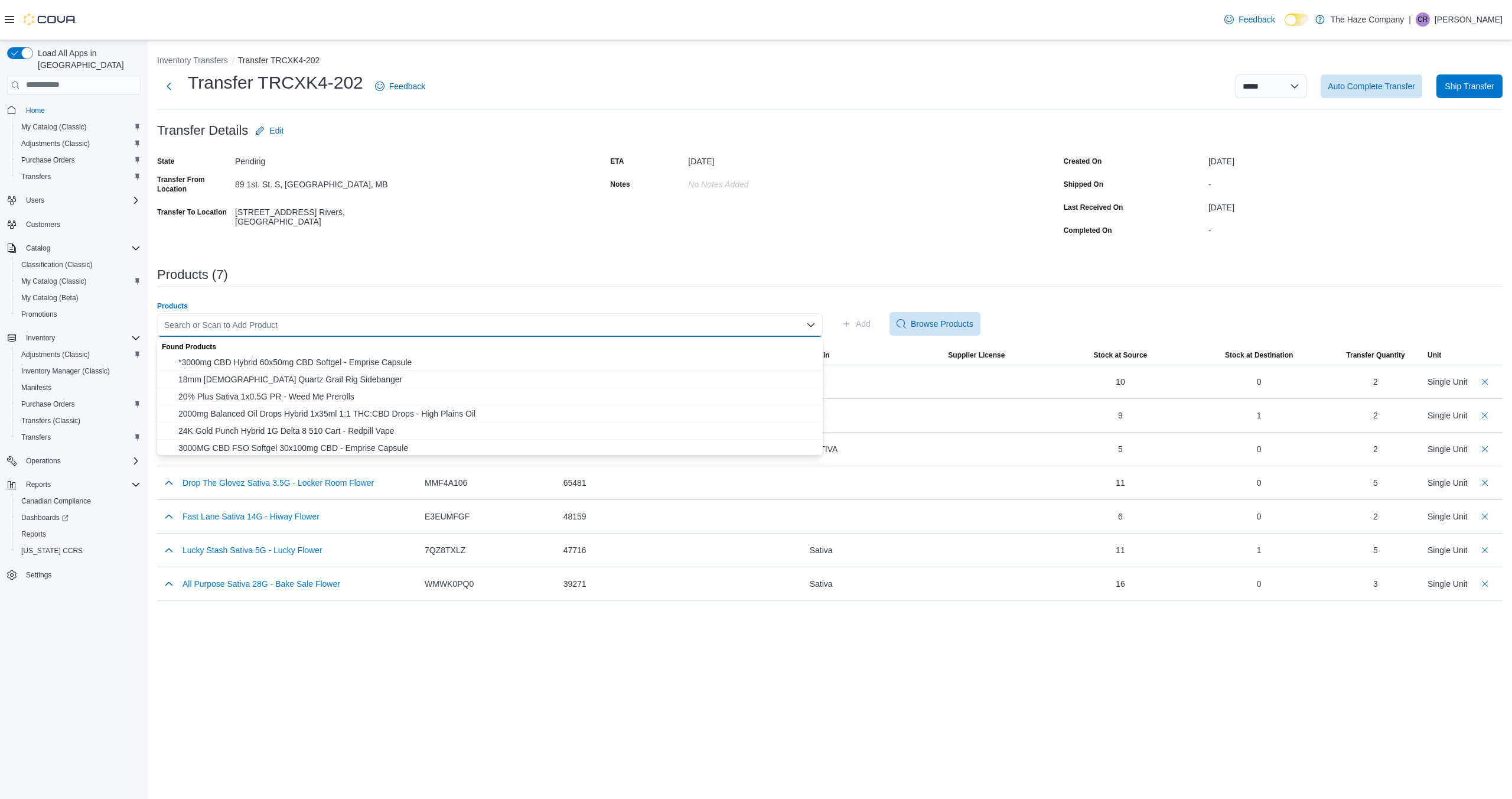
click at [777, 324] on div "Search or Scan to Add Product" at bounding box center [490, 325] width 665 height 23
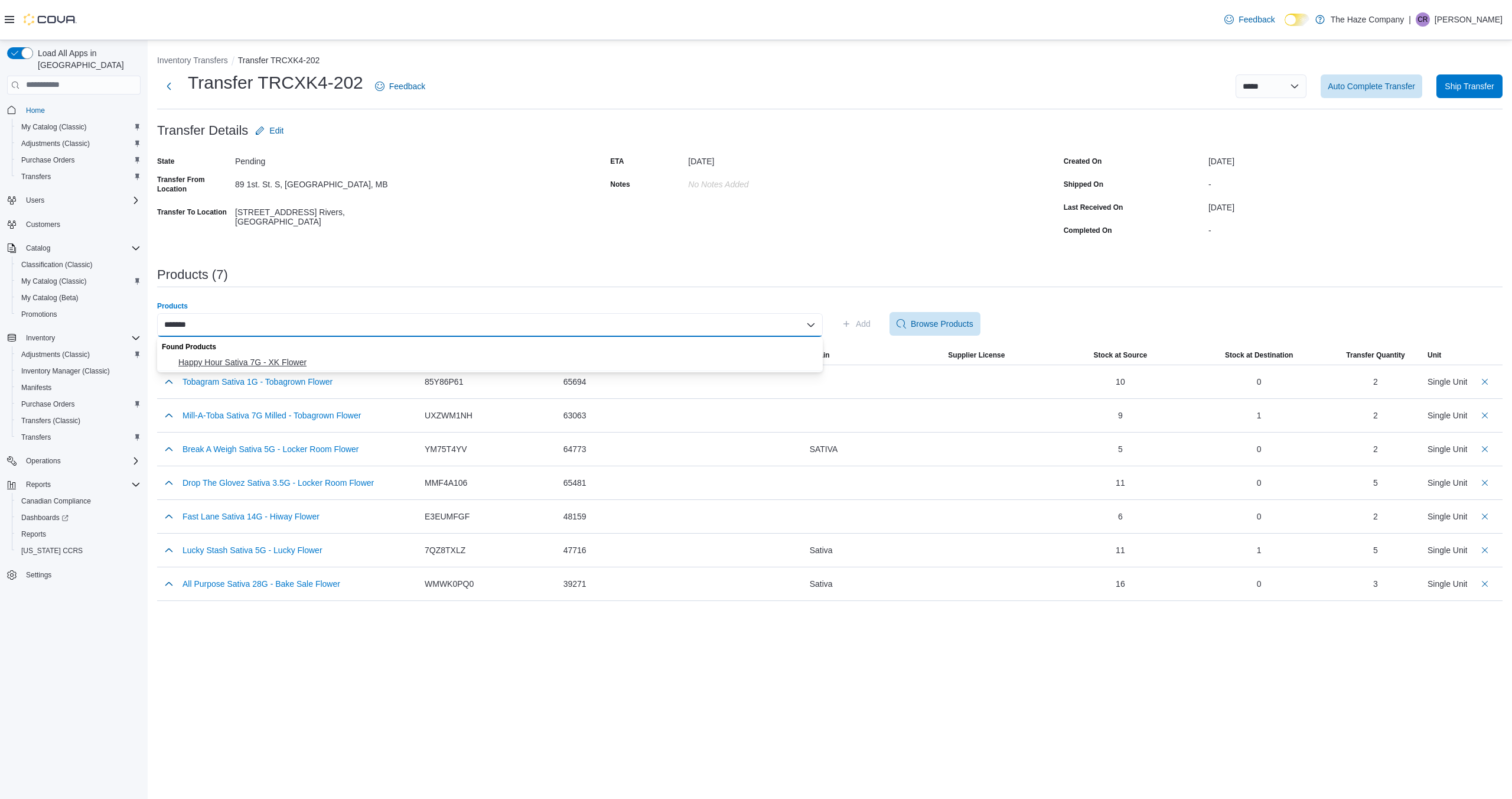
type input "*******"
click at [737, 369] on button "Happy Hour Sativa 7G - XK Flower" at bounding box center [490, 362] width 665 height 17
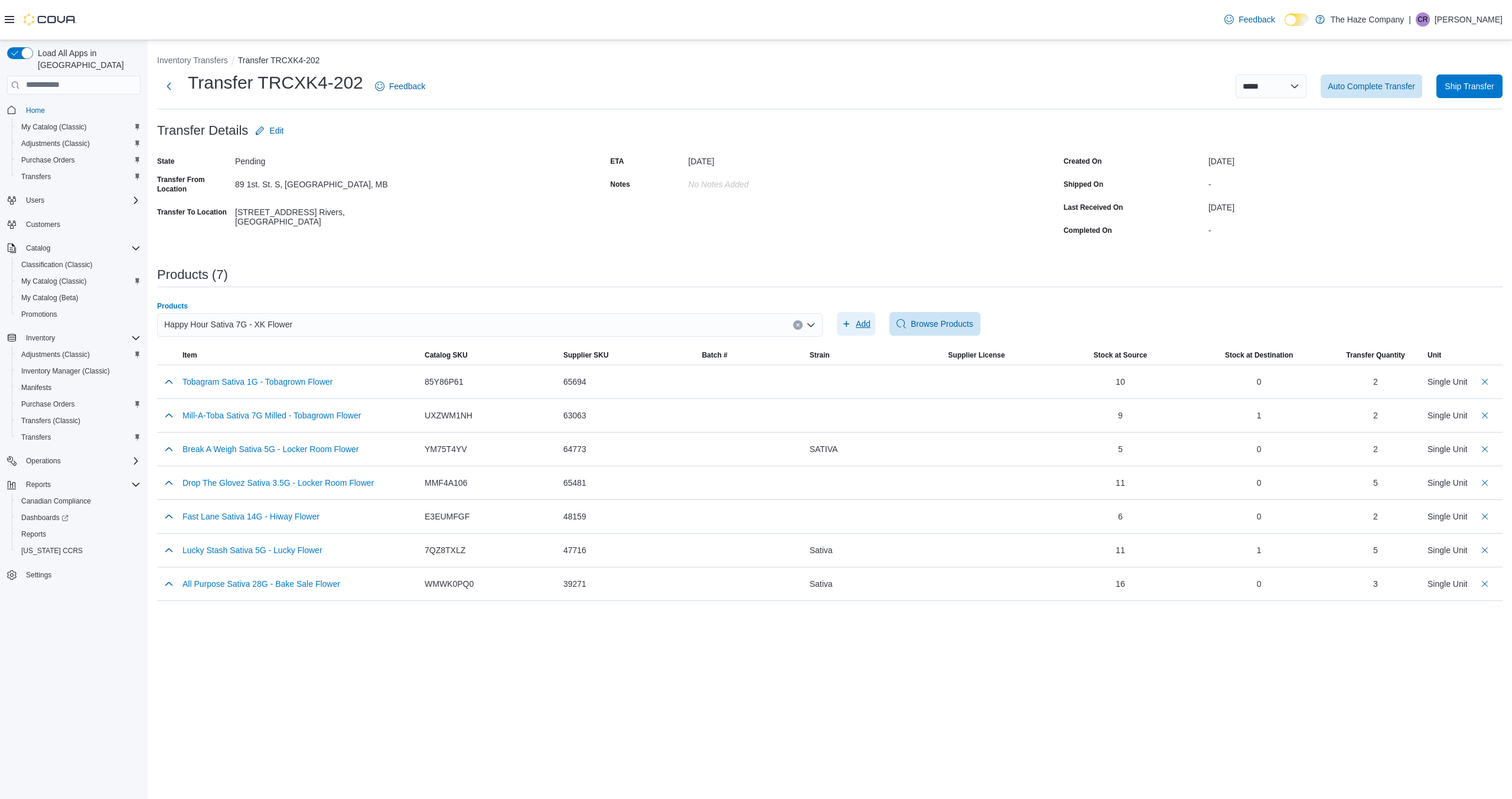
click at [858, 321] on span "Add" at bounding box center [864, 323] width 15 height 12
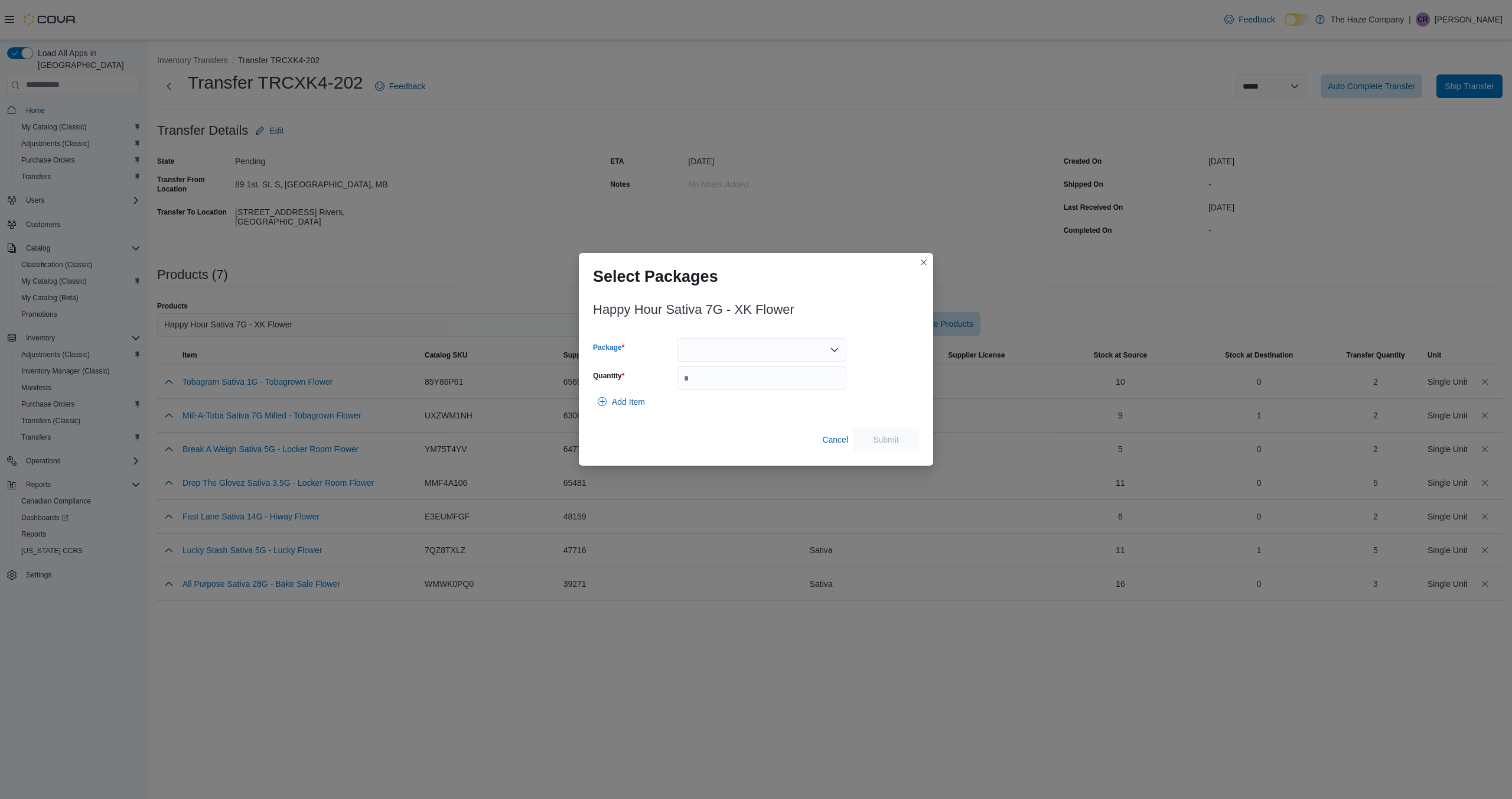
click at [832, 351] on icon "Open list of options" at bounding box center [835, 350] width 10 height 10
click at [803, 389] on span "0002294" at bounding box center [769, 386] width 141 height 12
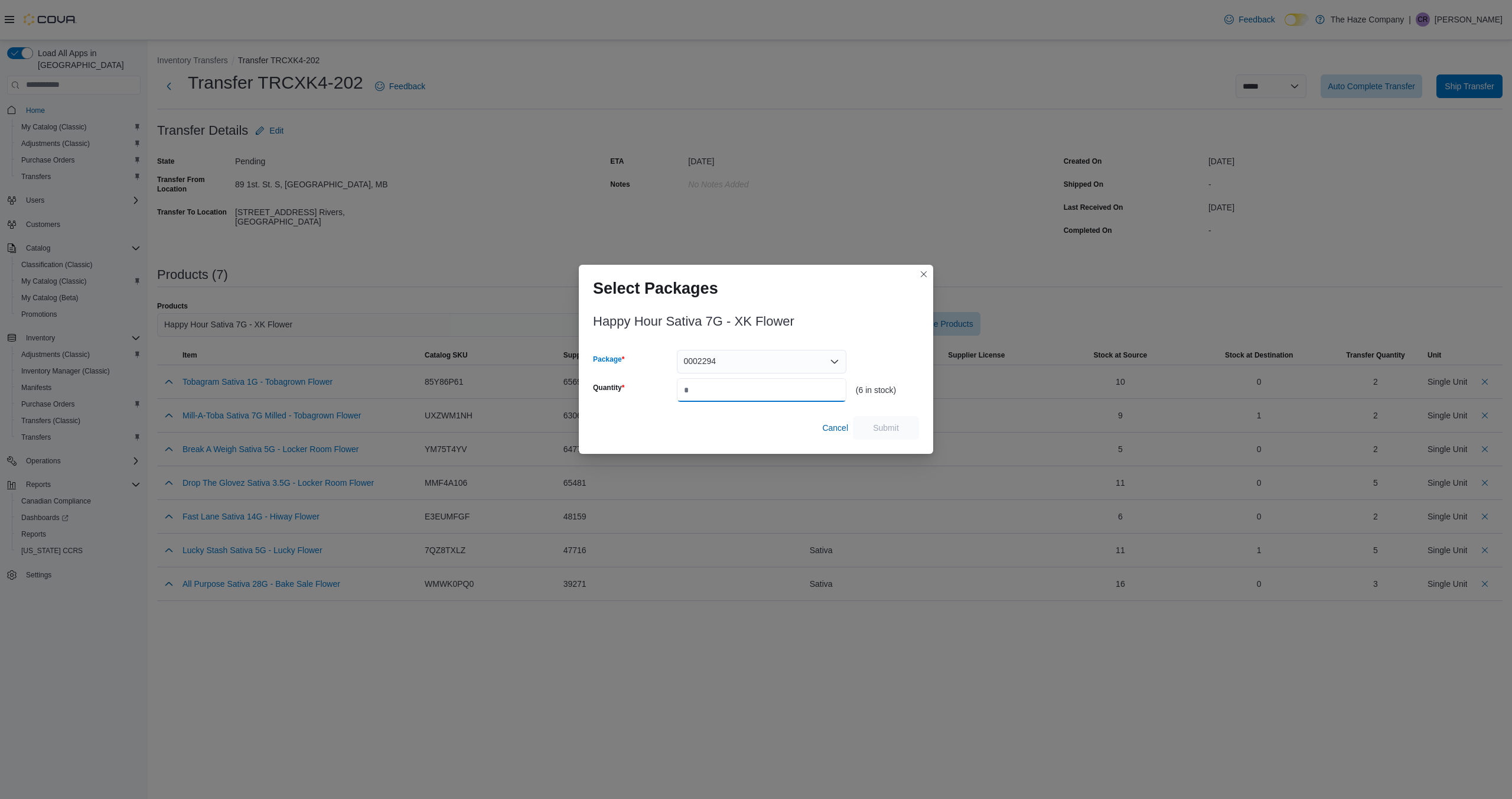
click at [797, 391] on input "Quantity" at bounding box center [761, 390] width 169 height 23
type input "*"
click at [902, 424] on span "Submit" at bounding box center [886, 427] width 52 height 23
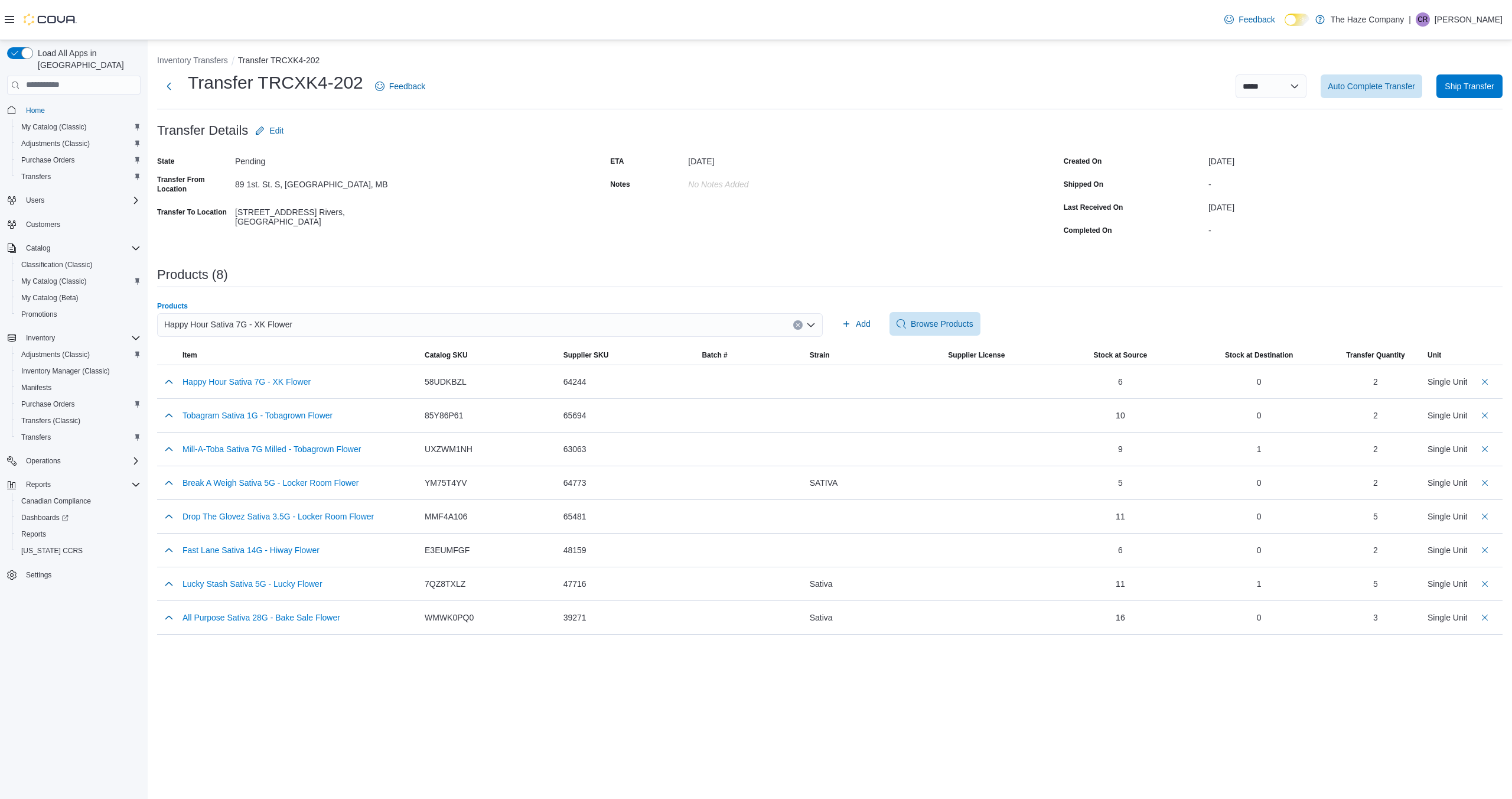
drag, startPoint x: 794, startPoint y: 325, endPoint x: 769, endPoint y: 324, distance: 25.0
click at [794, 325] on button "Clear input" at bounding box center [798, 325] width 10 height 10
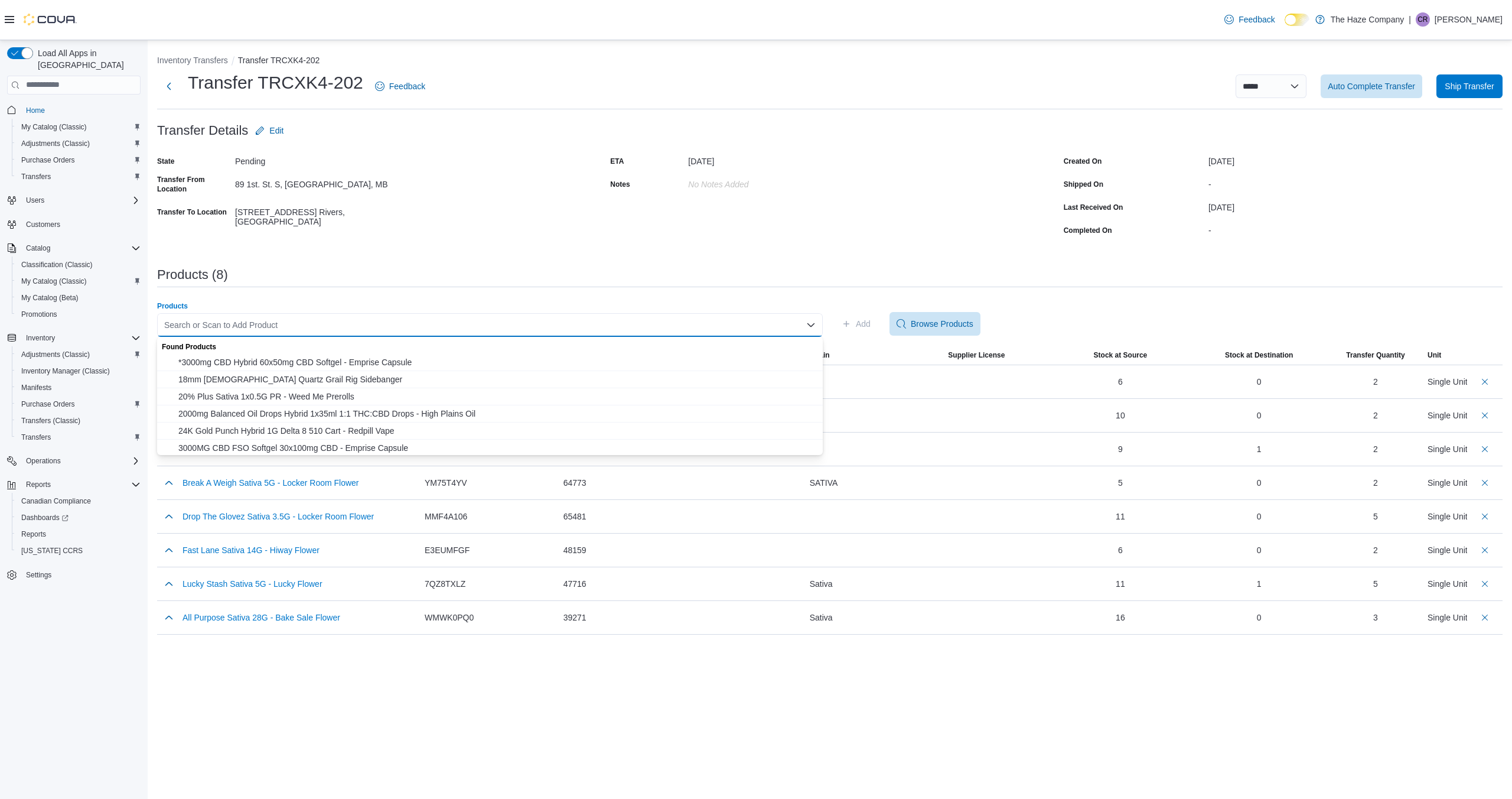
click at [768, 323] on div "Search or Scan to Add Product Combo box. Selected. Combo box input. Search or S…" at bounding box center [490, 325] width 665 height 23
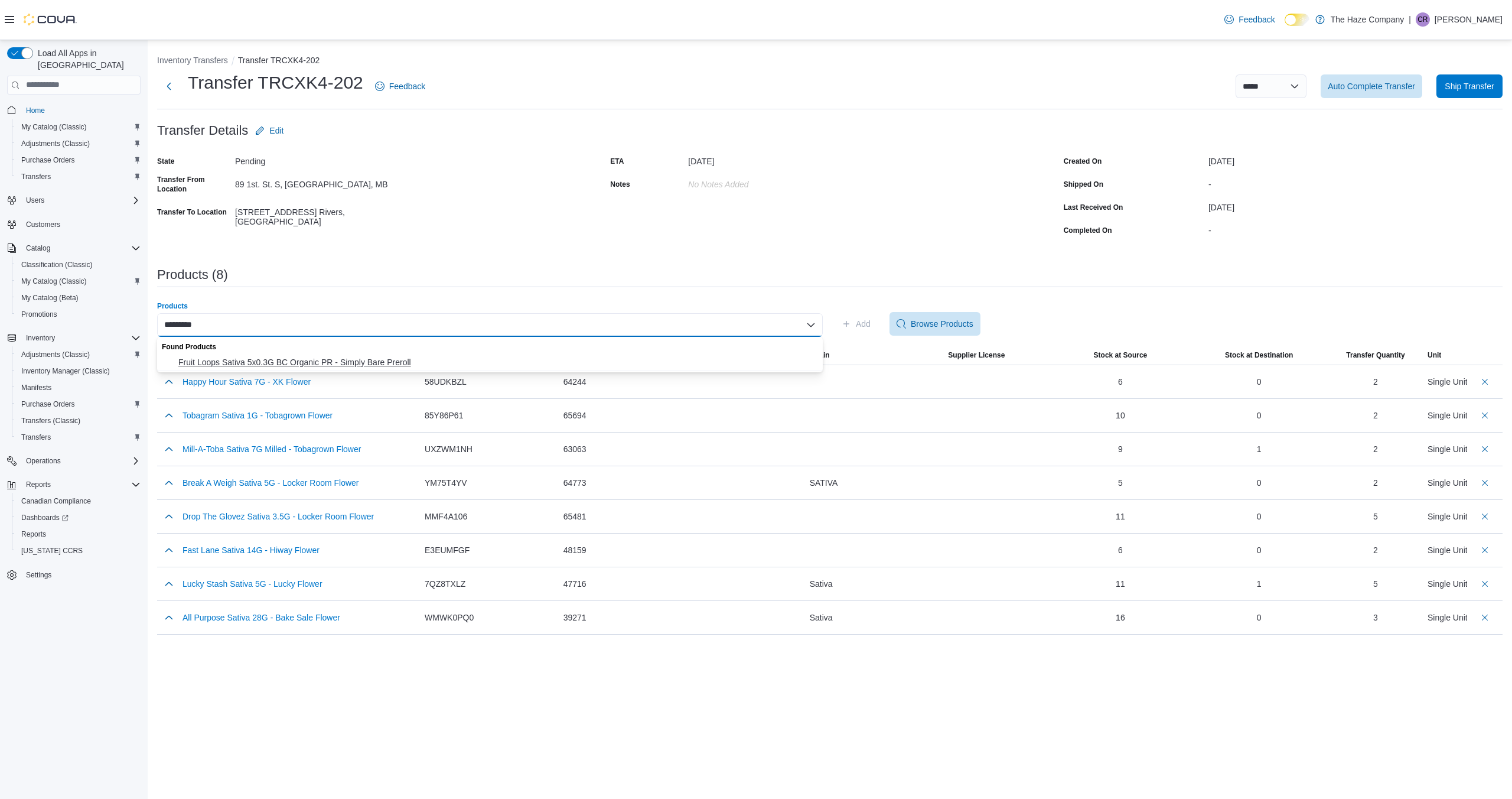
type input "*********"
click at [728, 359] on span "Fruit Loops Sativa 5x0.3G BC Organic PR - Simply Bare Preroll" at bounding box center [497, 362] width 637 height 12
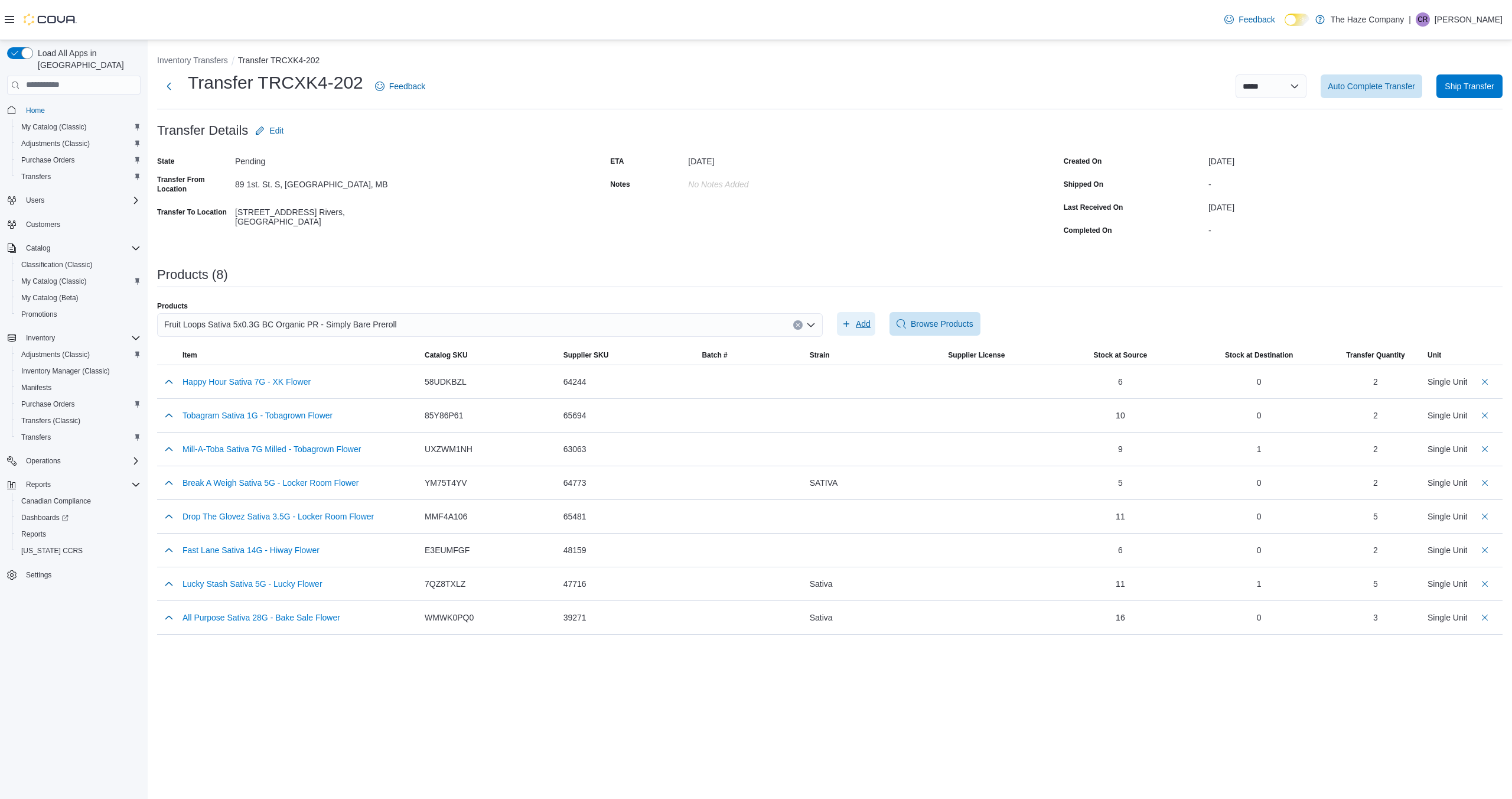
click at [866, 322] on span "Add" at bounding box center [864, 323] width 15 height 12
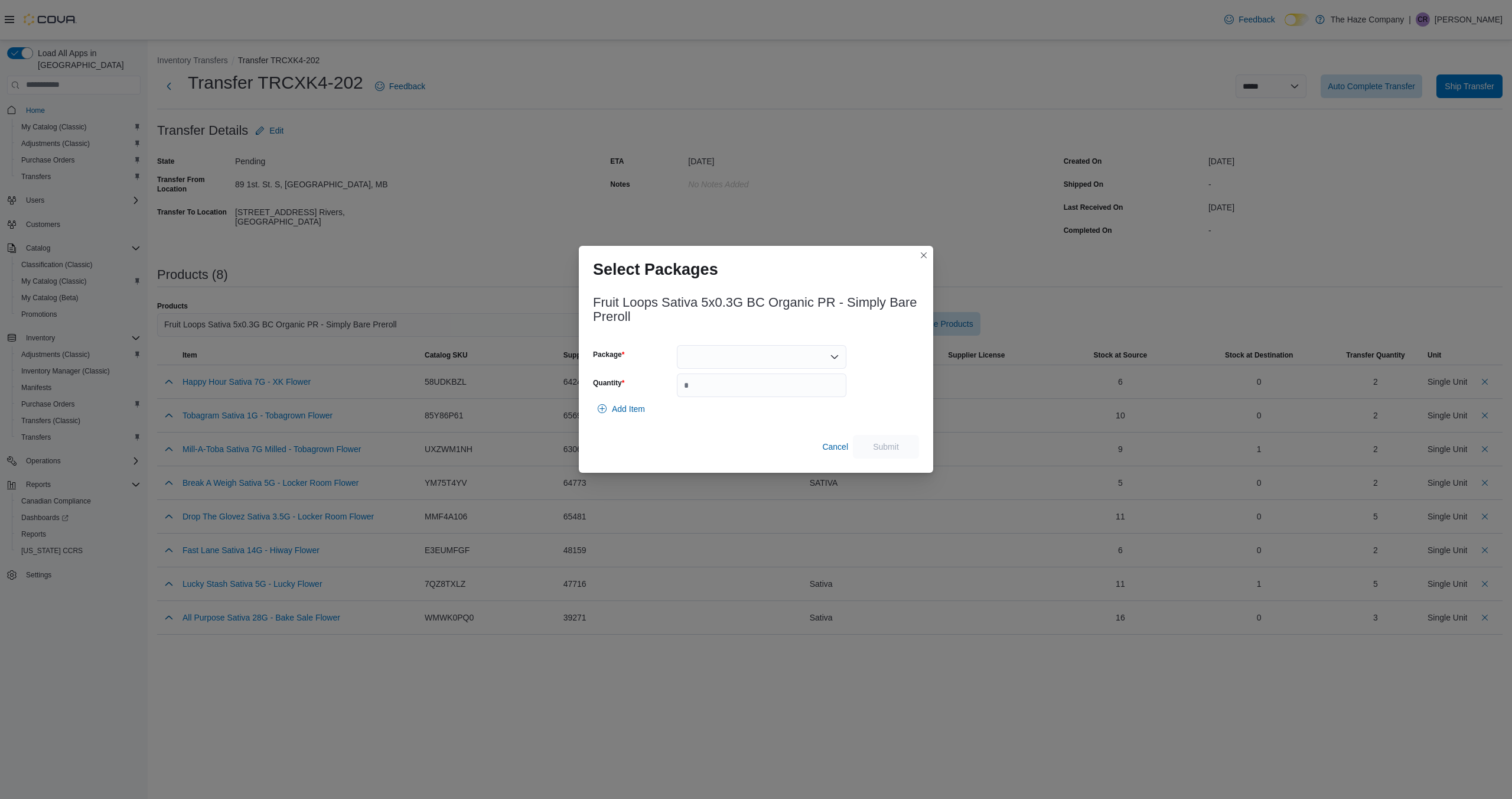
click at [839, 354] on icon "Open list of options" at bounding box center [835, 357] width 10 height 10
click at [789, 392] on span "FLPP1EMX3" at bounding box center [769, 394] width 141 height 12
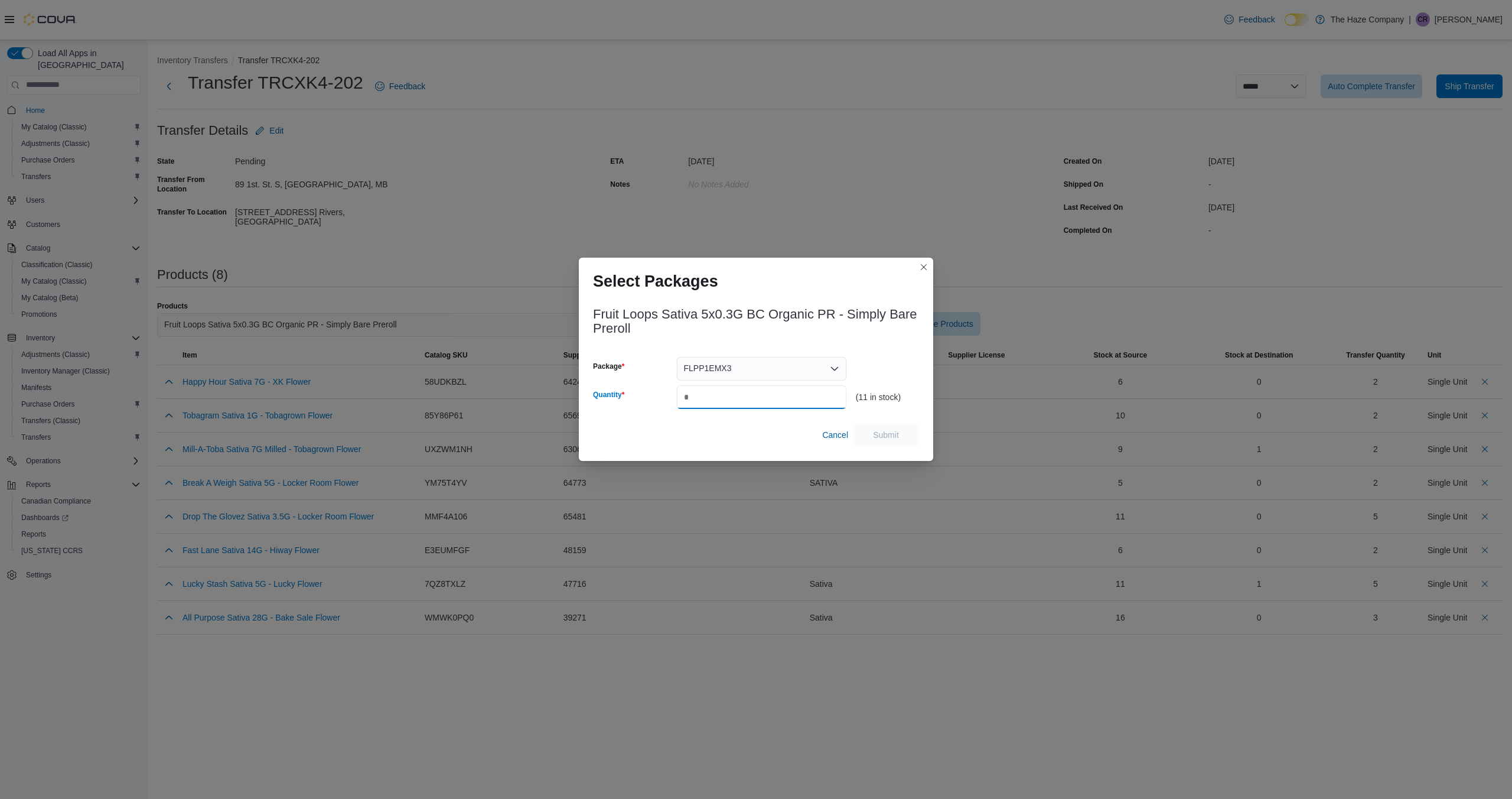
click at [788, 392] on input "Quantity" at bounding box center [761, 397] width 169 height 23
type input "*"
click at [896, 439] on span "Submit" at bounding box center [886, 434] width 26 height 12
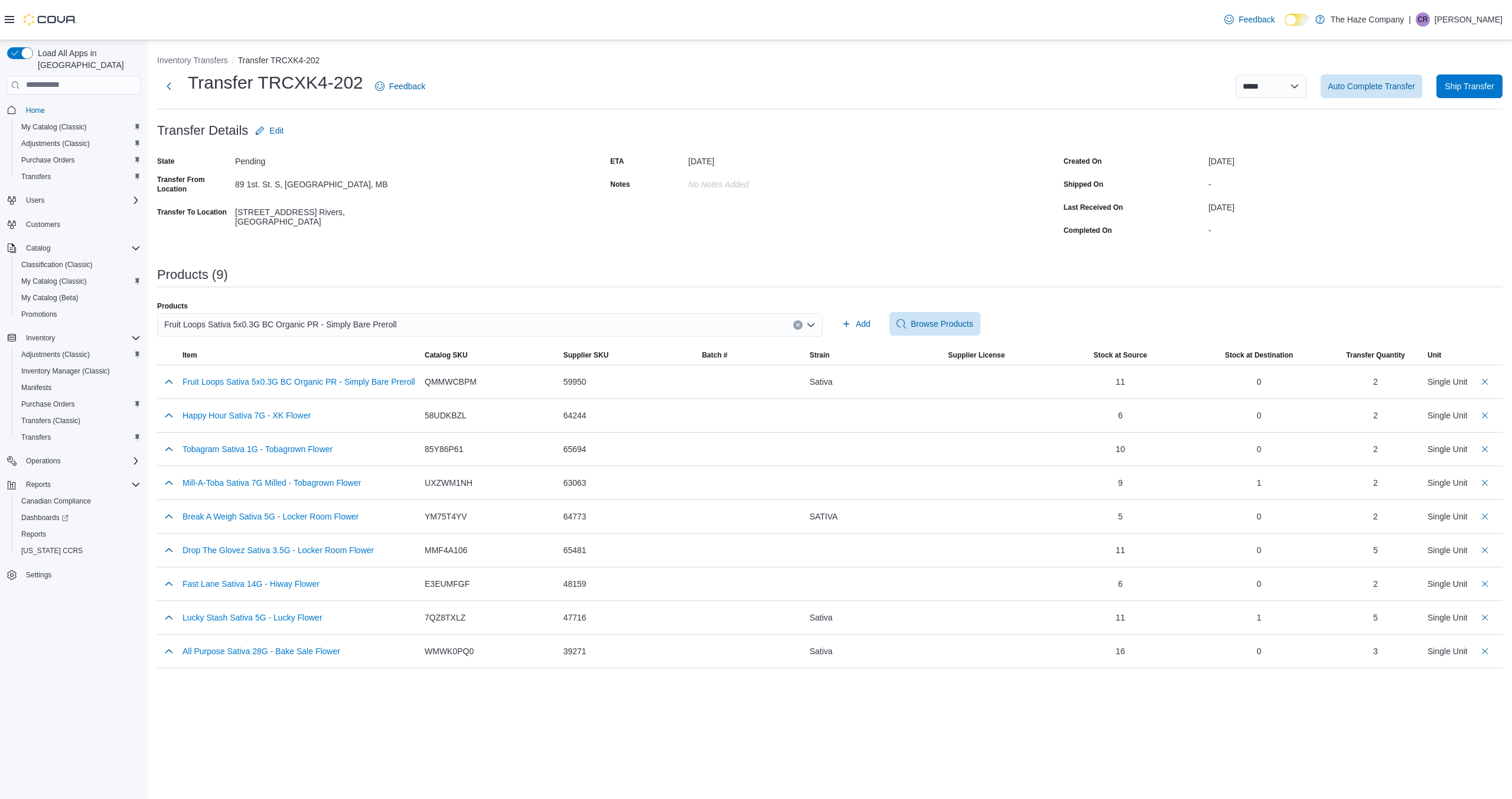
click at [799, 323] on icon "Clear input" at bounding box center [798, 325] width 3 height 3
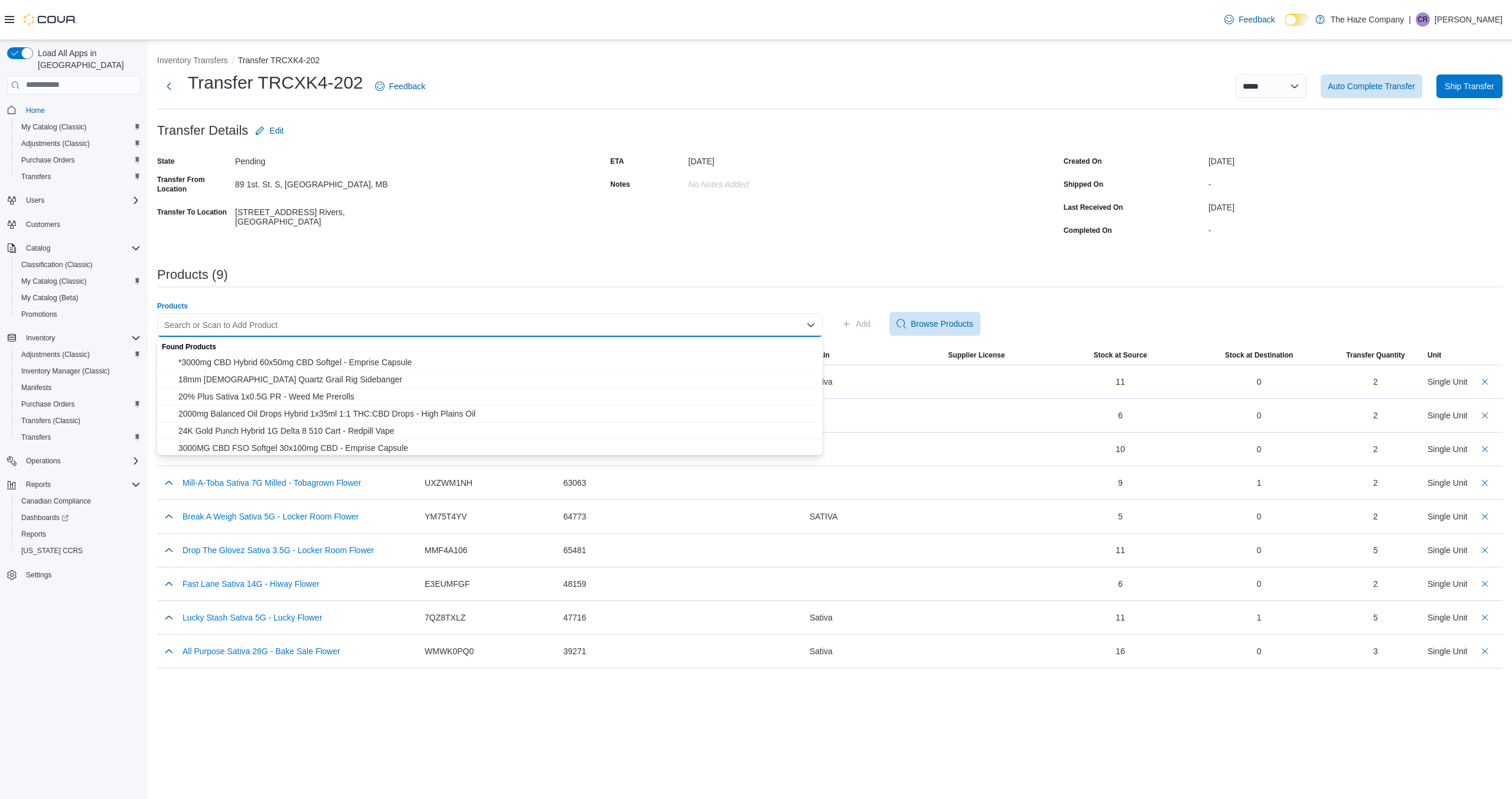
click at [730, 325] on div "Search or Scan to Add Product Combo box. Selected. Combo box input. Search or S…" at bounding box center [490, 325] width 665 height 23
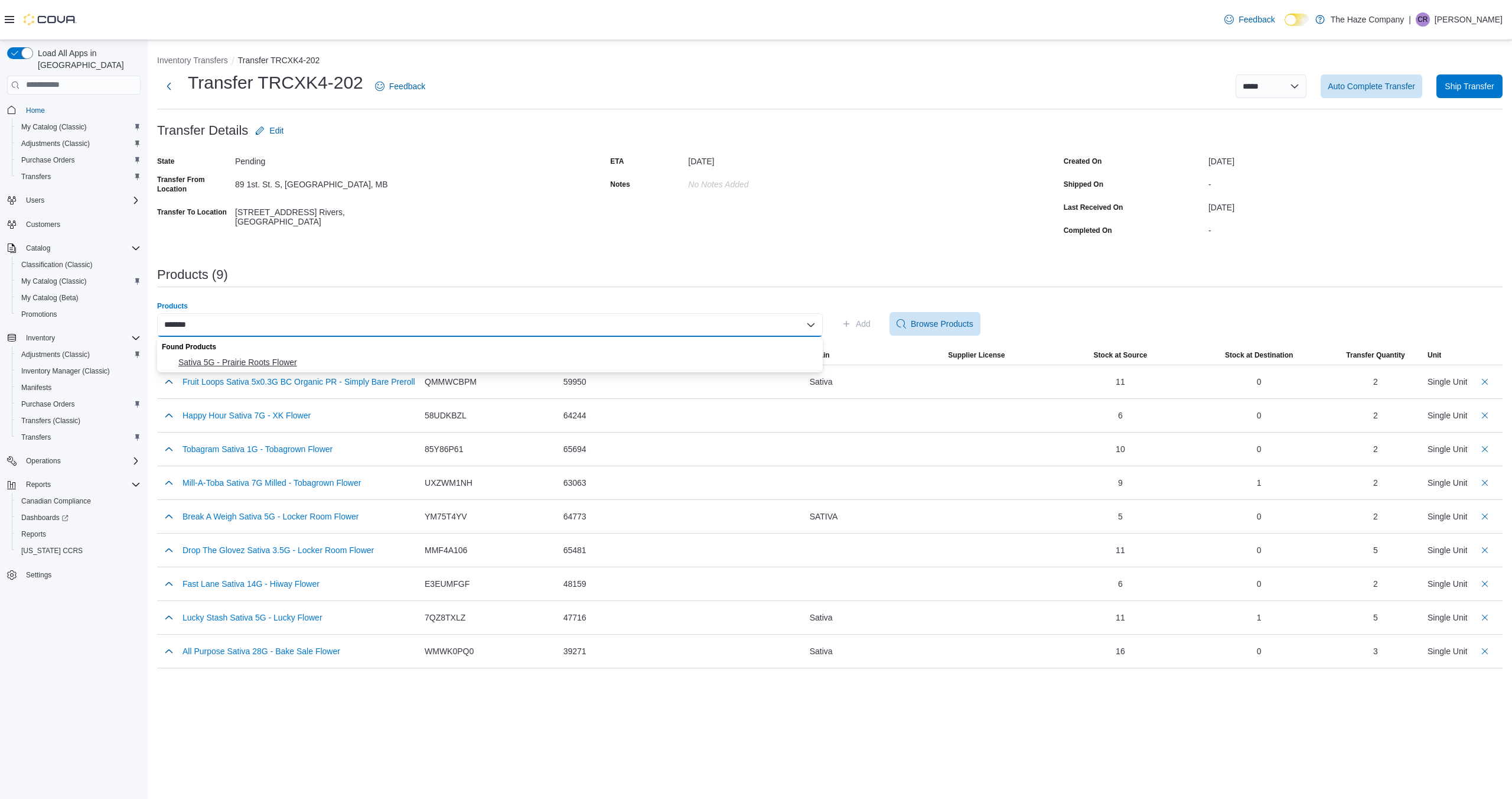
type input "*******"
click at [711, 360] on span "Sativa 5G - Prairie Roots Flower" at bounding box center [497, 362] width 637 height 12
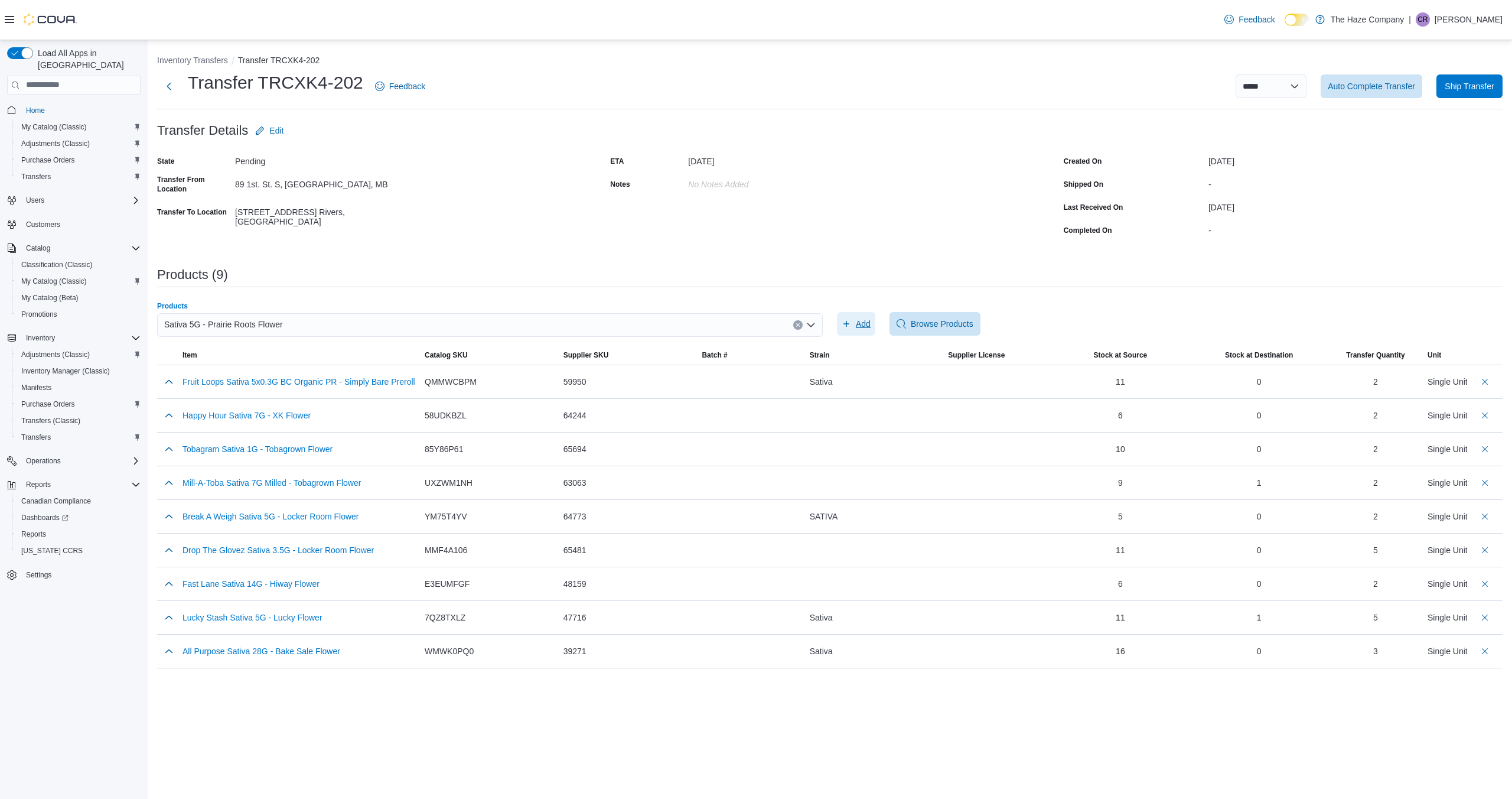
click at [864, 321] on span "Add" at bounding box center [864, 323] width 15 height 12
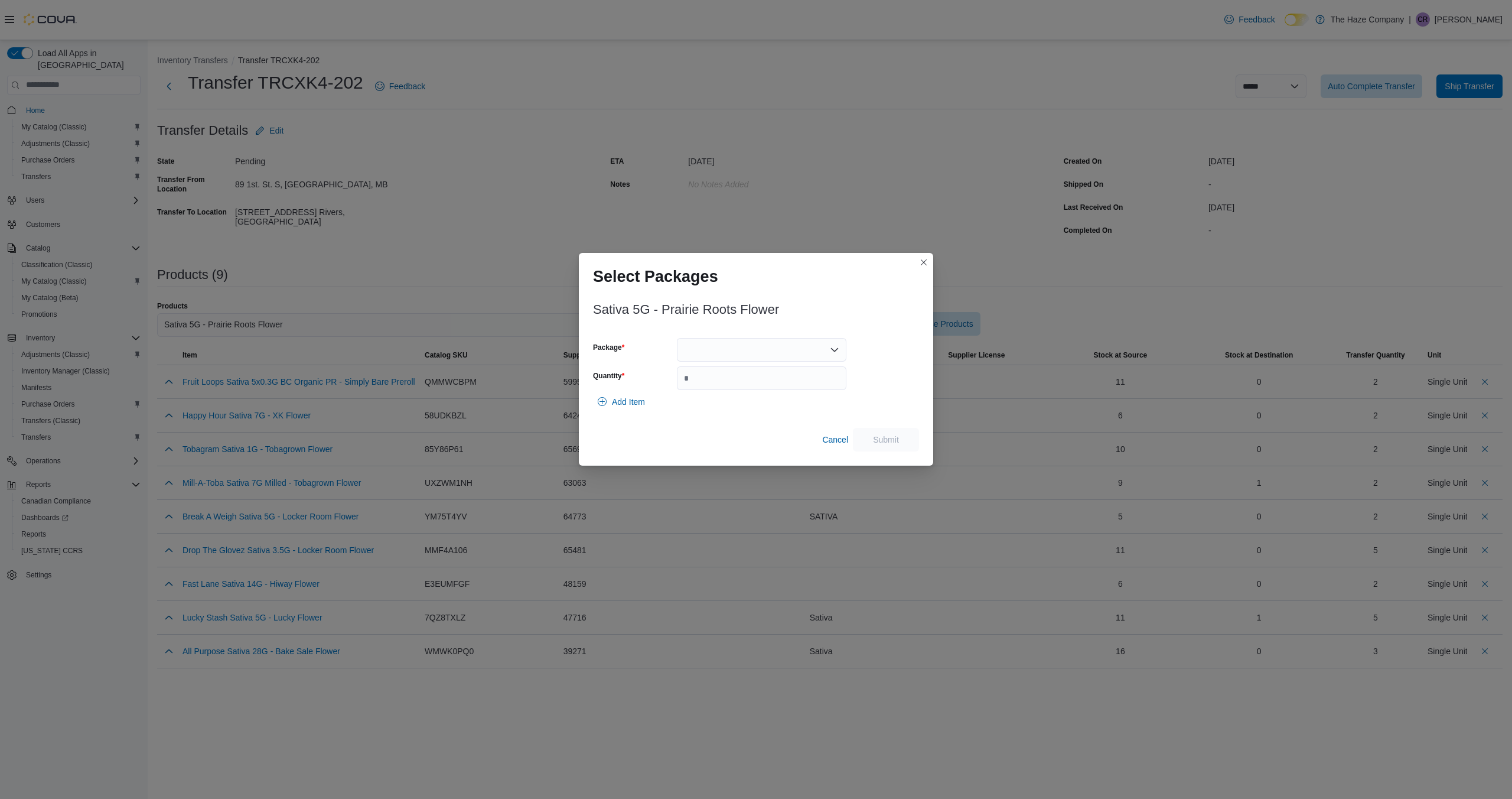
click at [834, 351] on icon "Open list of options" at bounding box center [835, 349] width 7 height 3
click at [806, 381] on span "PRS5799" at bounding box center [769, 386] width 141 height 12
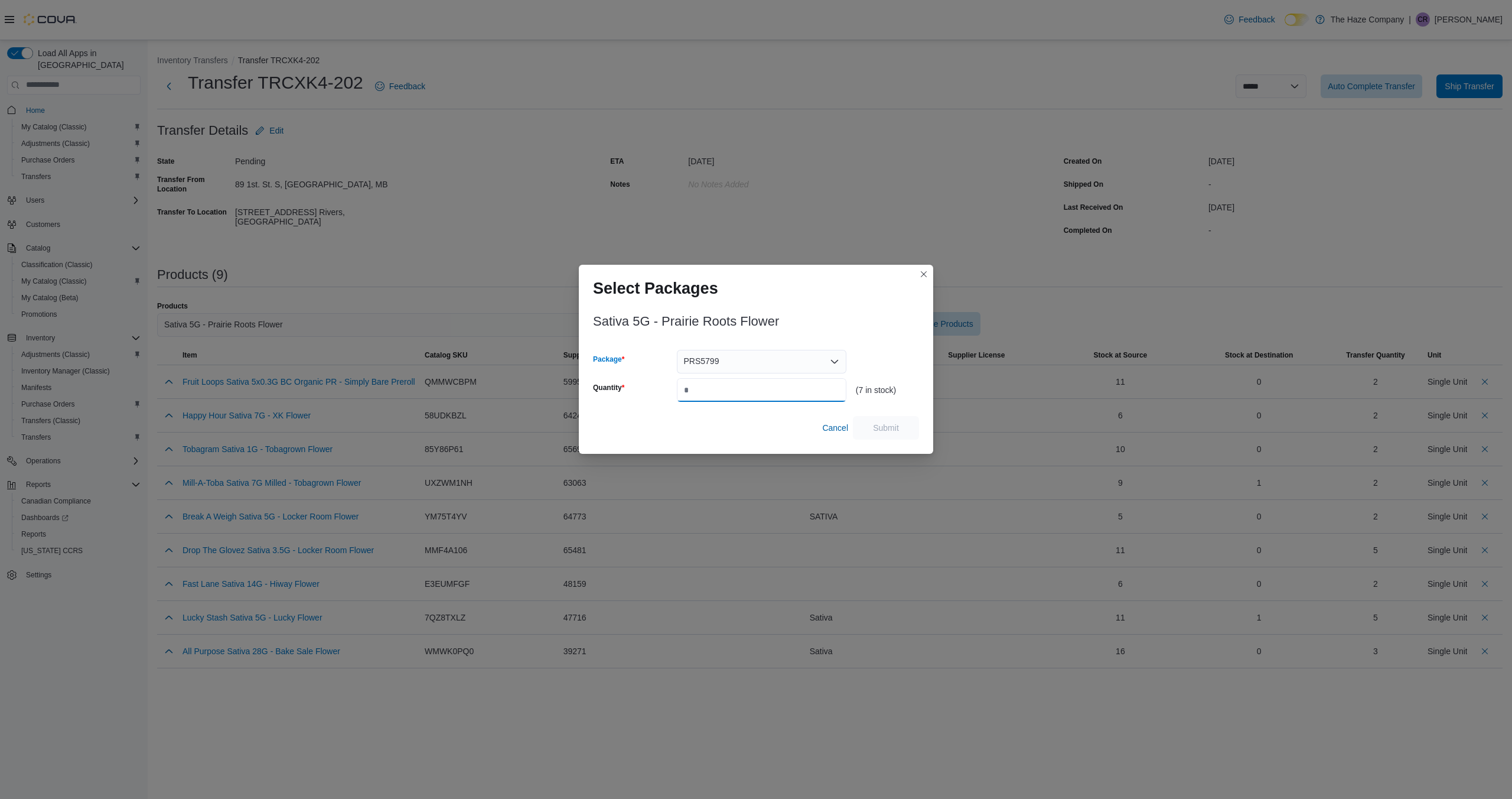
click at [790, 385] on input "Quantity" at bounding box center [761, 390] width 169 height 23
type input "*"
click at [894, 427] on span "Submit" at bounding box center [886, 427] width 26 height 12
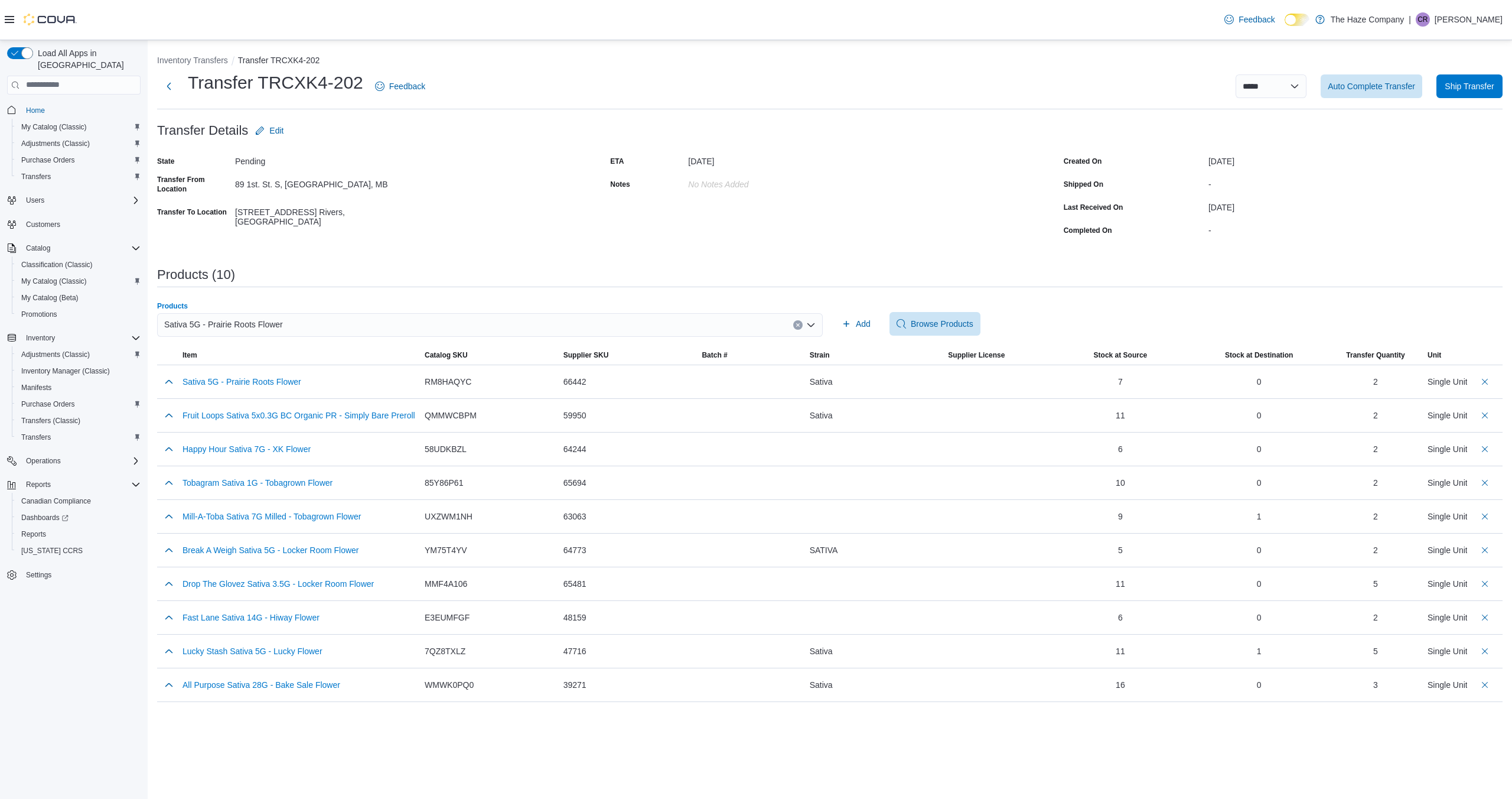
click at [798, 324] on icon "Clear input" at bounding box center [798, 325] width 5 height 5
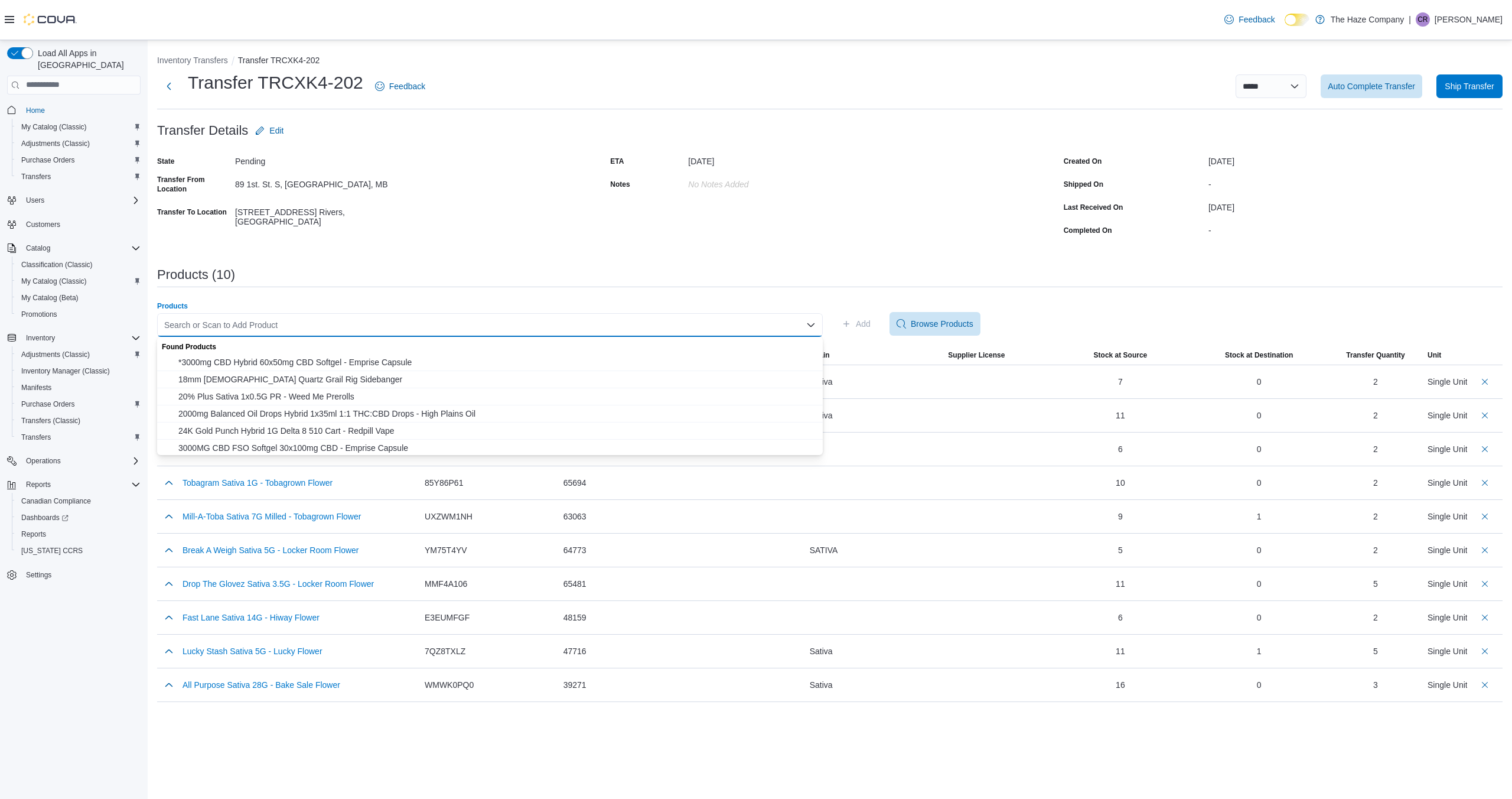
click at [718, 324] on div "Search or Scan to Add Product" at bounding box center [490, 325] width 665 height 23
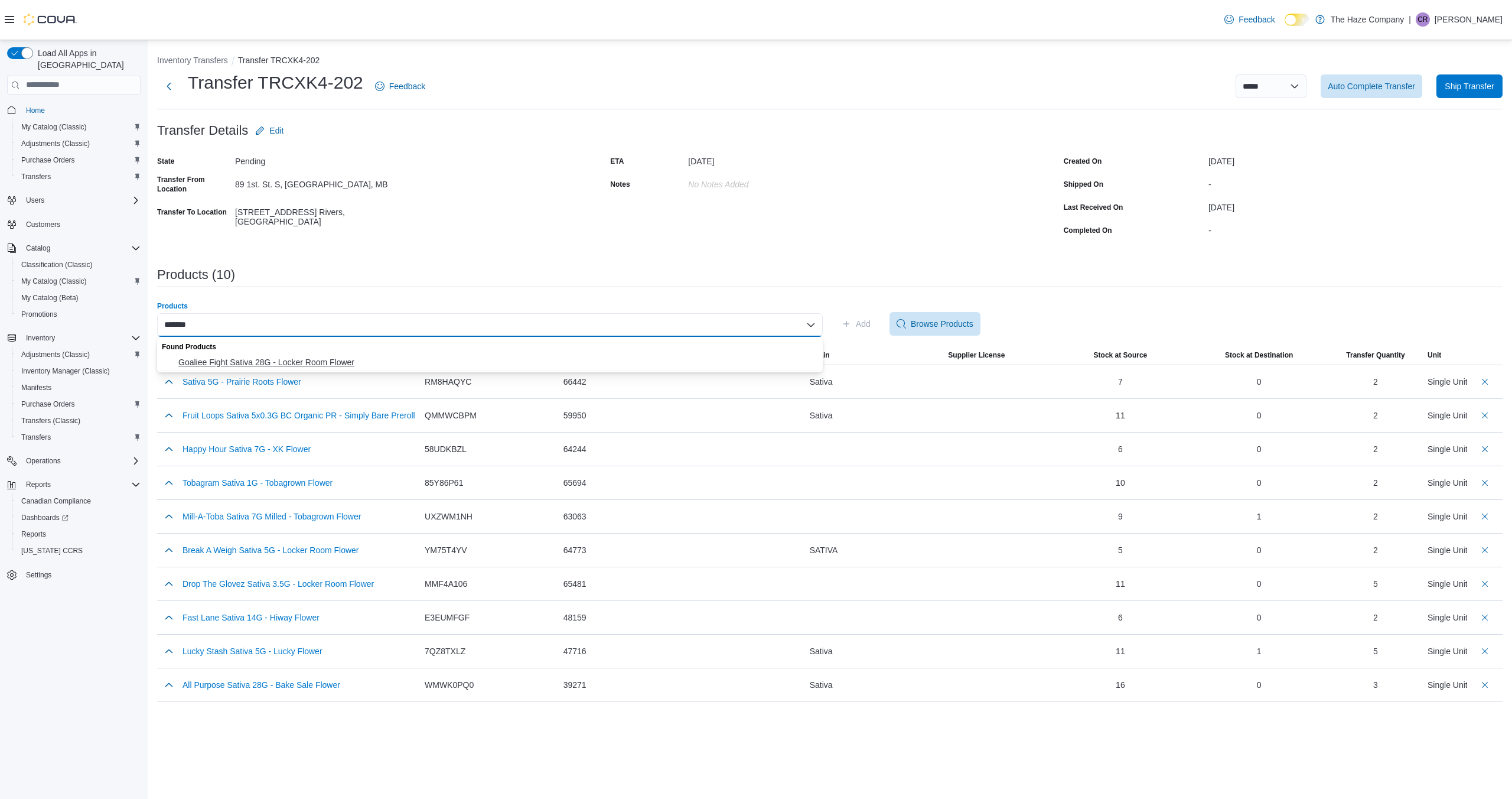
type input "*******"
click at [699, 360] on span "Goaliee Fight Sativa 28G - Locker Room Flower" at bounding box center [497, 362] width 637 height 12
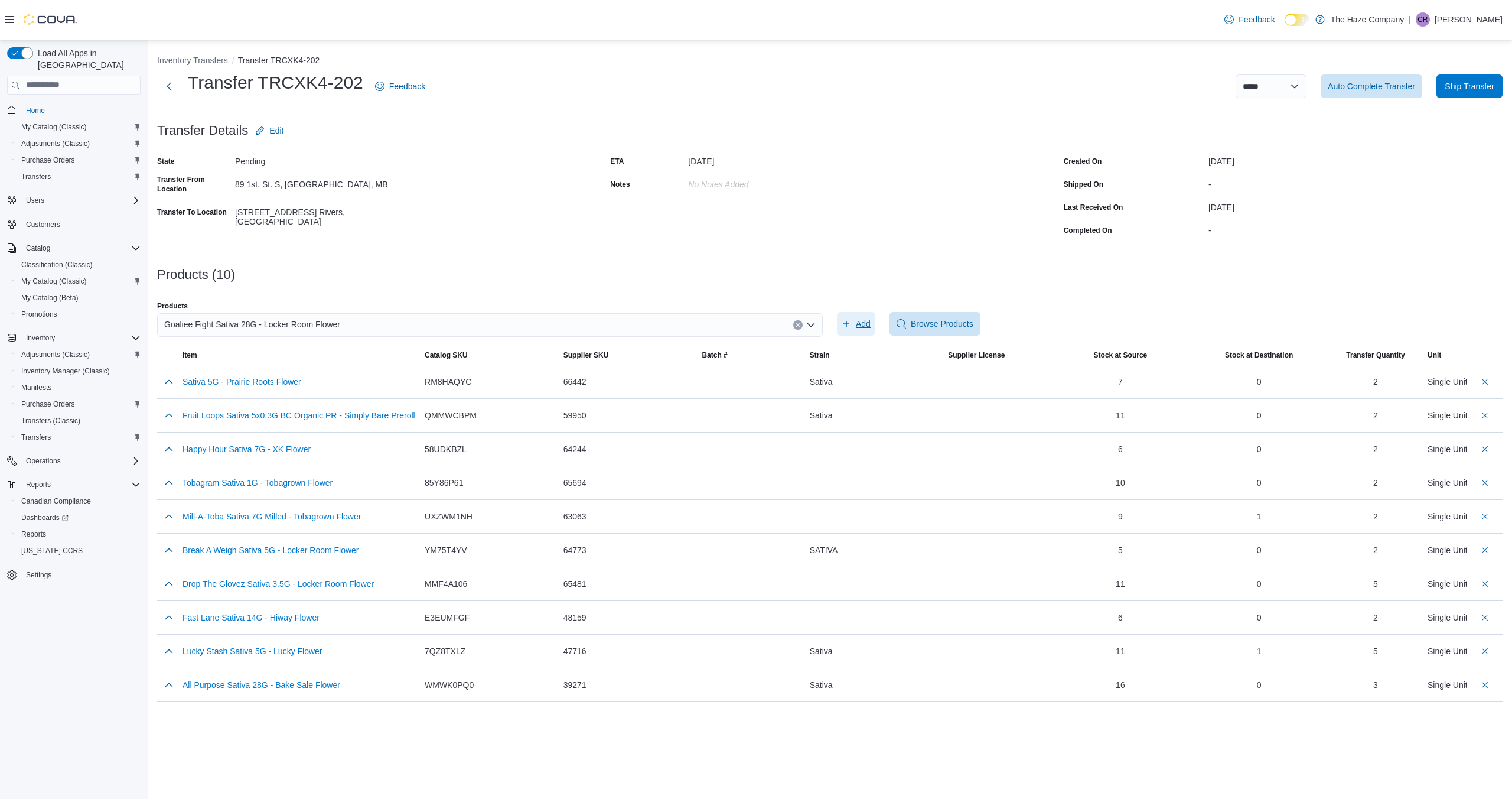
click at [863, 321] on span "Add" at bounding box center [864, 323] width 15 height 12
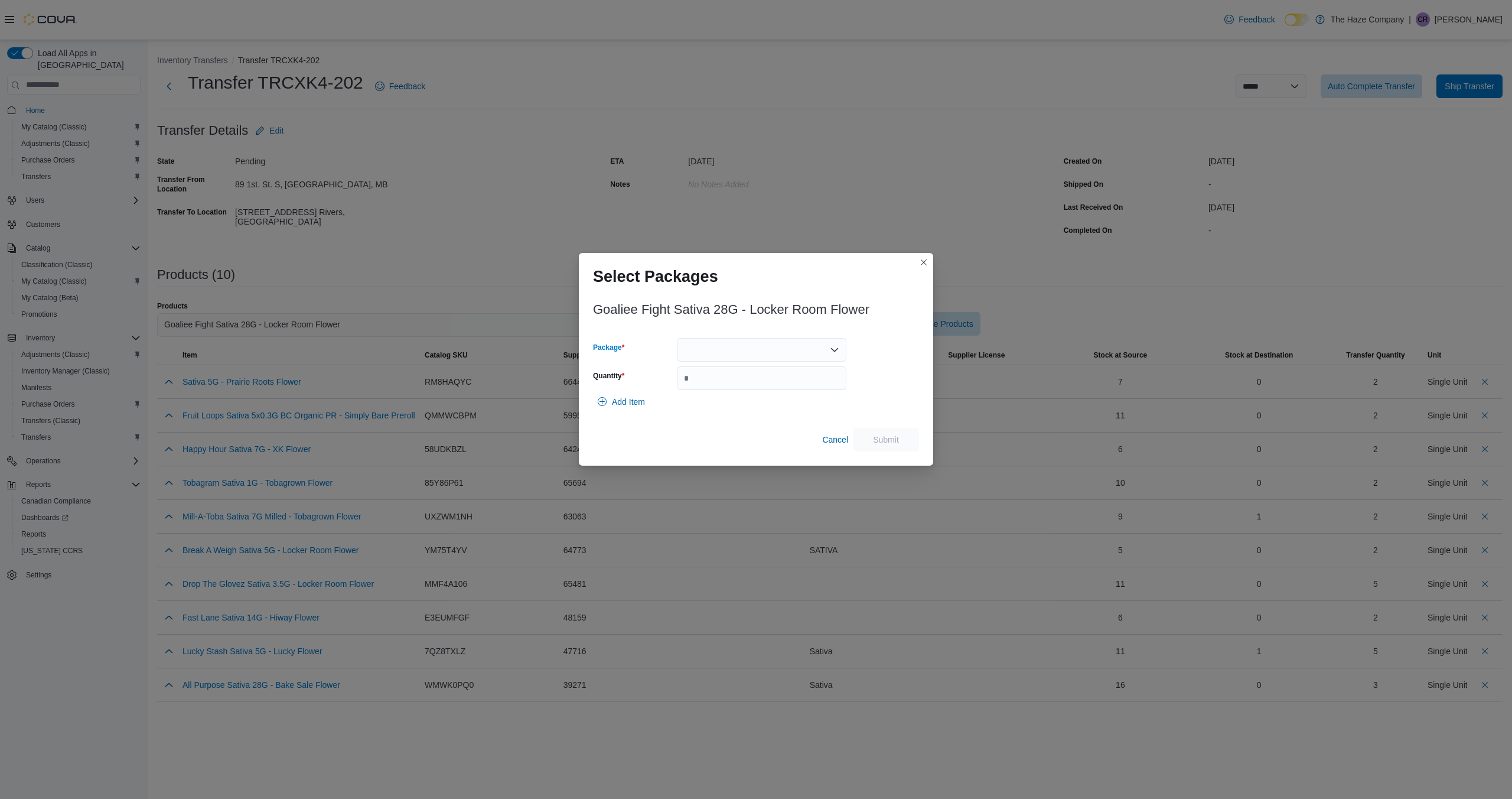
click at [838, 351] on icon "Open list of options" at bounding box center [835, 350] width 10 height 10
click at [775, 402] on span "TOBA256" at bounding box center [769, 404] width 141 height 12
click at [782, 382] on input "Quantity" at bounding box center [761, 378] width 169 height 23
type input "*"
click at [840, 439] on span "Cancel" at bounding box center [836, 439] width 26 height 12
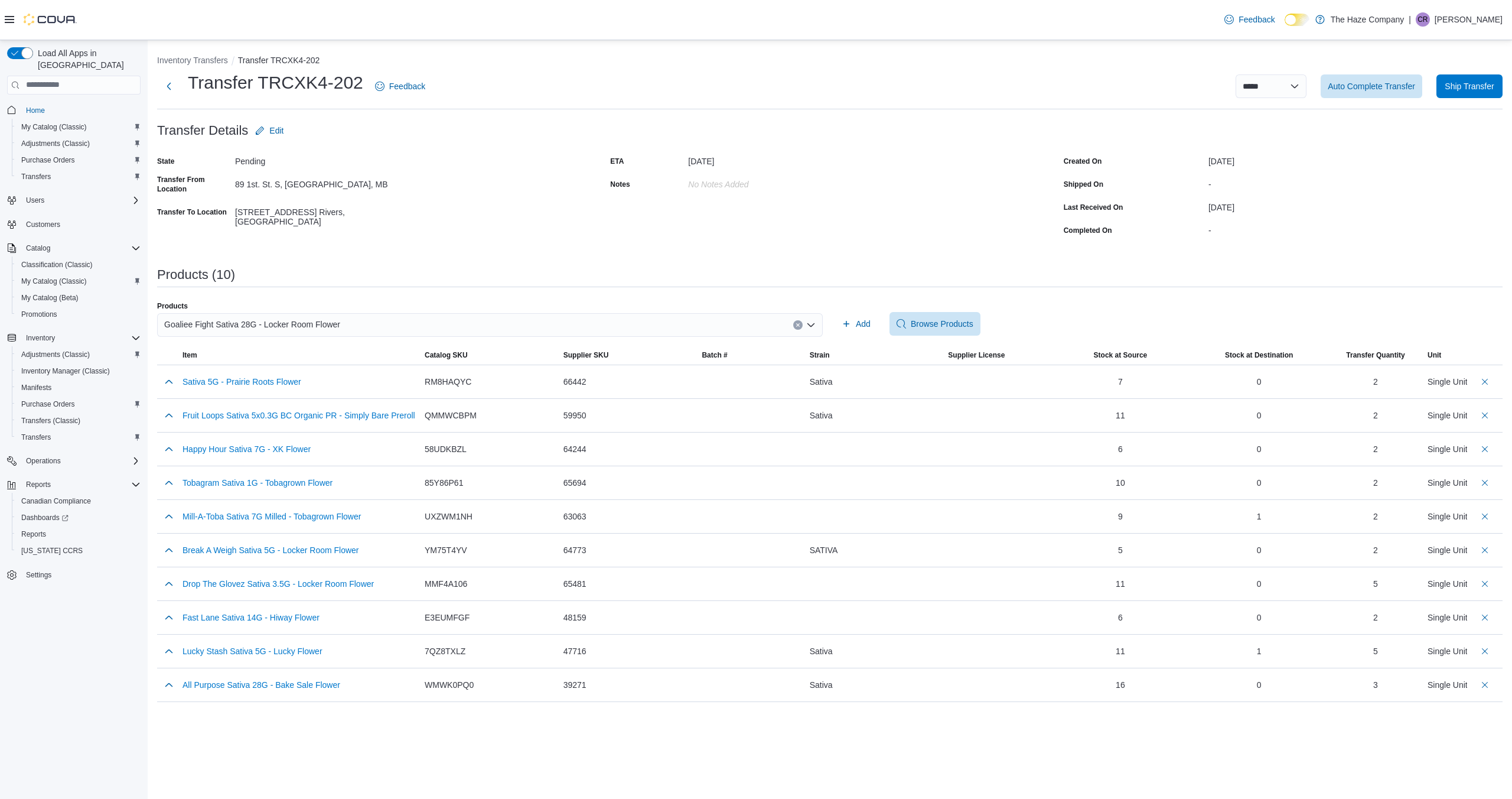
click at [801, 325] on button "Clear input" at bounding box center [798, 325] width 10 height 10
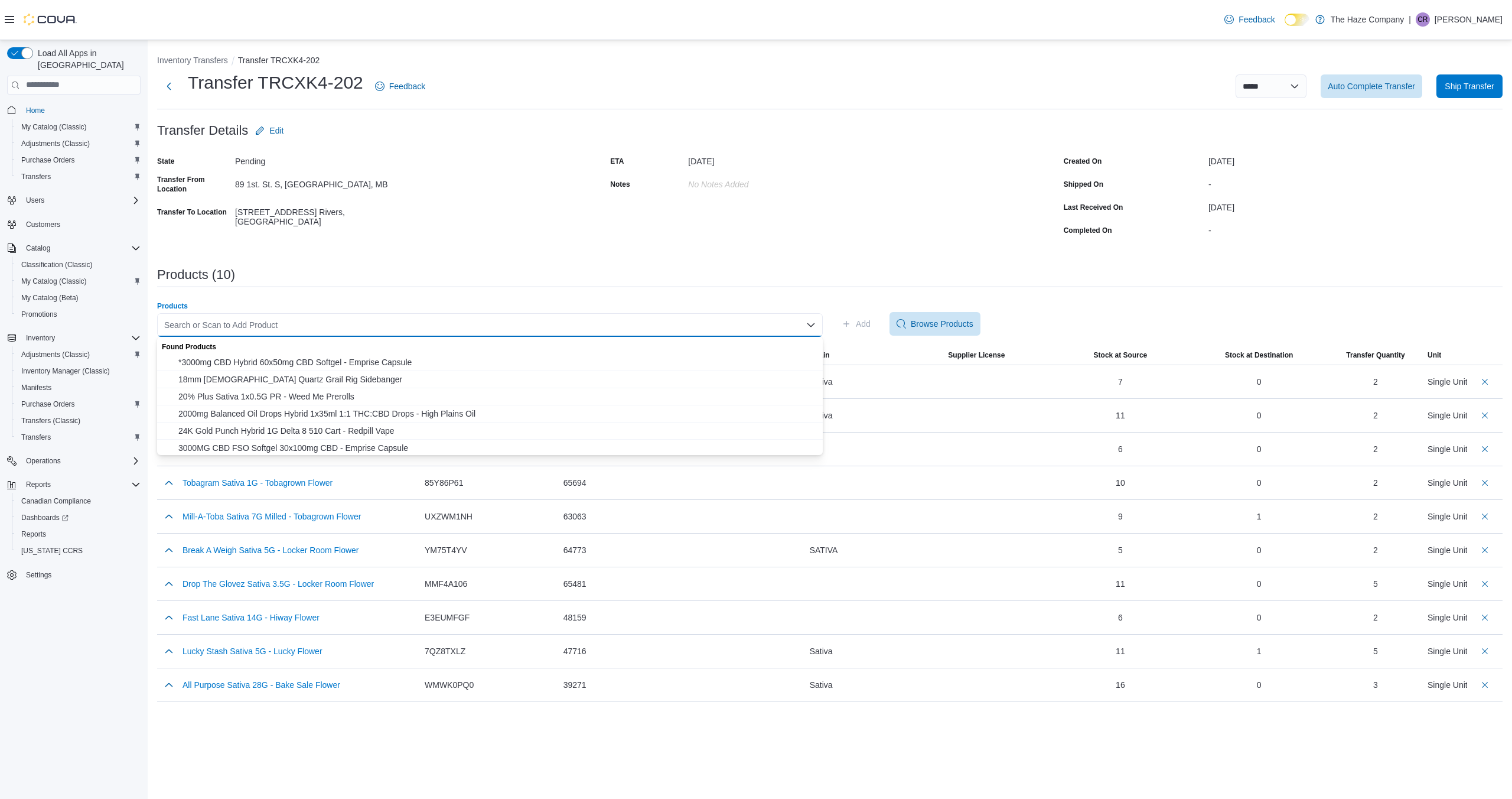
click at [1413, 202] on div "September 12, 2025" at bounding box center [1356, 205] width 294 height 14
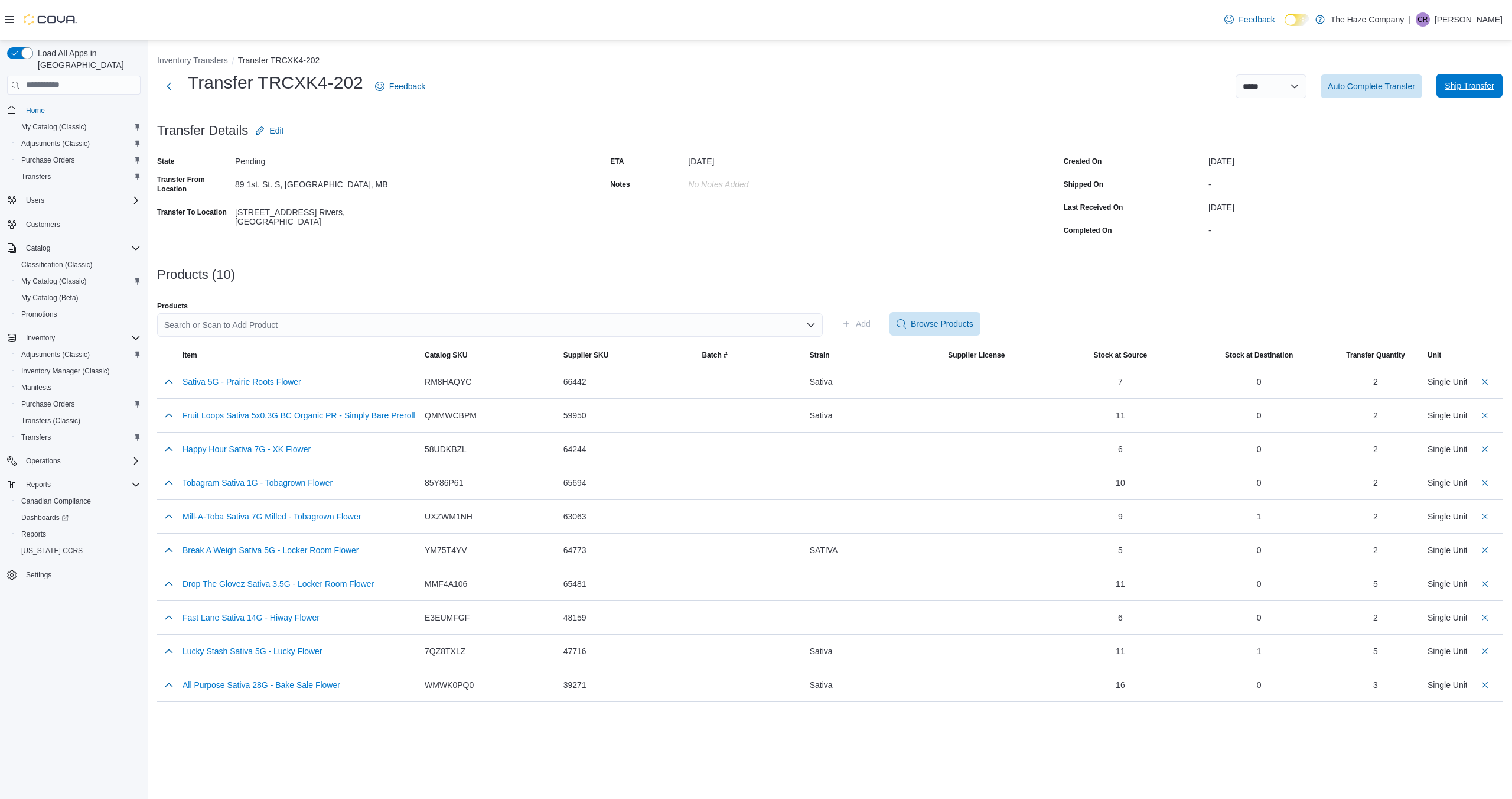
click at [1465, 87] on span "Ship Transfer" at bounding box center [1469, 85] width 49 height 12
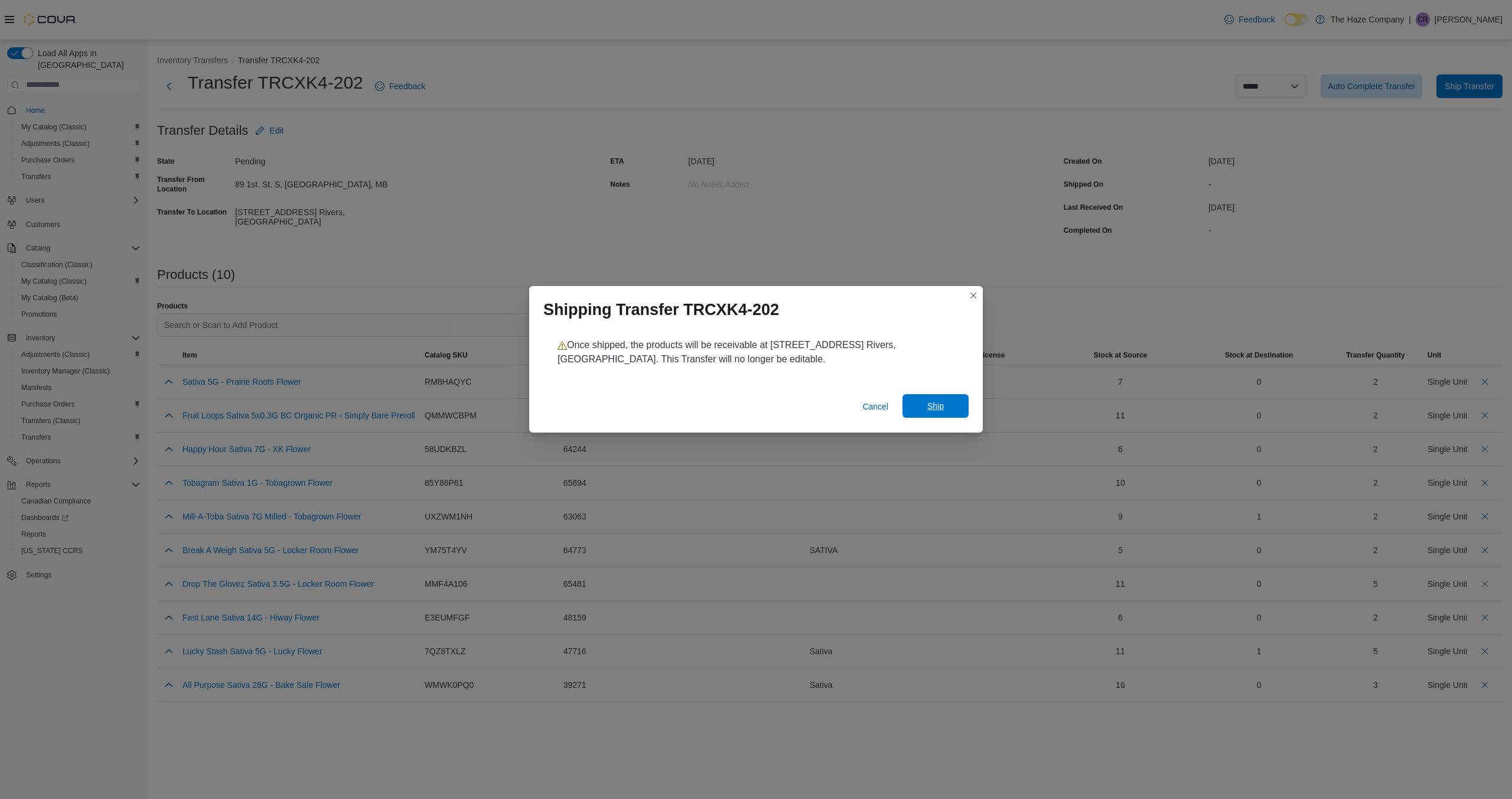
click at [932, 404] on span "Ship" at bounding box center [936, 406] width 16 height 12
